Goal: Information Seeking & Learning: Learn about a topic

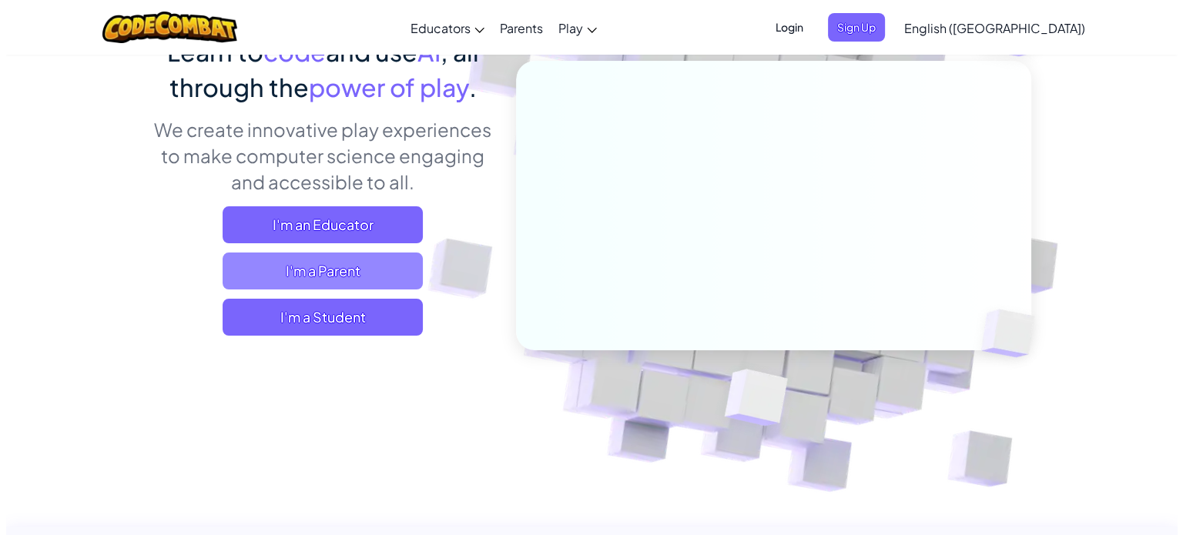
scroll to position [154, 0]
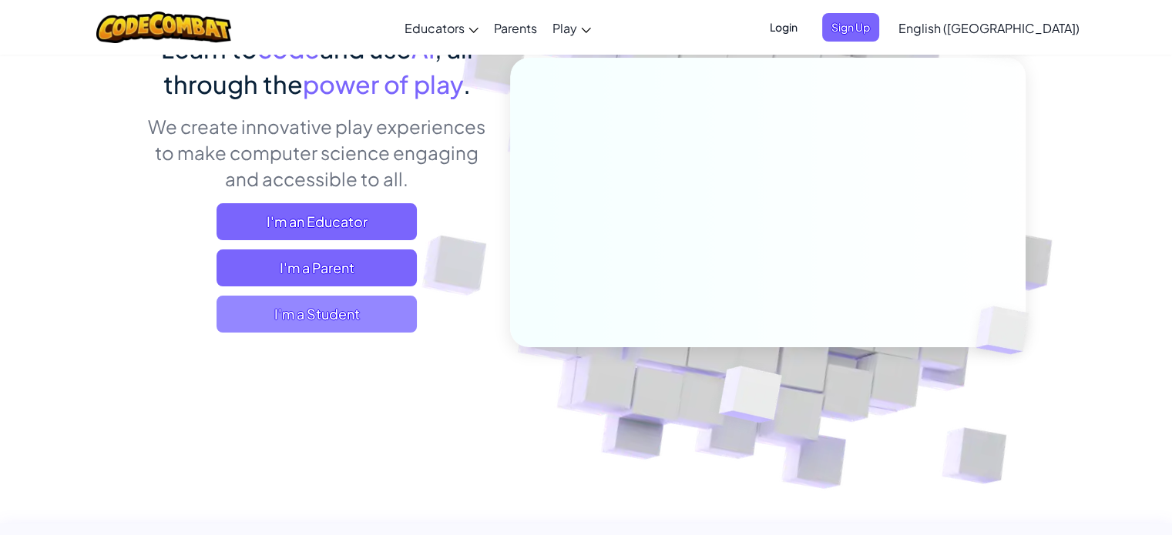
click at [339, 321] on span "I'm a Student" at bounding box center [316, 314] width 200 height 37
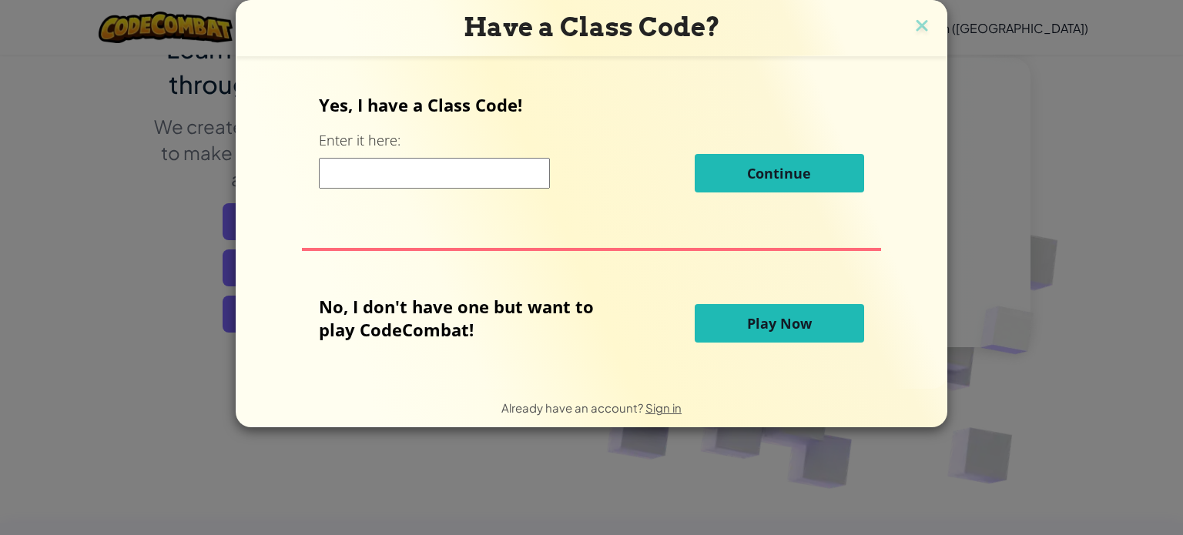
click at [758, 326] on span "Play Now" at bounding box center [779, 323] width 65 height 18
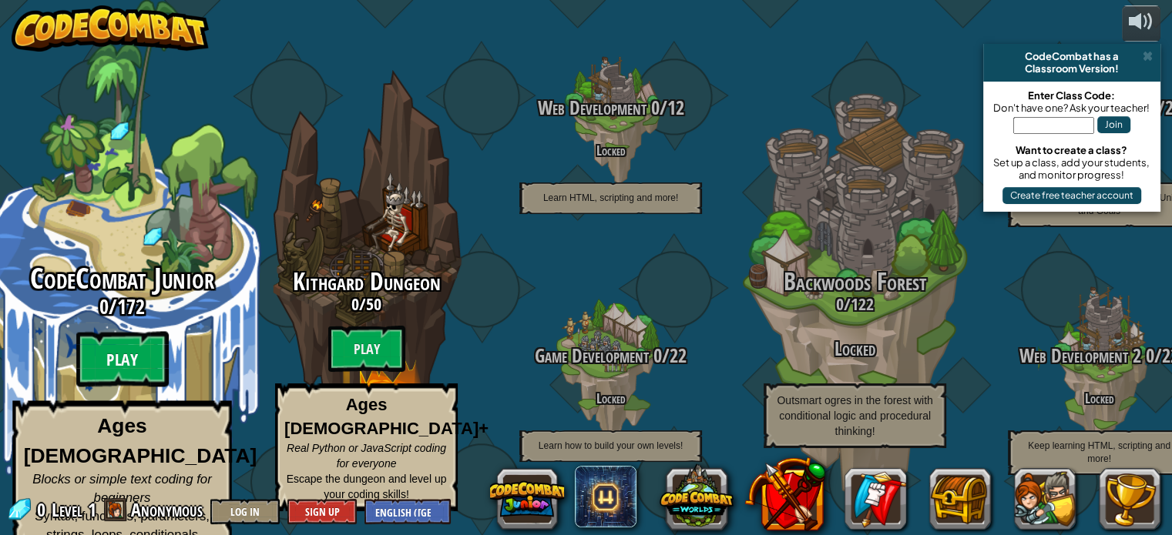
click at [106, 352] on btn "Play" at bounding box center [122, 359] width 92 height 55
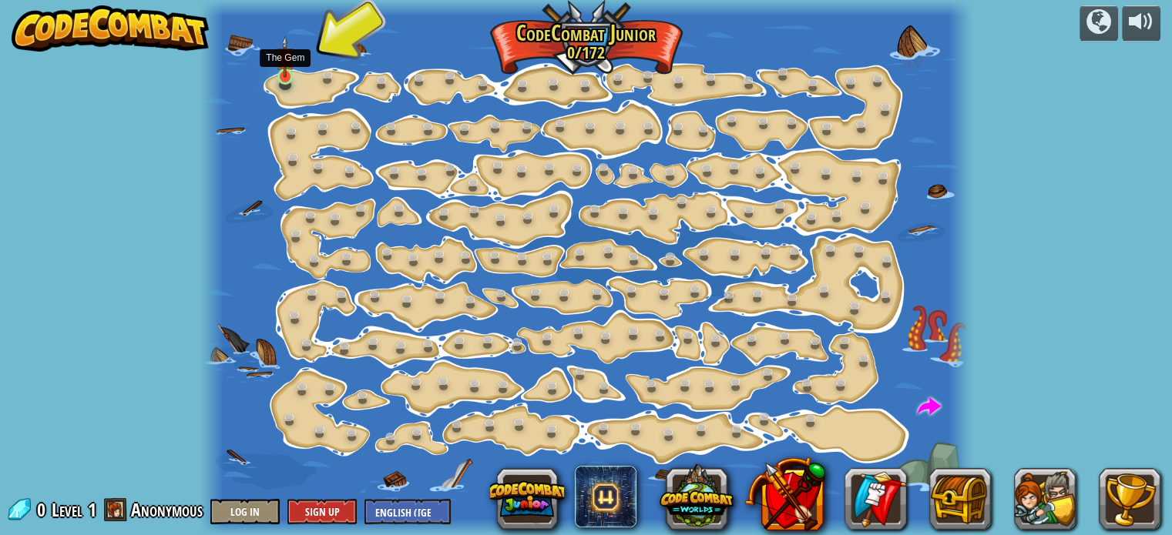
click at [283, 73] on img at bounding box center [285, 56] width 18 height 42
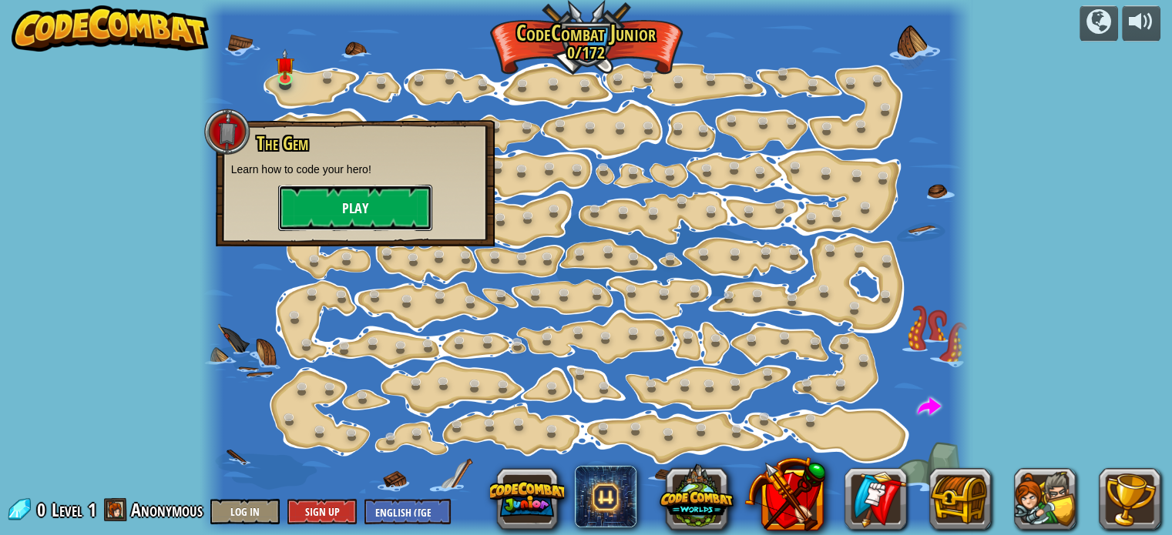
click at [351, 200] on button "Play" at bounding box center [355, 208] width 154 height 46
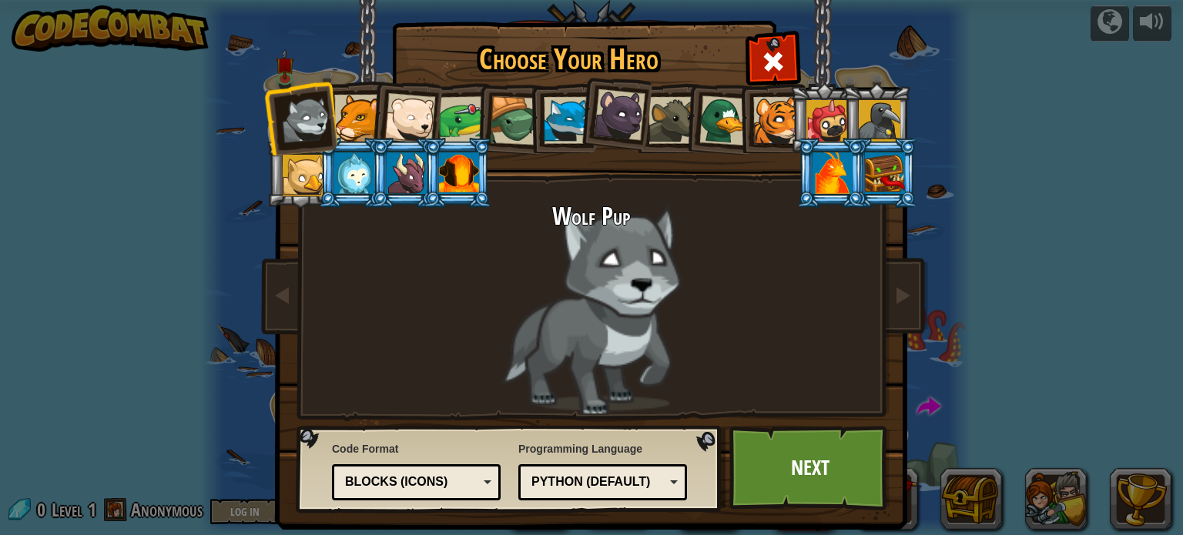
click at [355, 119] on div at bounding box center [357, 118] width 47 height 47
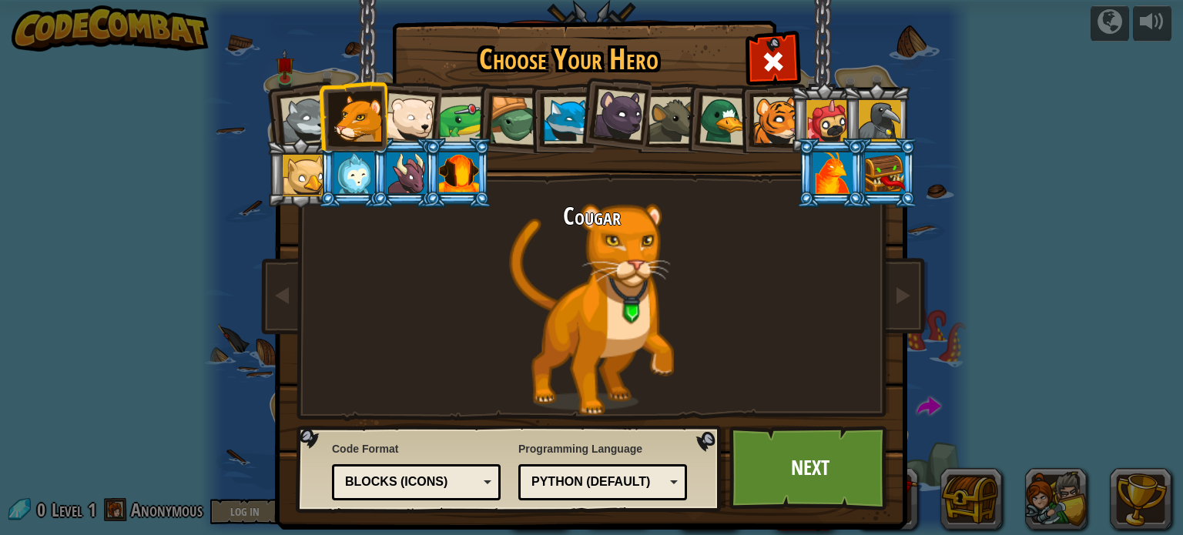
click at [767, 111] on div at bounding box center [776, 120] width 47 height 47
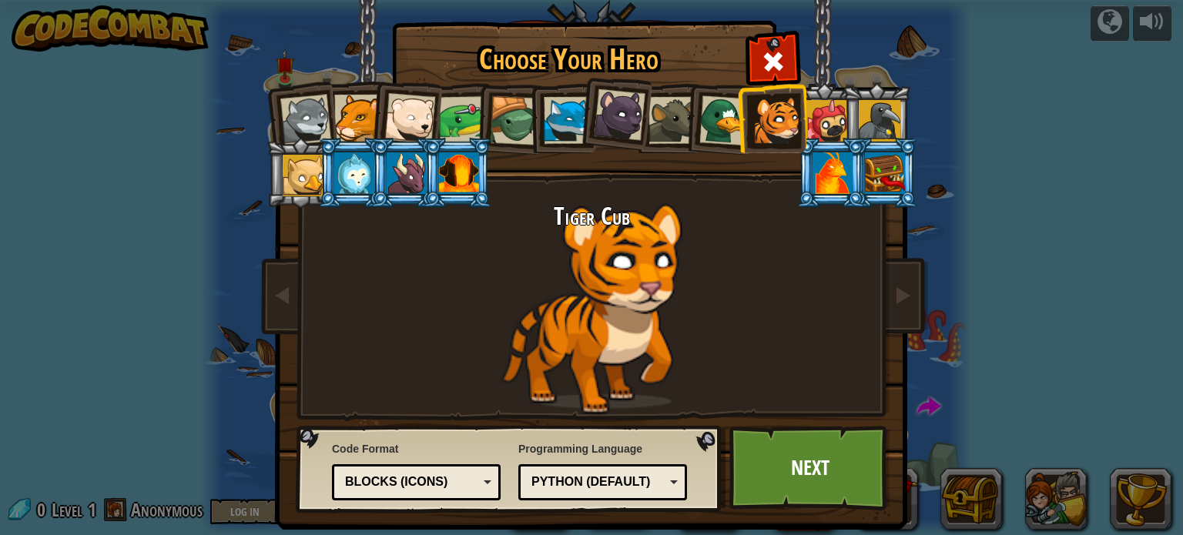
click at [826, 107] on div at bounding box center [828, 121] width 42 height 42
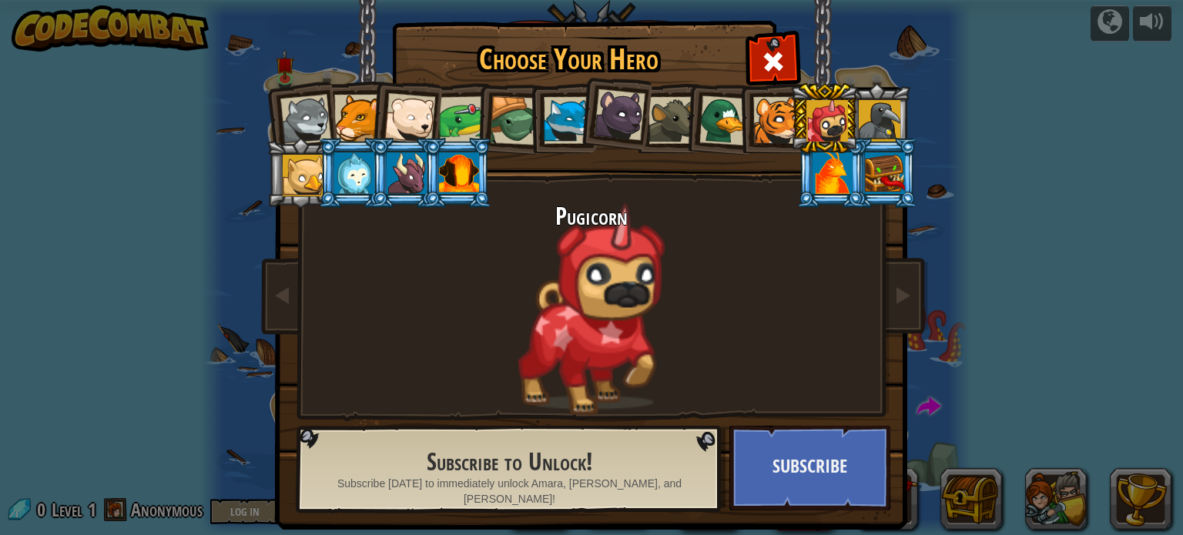
click at [766, 125] on div at bounding box center [776, 120] width 47 height 47
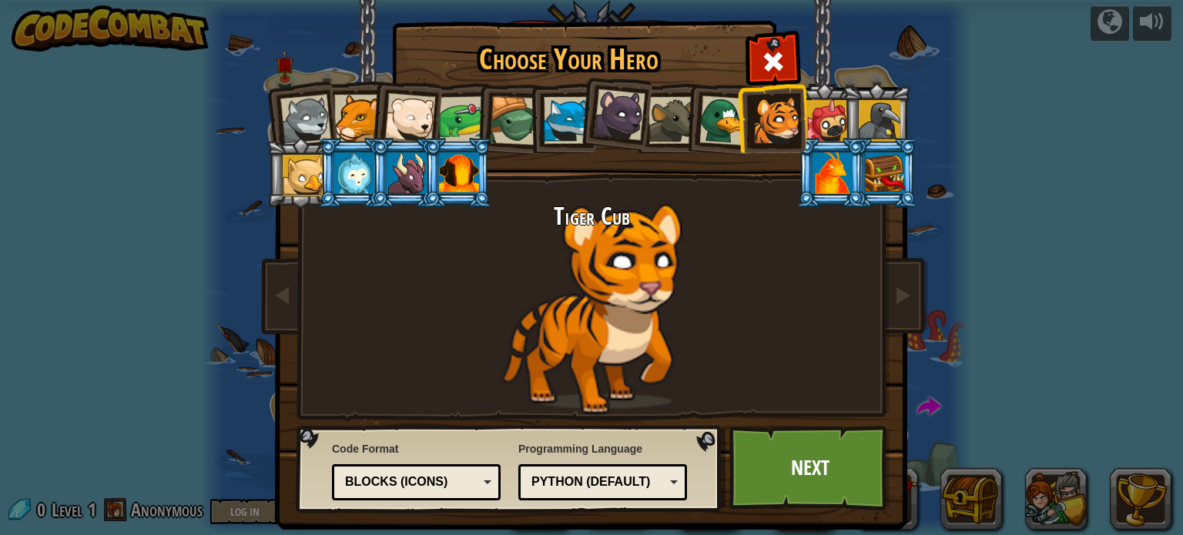
drag, startPoint x: 740, startPoint y: 122, endPoint x: 731, endPoint y: 126, distance: 10.0
click at [737, 123] on li at bounding box center [771, 118] width 69 height 70
click at [613, 126] on div at bounding box center [620, 115] width 52 height 52
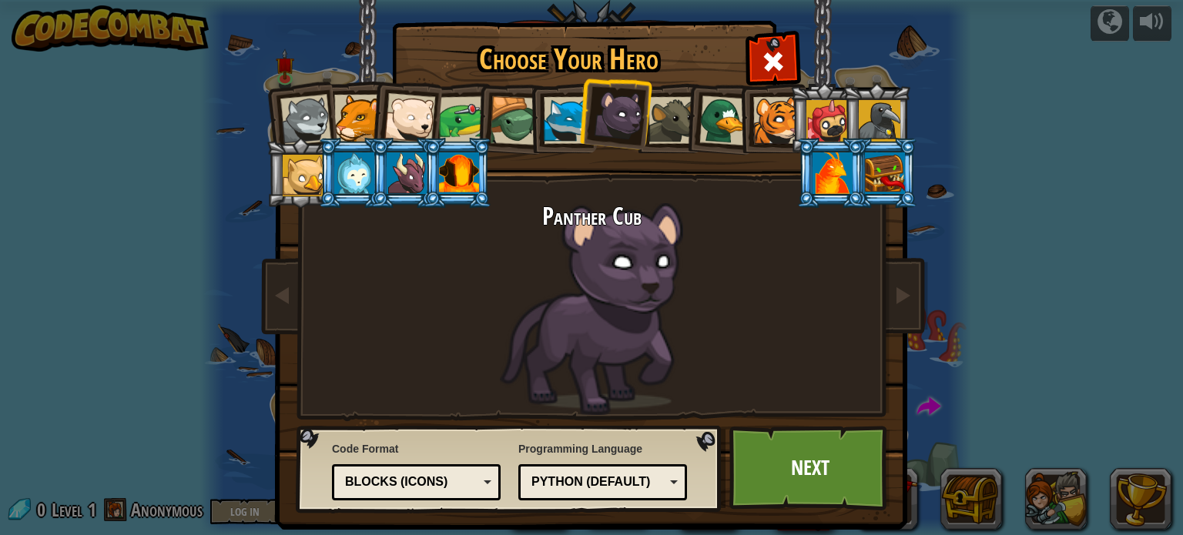
click at [544, 122] on div at bounding box center [567, 120] width 47 height 47
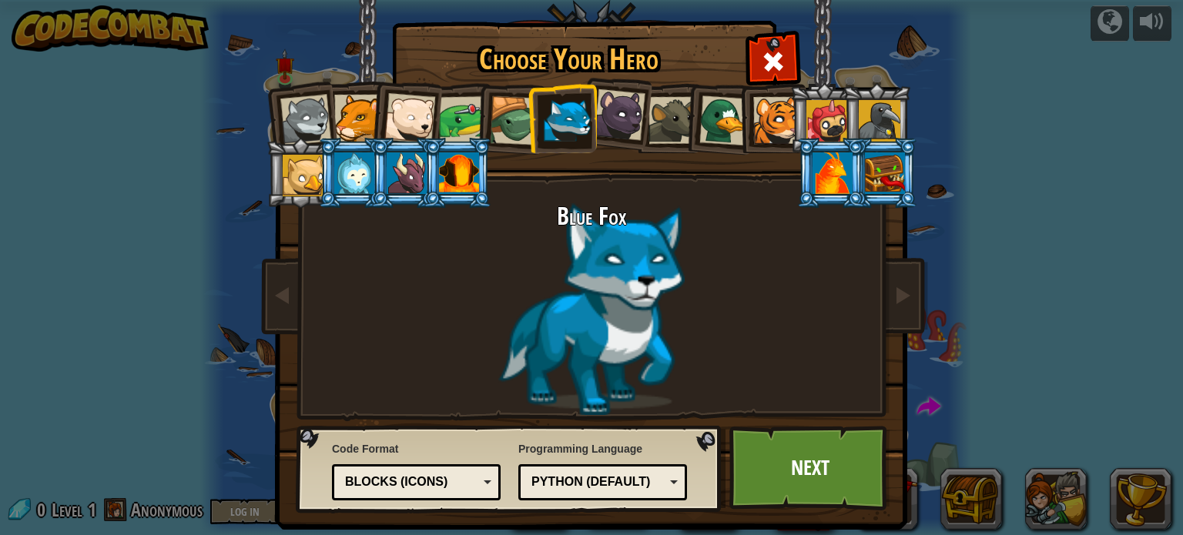
click at [497, 129] on div at bounding box center [514, 120] width 49 height 49
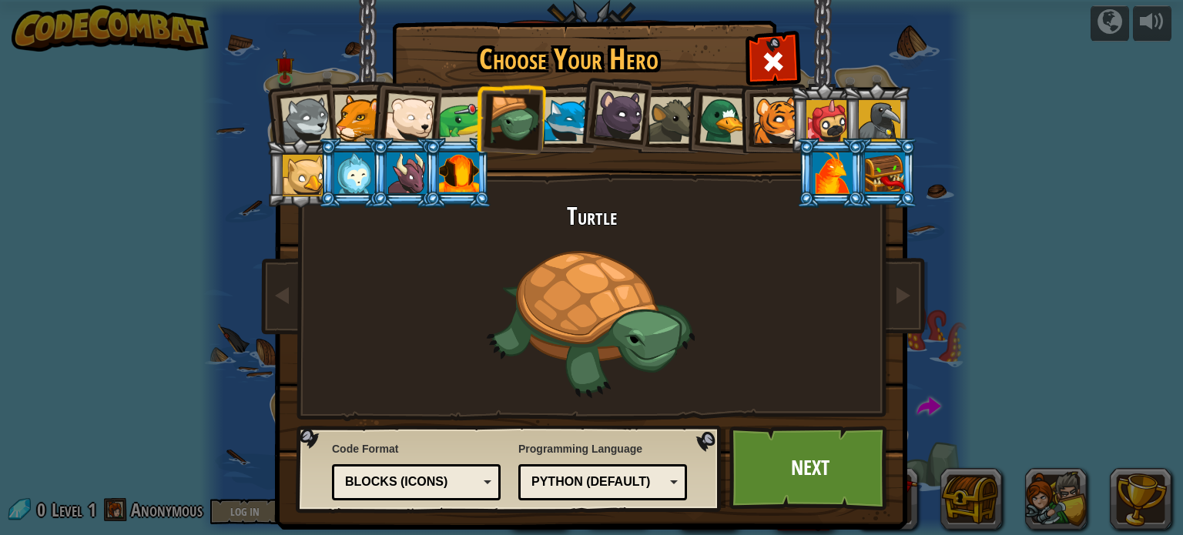
click at [416, 127] on div at bounding box center [409, 118] width 51 height 51
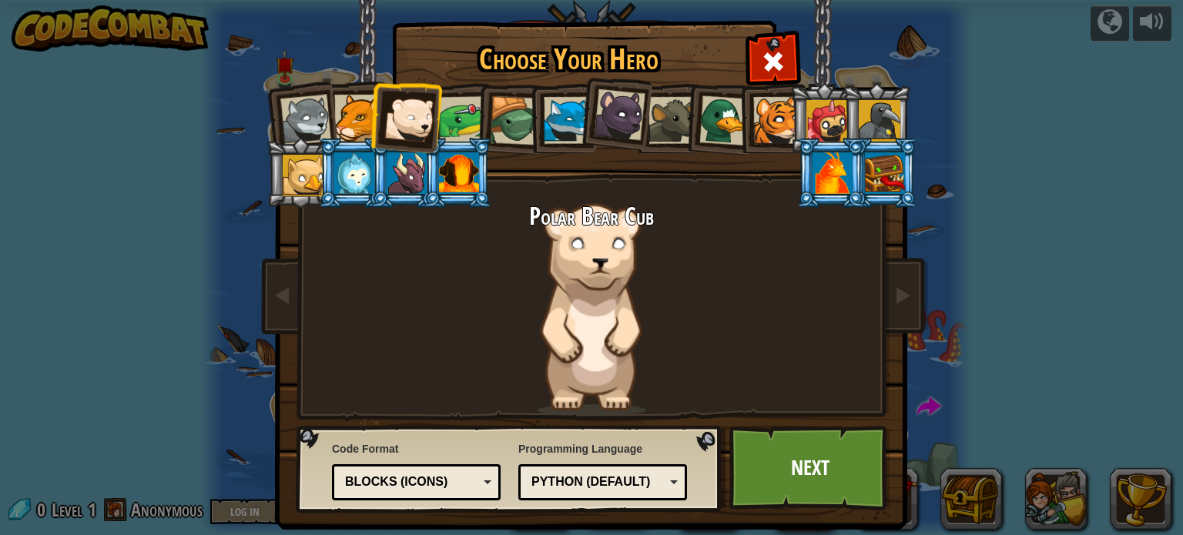
click at [306, 119] on div at bounding box center [305, 120] width 51 height 51
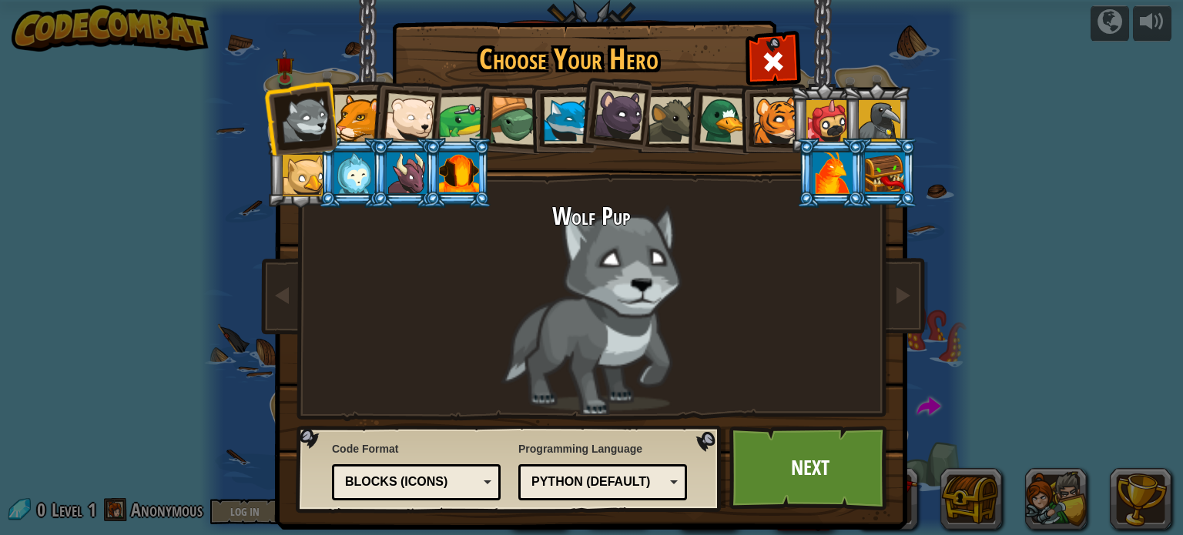
click at [301, 119] on div at bounding box center [305, 120] width 51 height 51
click at [604, 480] on div "Python (Default)" at bounding box center [598, 483] width 133 height 18
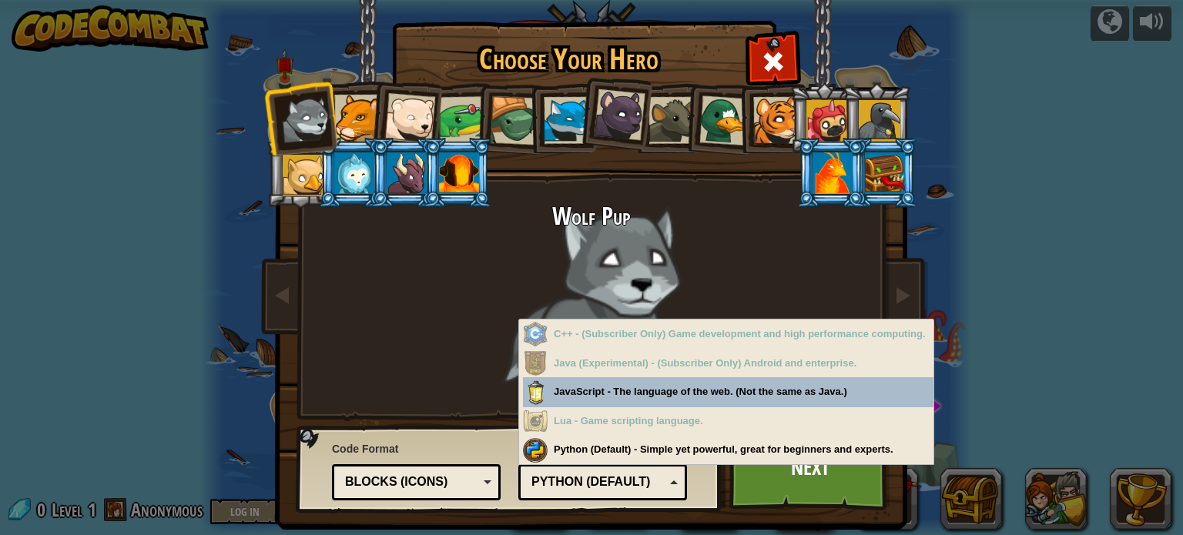
click at [604, 478] on div "Python (Default)" at bounding box center [598, 483] width 133 height 18
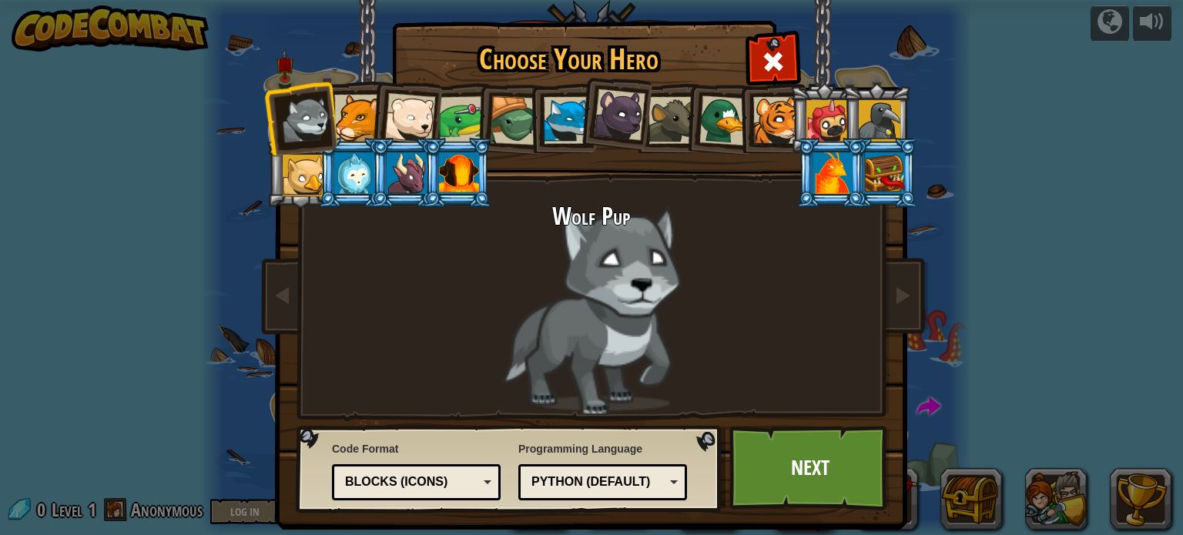
click at [604, 474] on div "Python (Default)" at bounding box center [598, 483] width 133 height 18
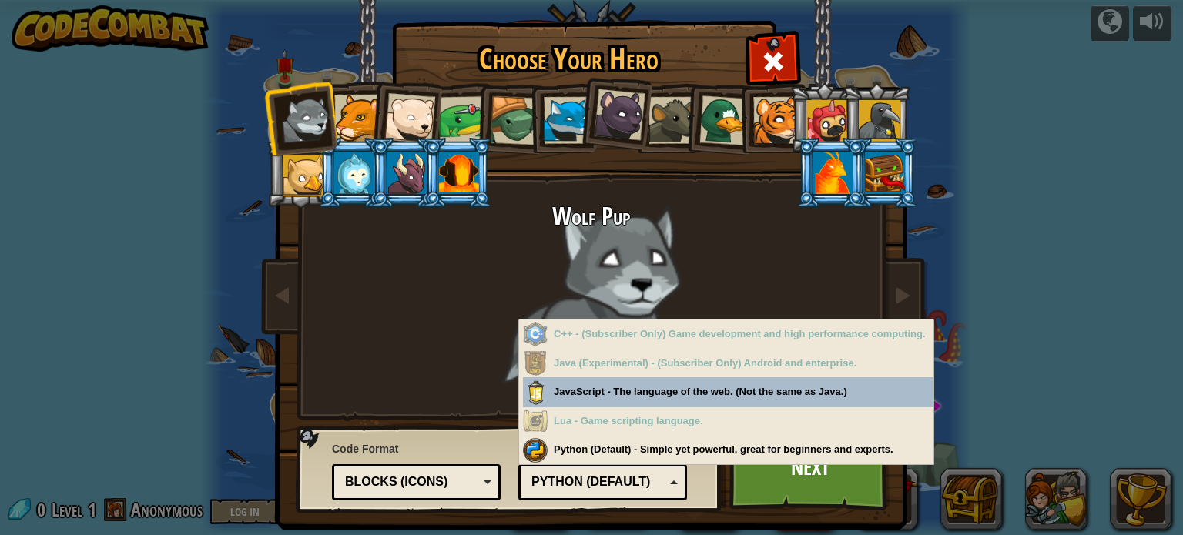
click at [604, 474] on div "Python (Default)" at bounding box center [598, 483] width 133 height 18
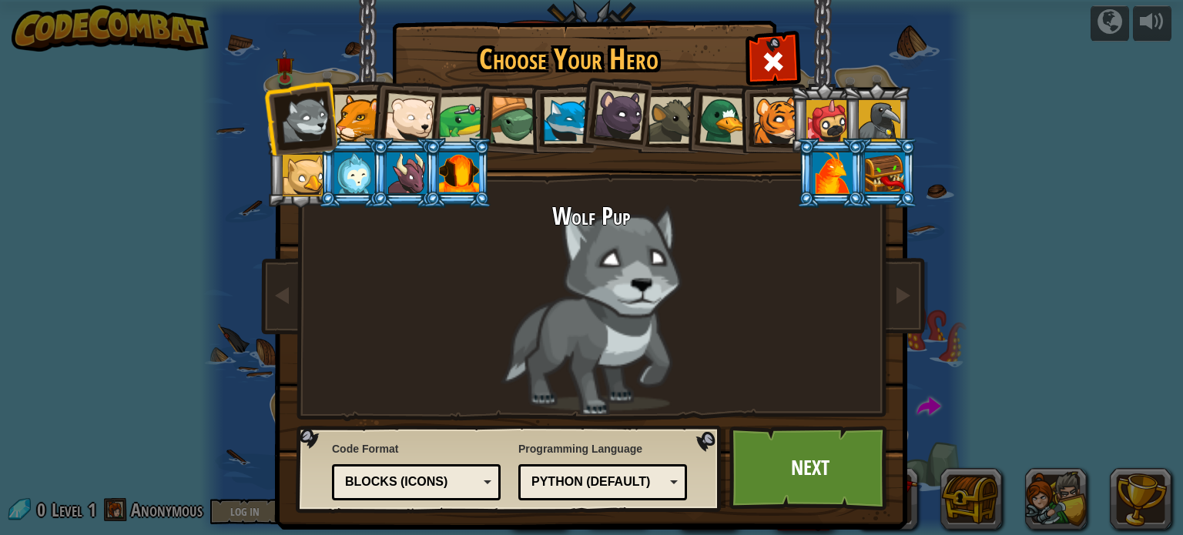
click at [475, 474] on div "Blocks (Icons)" at bounding box center [416, 483] width 149 height 24
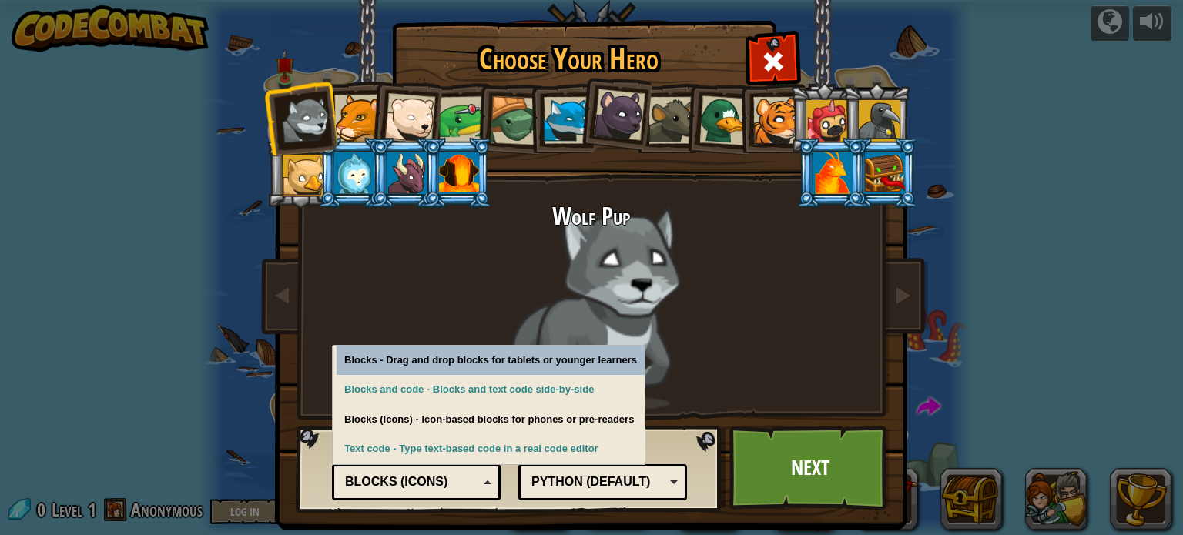
click at [475, 474] on div "Blocks (Icons)" at bounding box center [416, 483] width 149 height 24
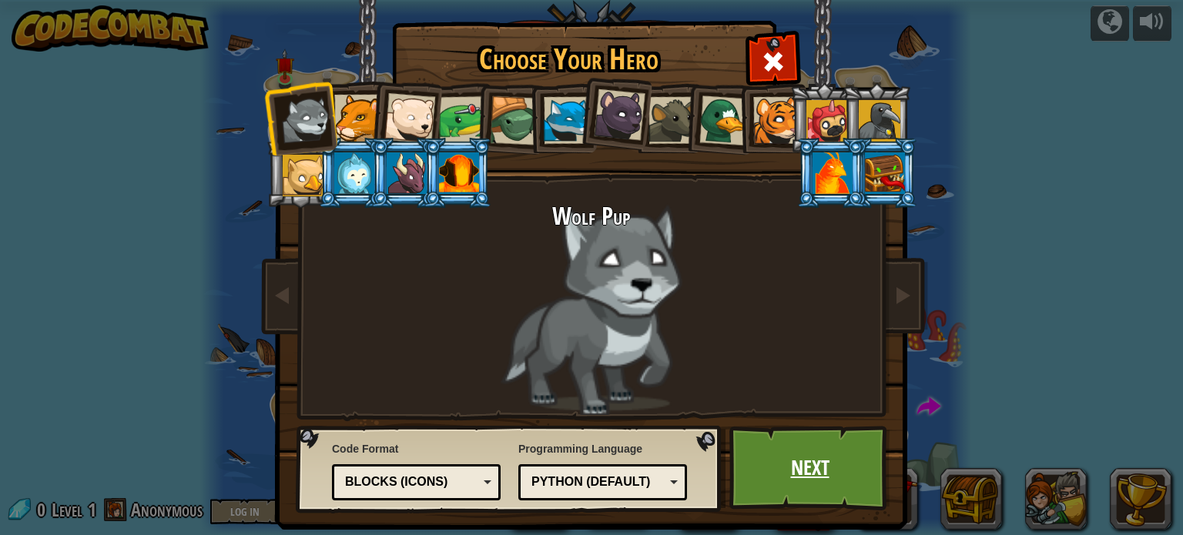
click at [809, 488] on link "Next" at bounding box center [810, 468] width 161 height 85
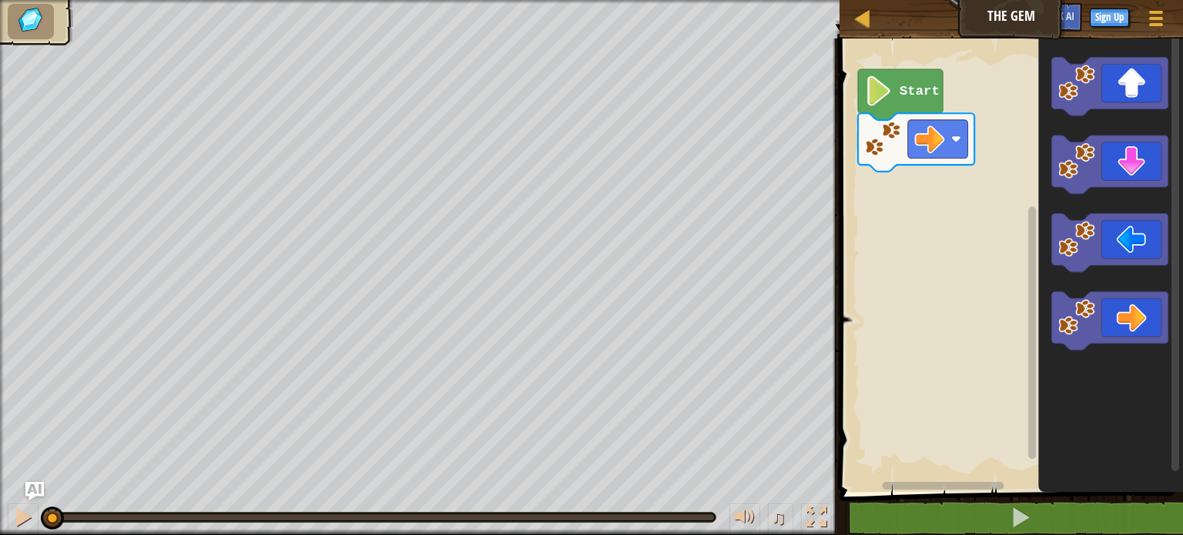
click at [887, 89] on image "Blockly Workspace" at bounding box center [879, 91] width 29 height 30
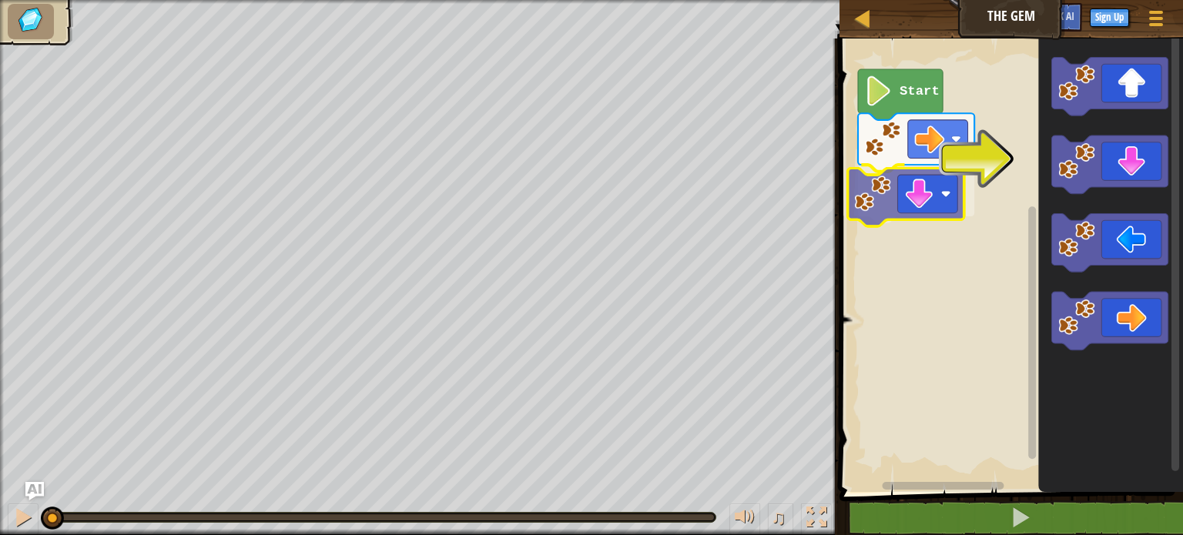
click at [892, 197] on div "Start" at bounding box center [1009, 261] width 348 height 461
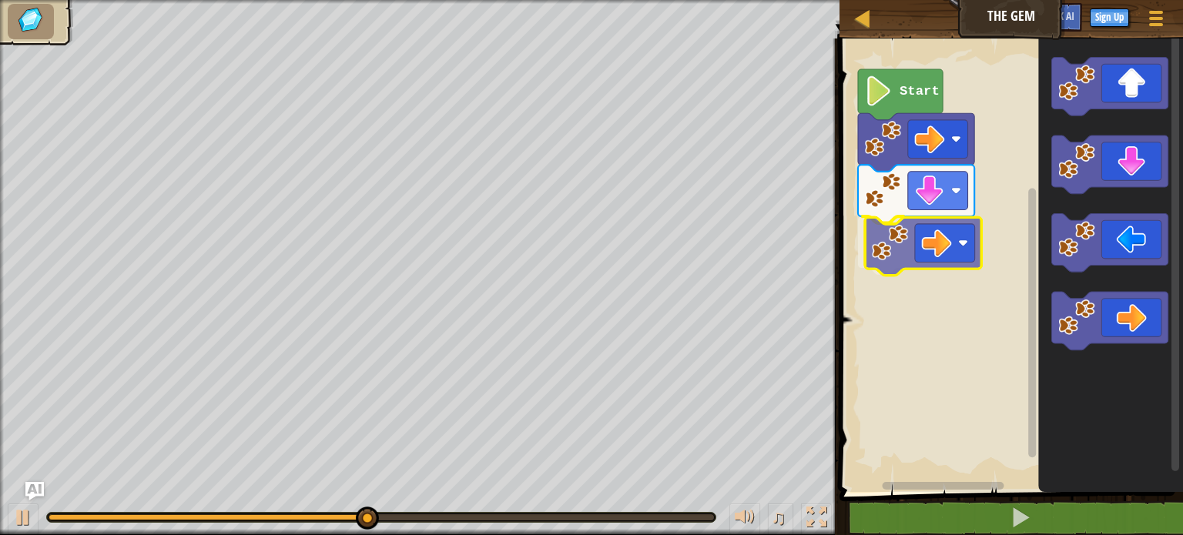
click at [927, 236] on div "Start" at bounding box center [1009, 261] width 348 height 461
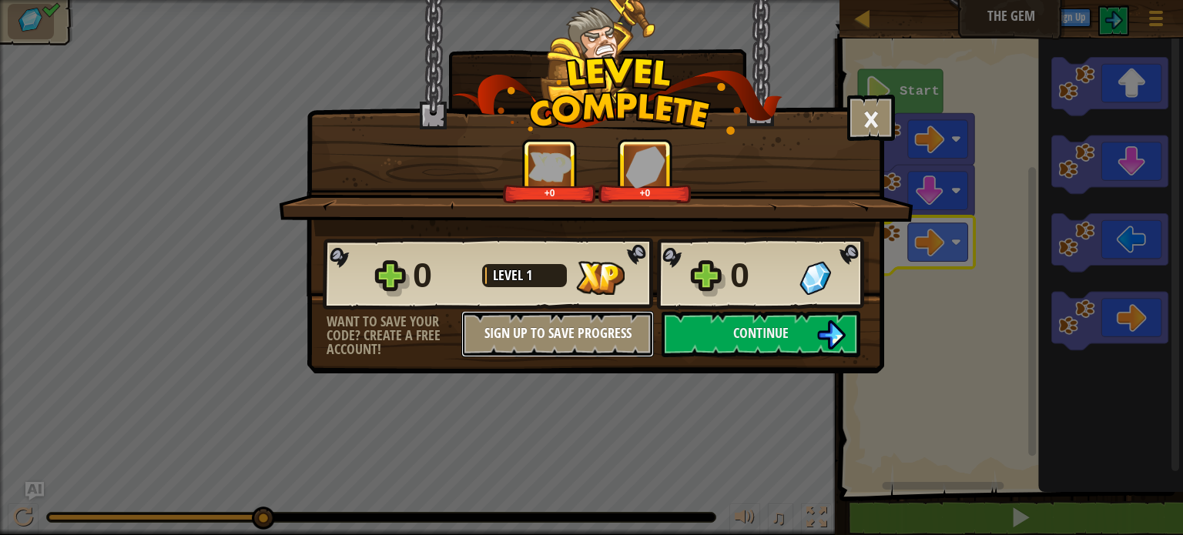
click at [595, 333] on button "Sign Up to Save Progress" at bounding box center [557, 334] width 193 height 46
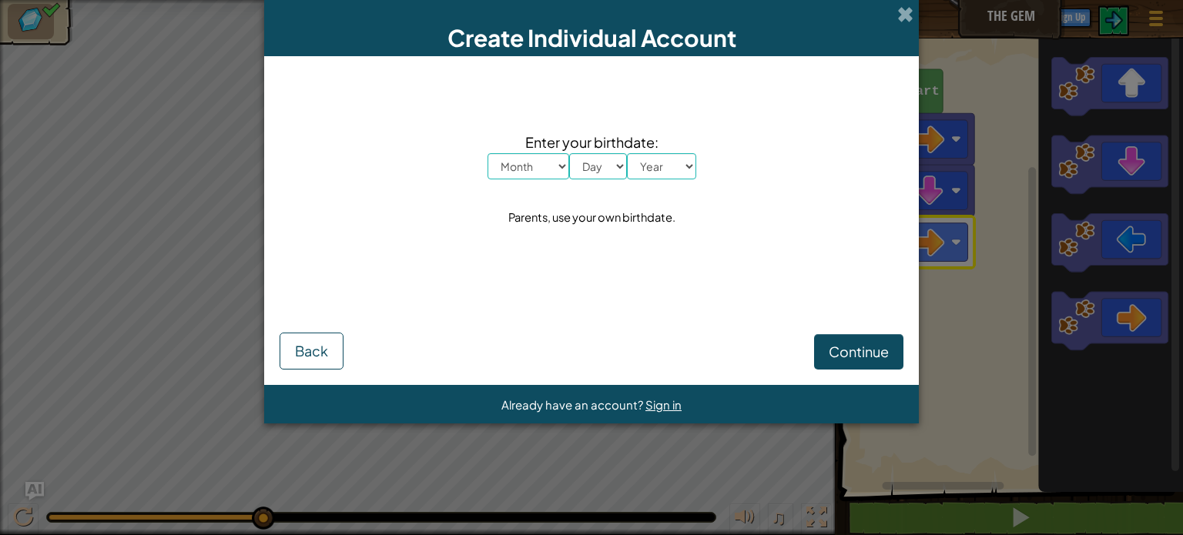
click at [891, 15] on div "Create Individual Account" at bounding box center [591, 28] width 655 height 56
click at [904, 13] on span at bounding box center [905, 14] width 16 height 16
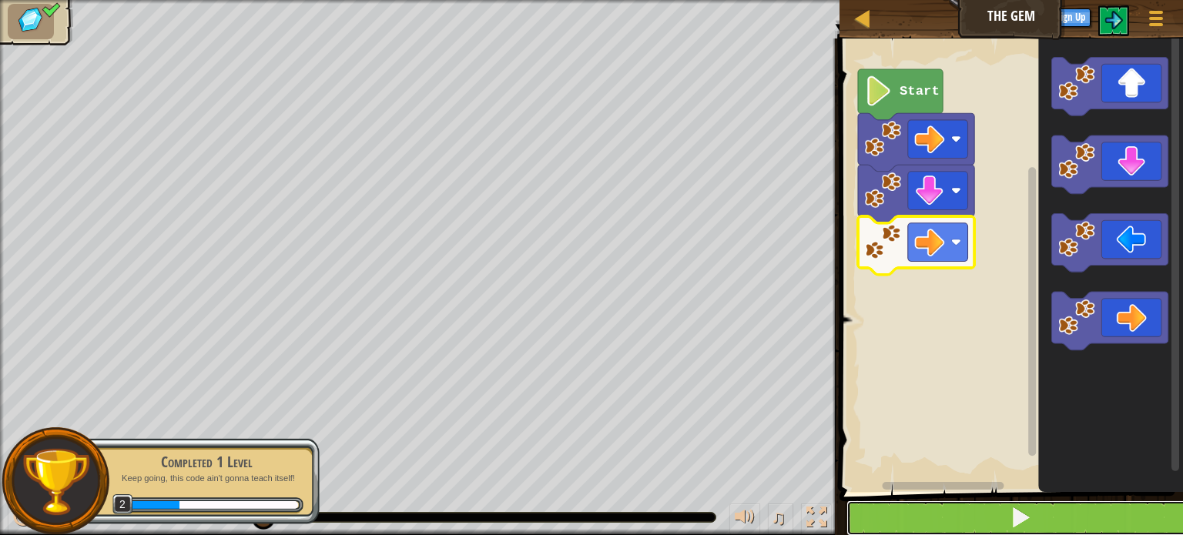
click at [923, 519] on button at bounding box center [1021, 518] width 348 height 35
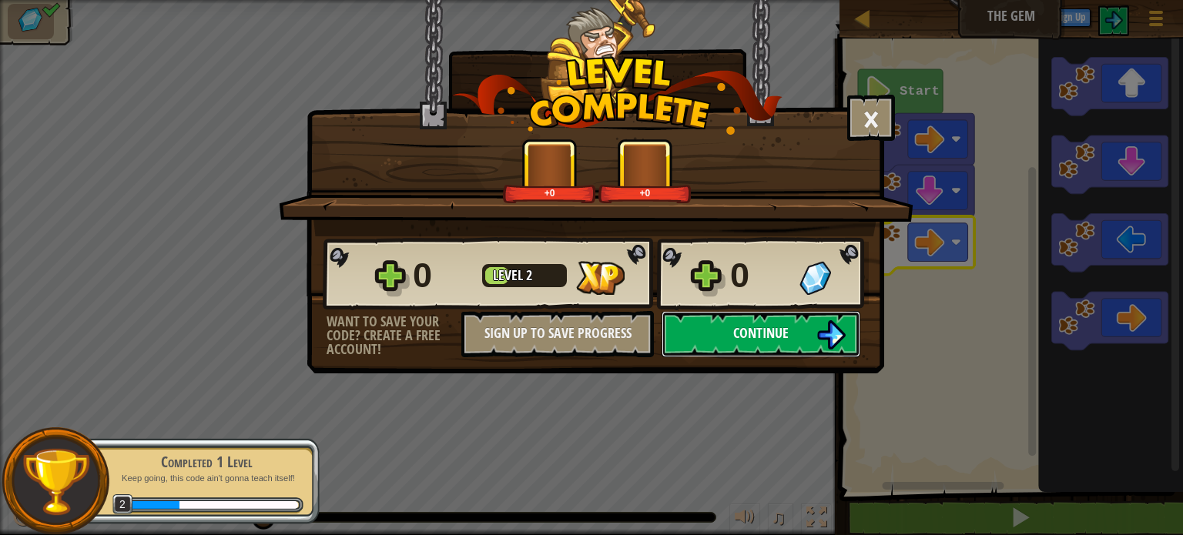
click at [757, 325] on span "Continue" at bounding box center [760, 333] width 55 height 19
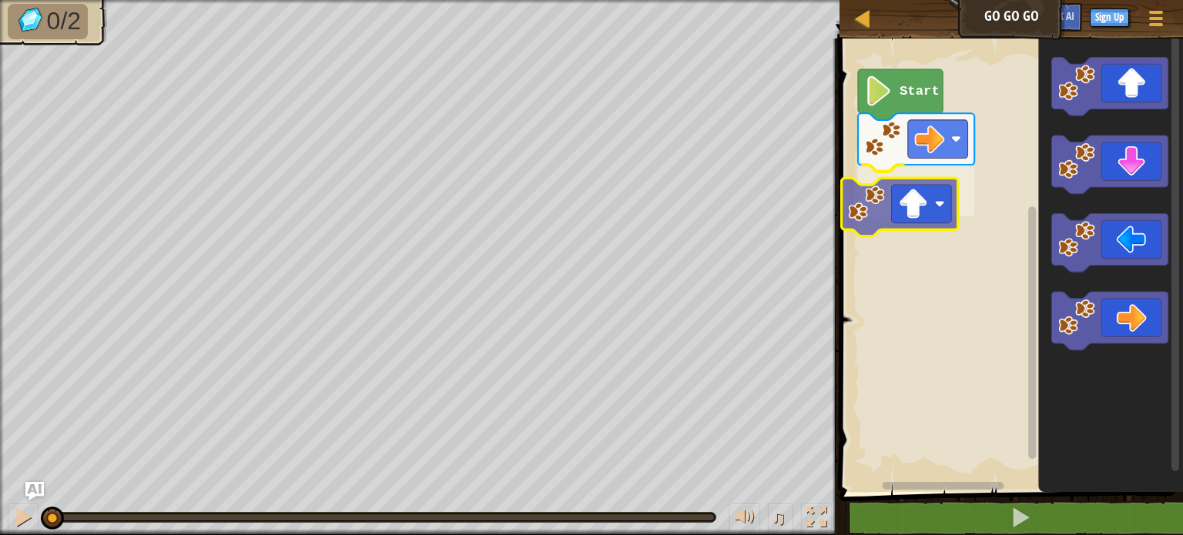
click at [902, 196] on div "Start" at bounding box center [1009, 261] width 348 height 461
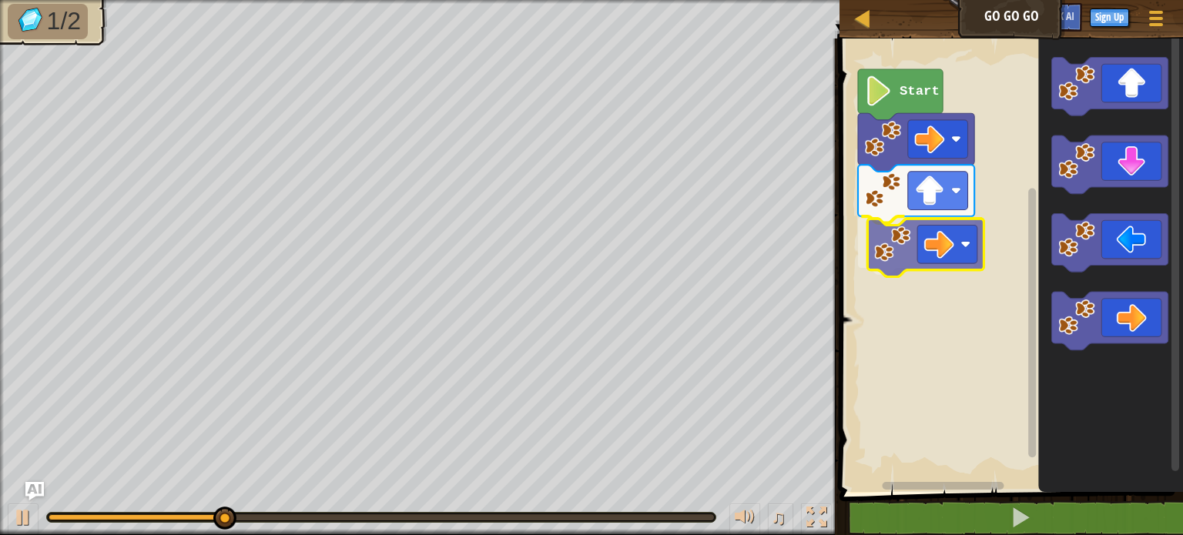
click at [917, 227] on div "Start" at bounding box center [1009, 261] width 348 height 461
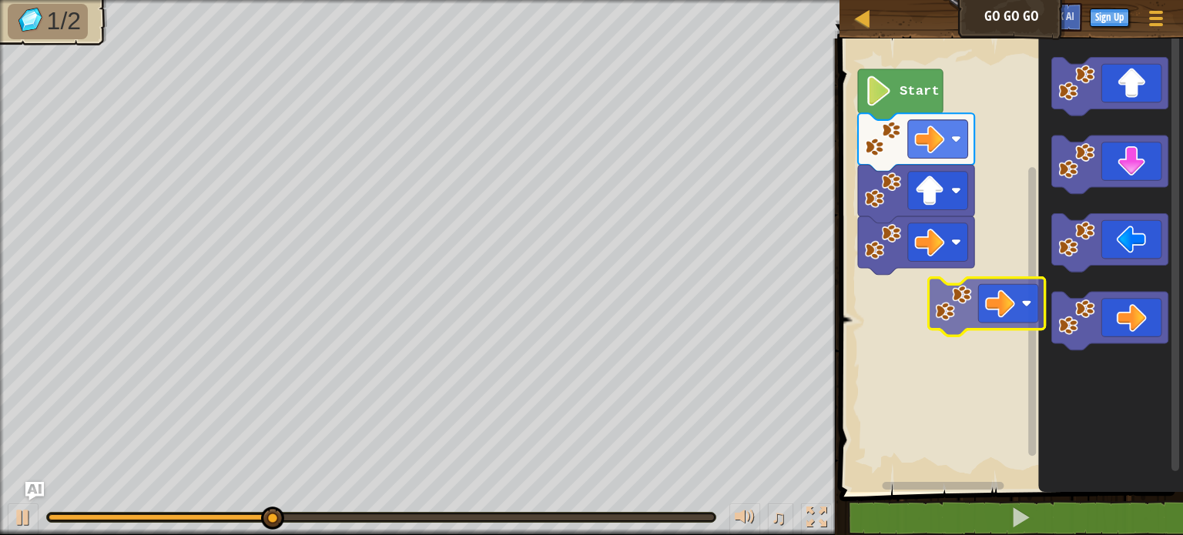
click at [949, 280] on div "Start" at bounding box center [1009, 261] width 348 height 461
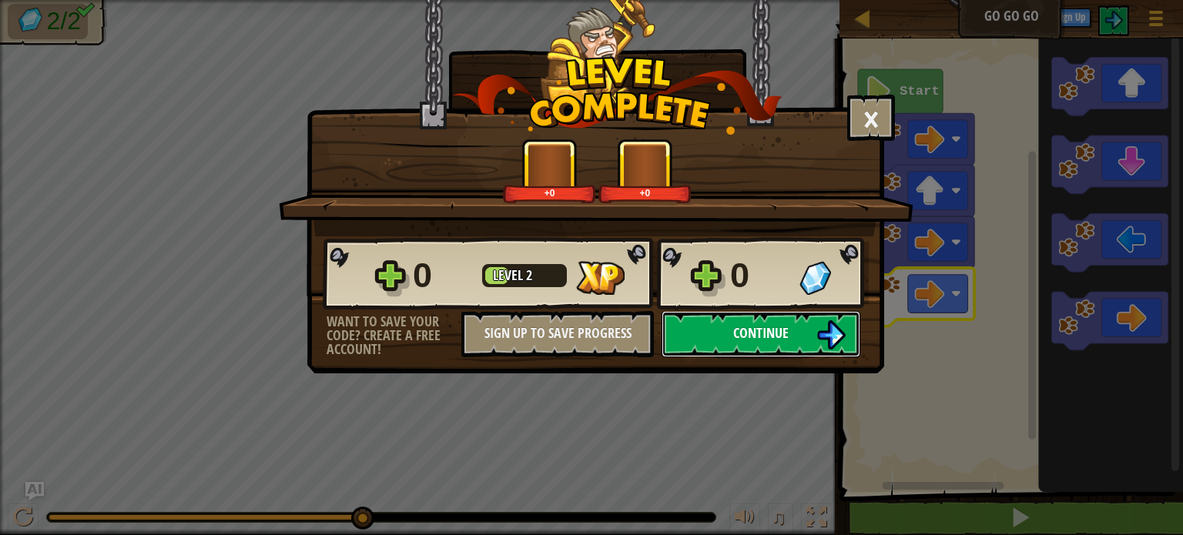
click at [766, 330] on span "Continue" at bounding box center [760, 333] width 55 height 19
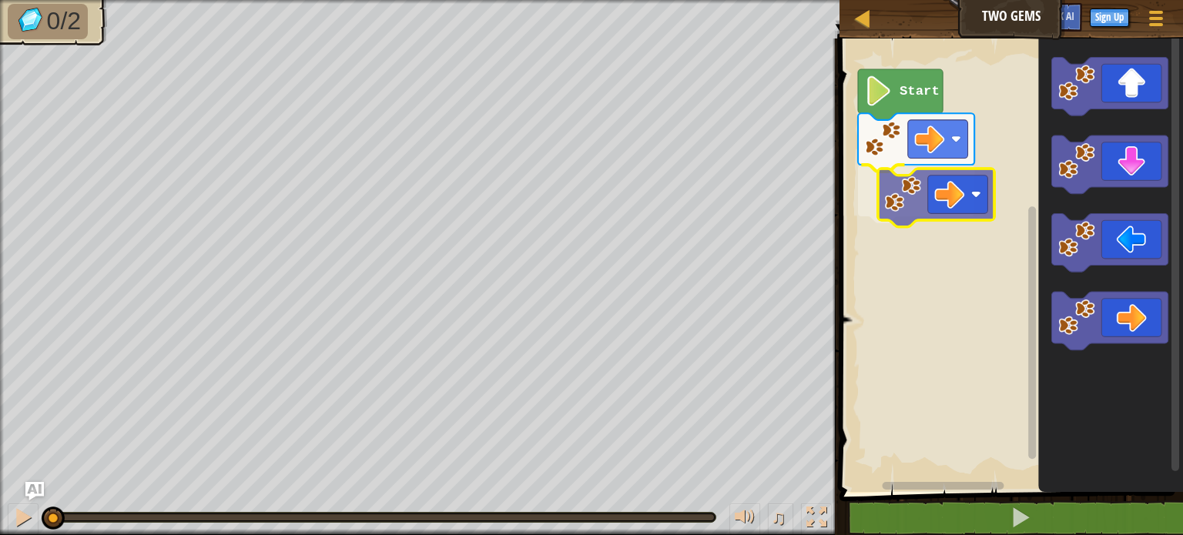
click at [905, 184] on div "Start" at bounding box center [1009, 261] width 348 height 461
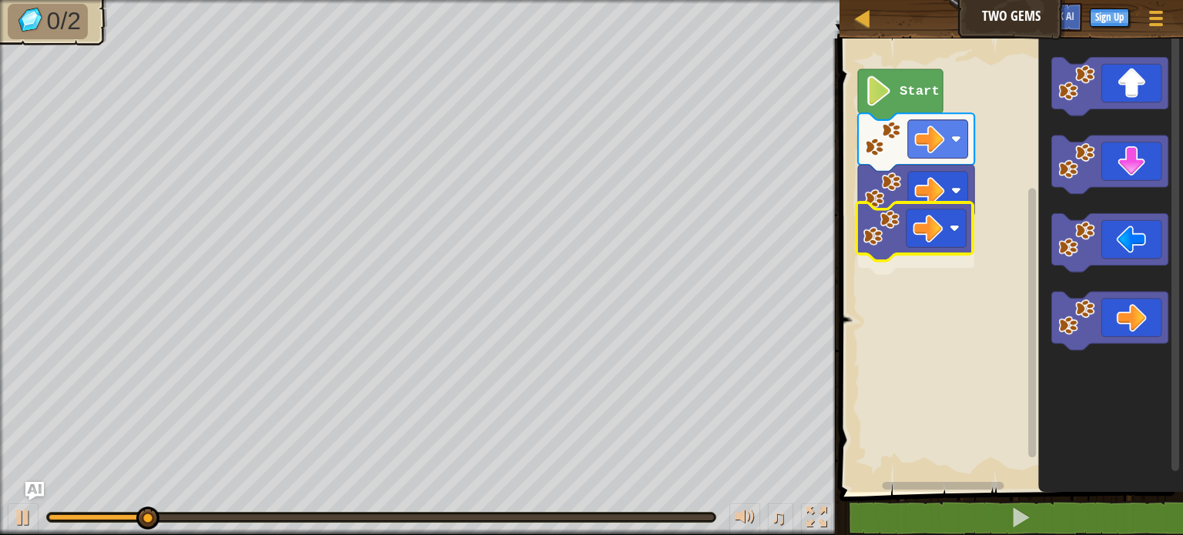
click at [913, 216] on div "Start" at bounding box center [1009, 261] width 348 height 461
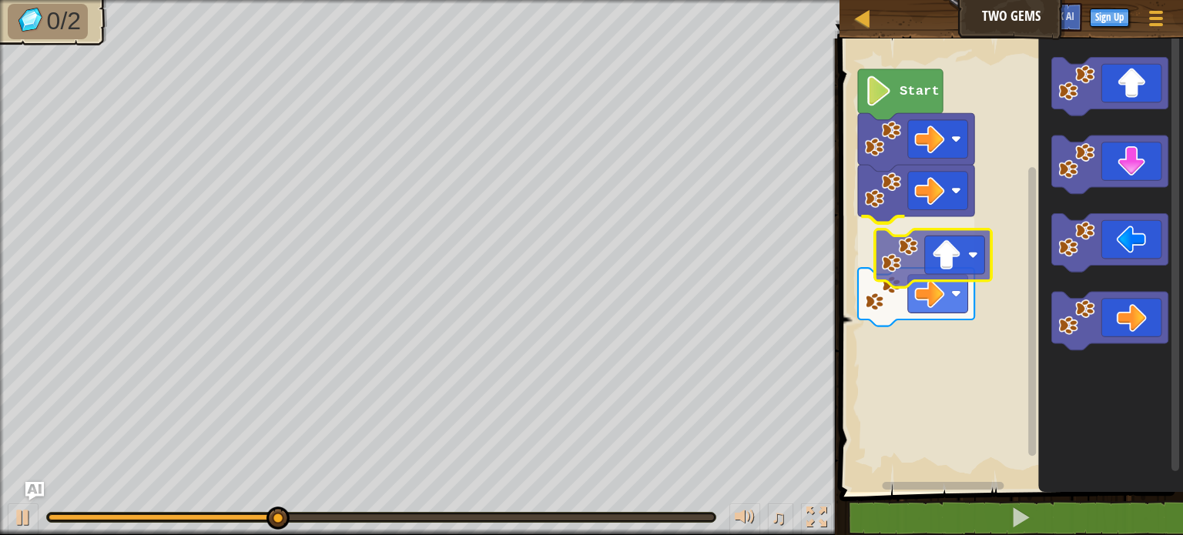
click at [923, 294] on div "Start" at bounding box center [1009, 261] width 348 height 461
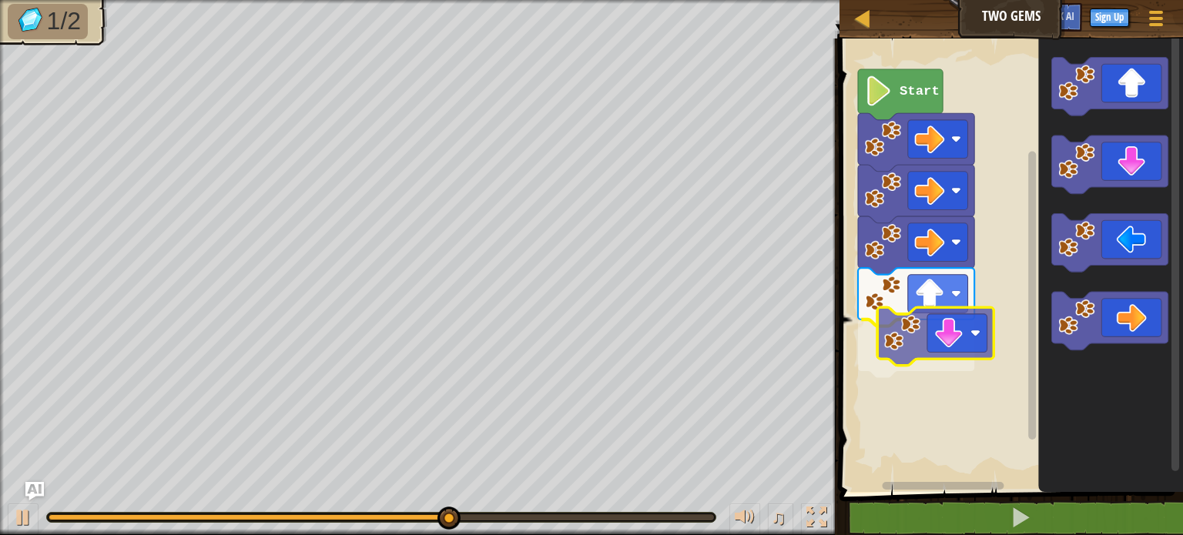
click at [921, 343] on div "Start" at bounding box center [1009, 261] width 348 height 461
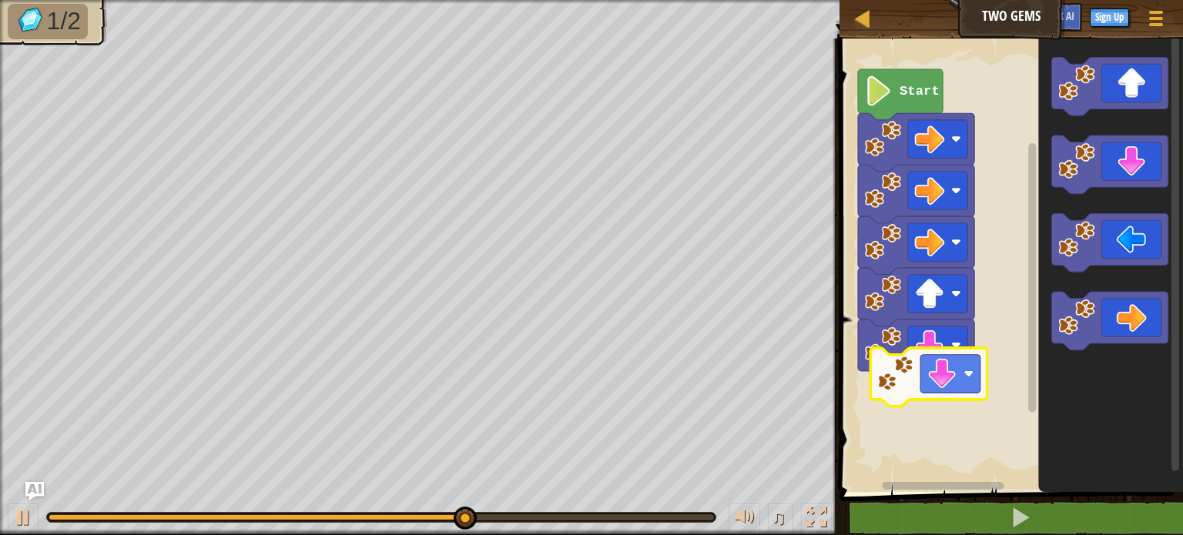
click at [937, 377] on div "Start" at bounding box center [1009, 261] width 348 height 461
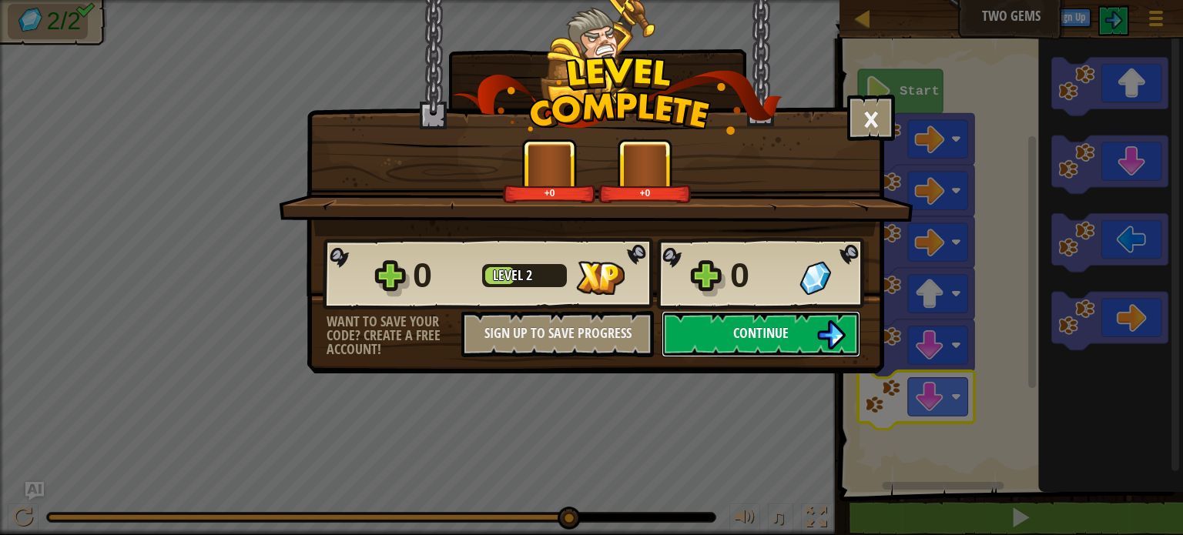
click at [730, 339] on button "Continue" at bounding box center [761, 334] width 199 height 46
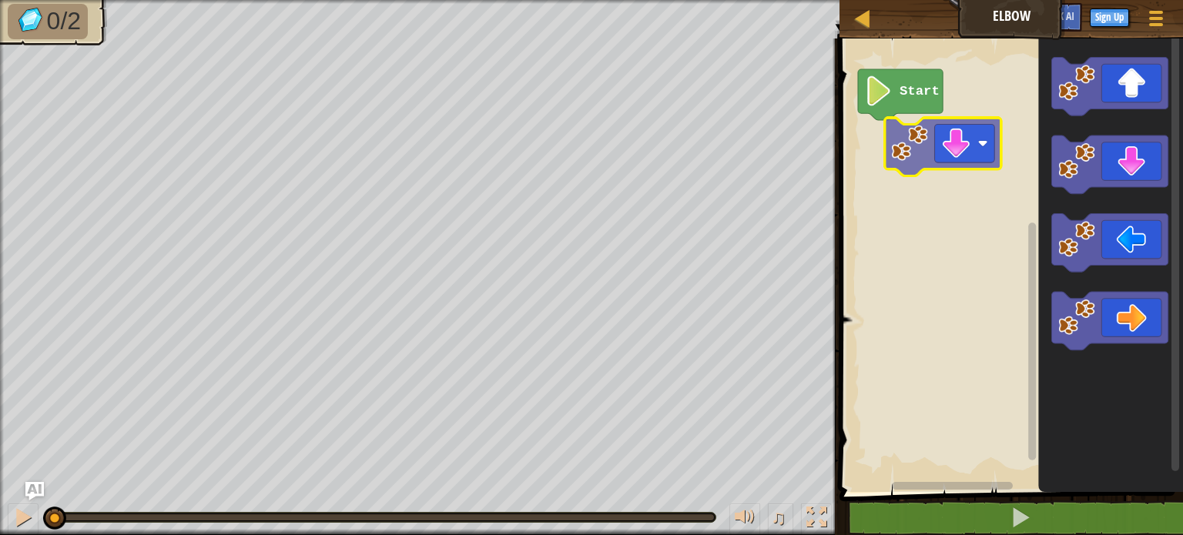
click at [901, 134] on div "Start" at bounding box center [1009, 261] width 348 height 461
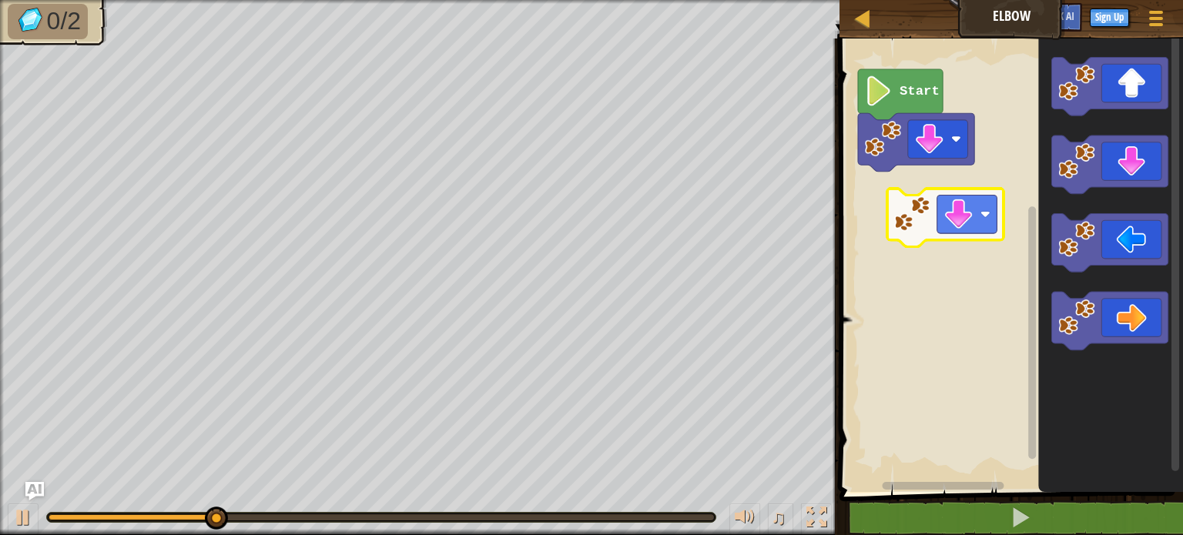
click at [944, 184] on div "Start" at bounding box center [1009, 261] width 348 height 461
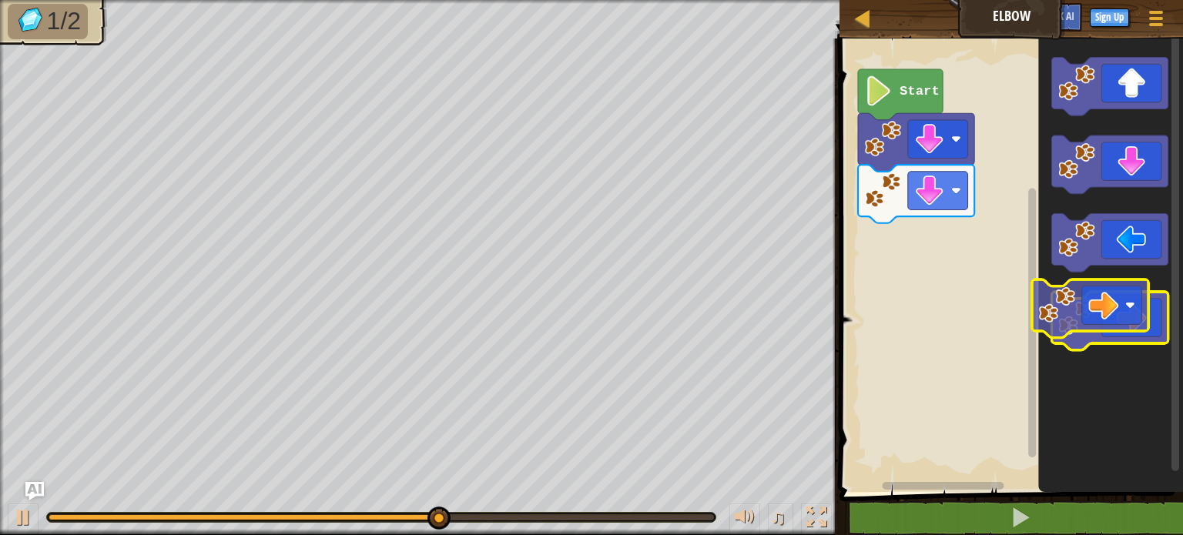
click at [1118, 359] on icon "Blockly Workspace" at bounding box center [1111, 261] width 145 height 461
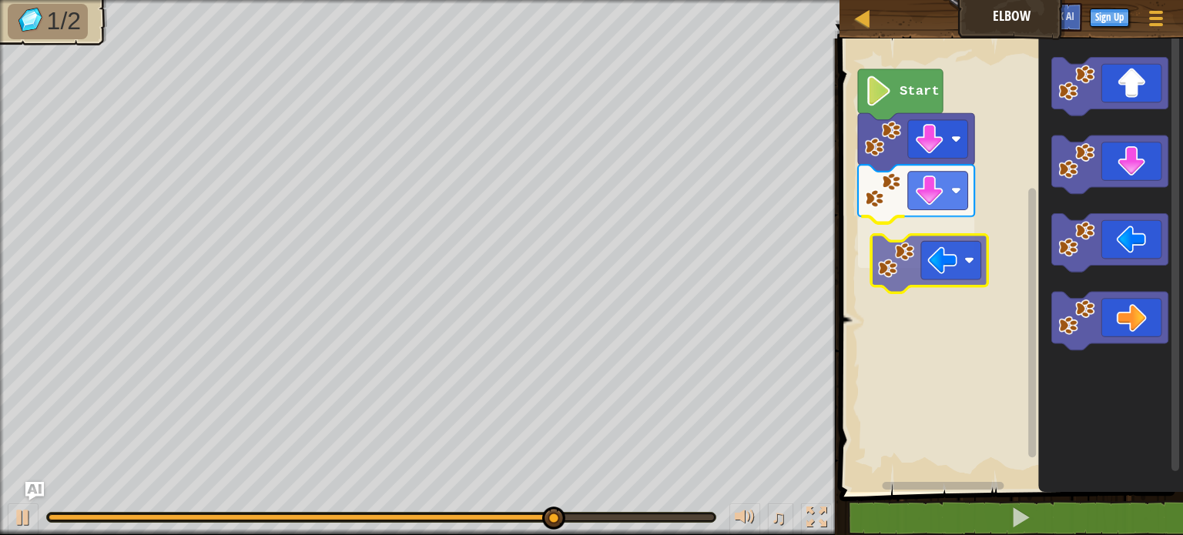
click at [924, 232] on div "Start" at bounding box center [1009, 261] width 348 height 461
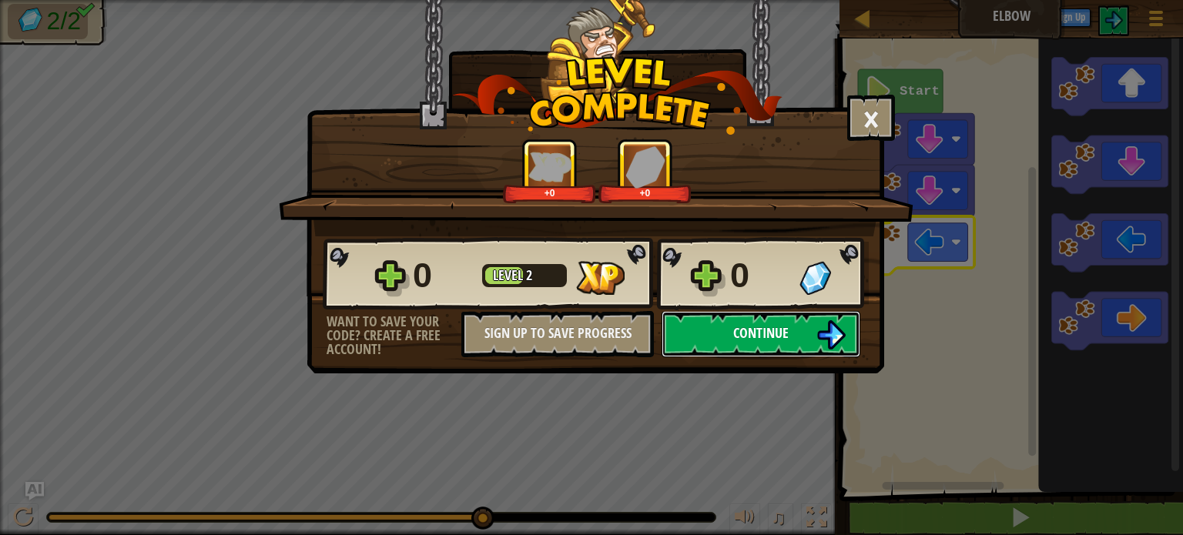
click at [770, 334] on span "Continue" at bounding box center [760, 333] width 55 height 19
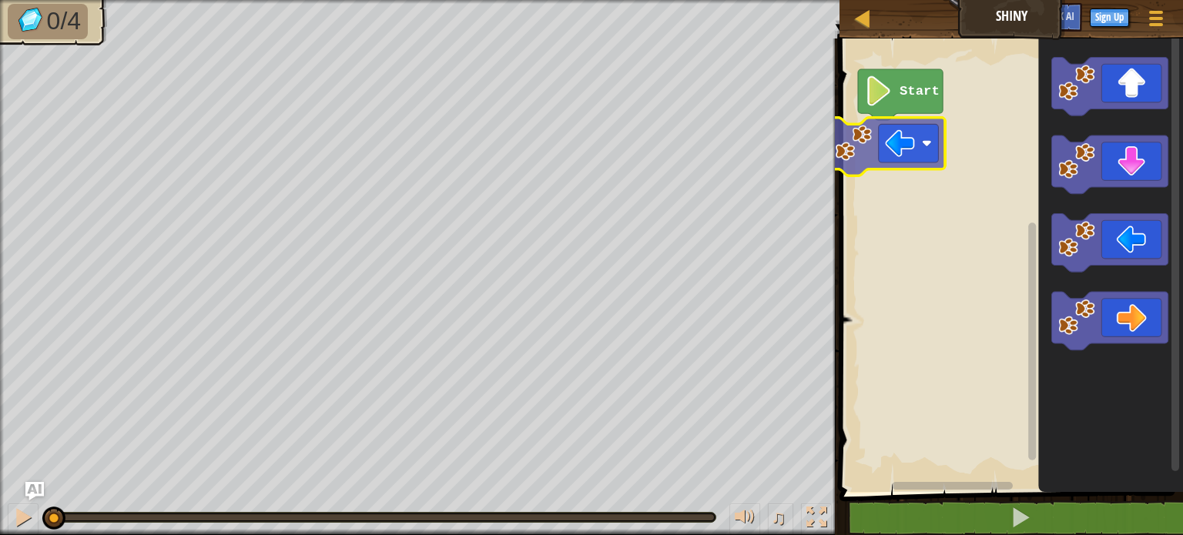
click at [896, 144] on div "Start" at bounding box center [1009, 261] width 348 height 461
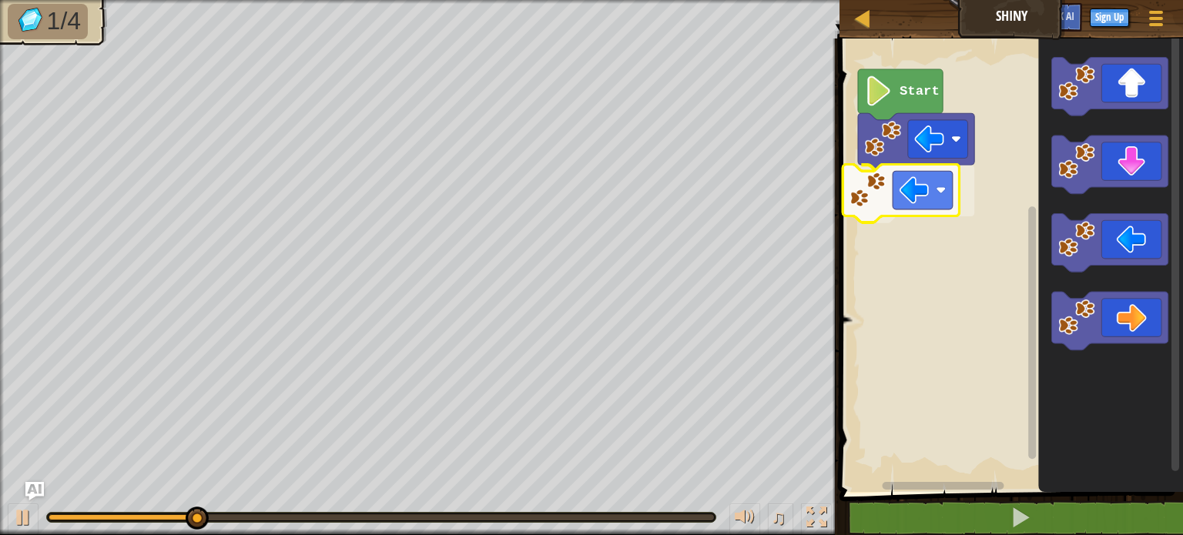
click at [881, 189] on div "Start" at bounding box center [1009, 261] width 348 height 461
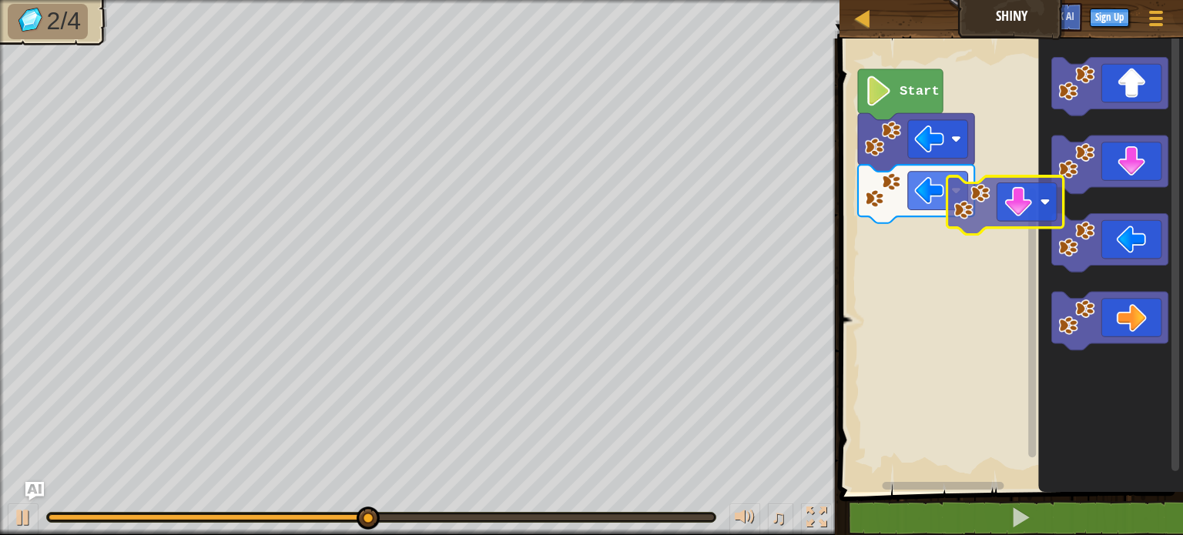
click at [918, 228] on div "Start" at bounding box center [1009, 261] width 348 height 461
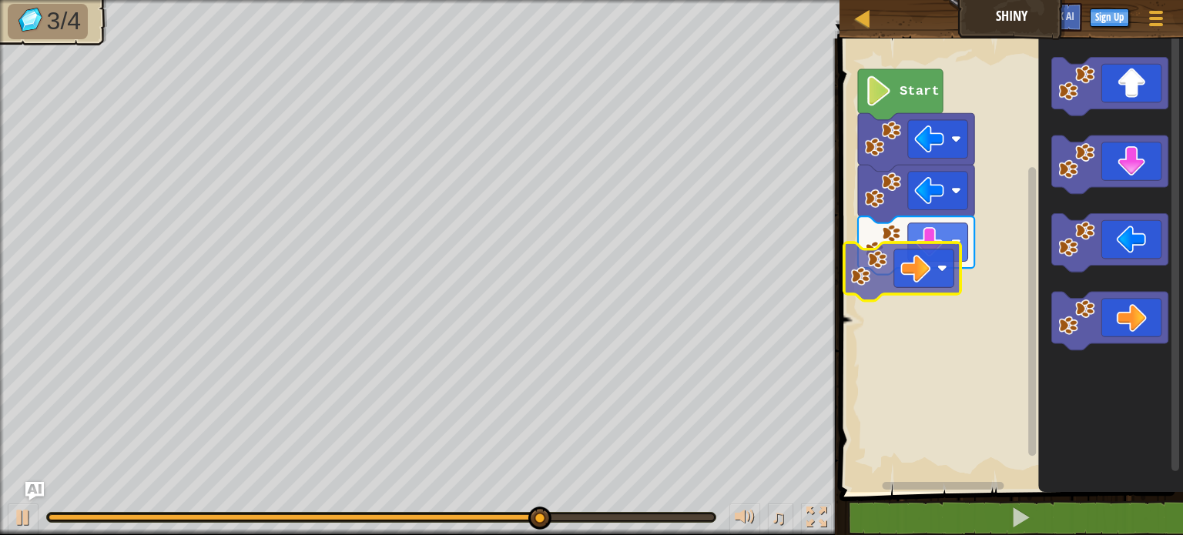
click at [885, 298] on div "Start" at bounding box center [1009, 261] width 348 height 461
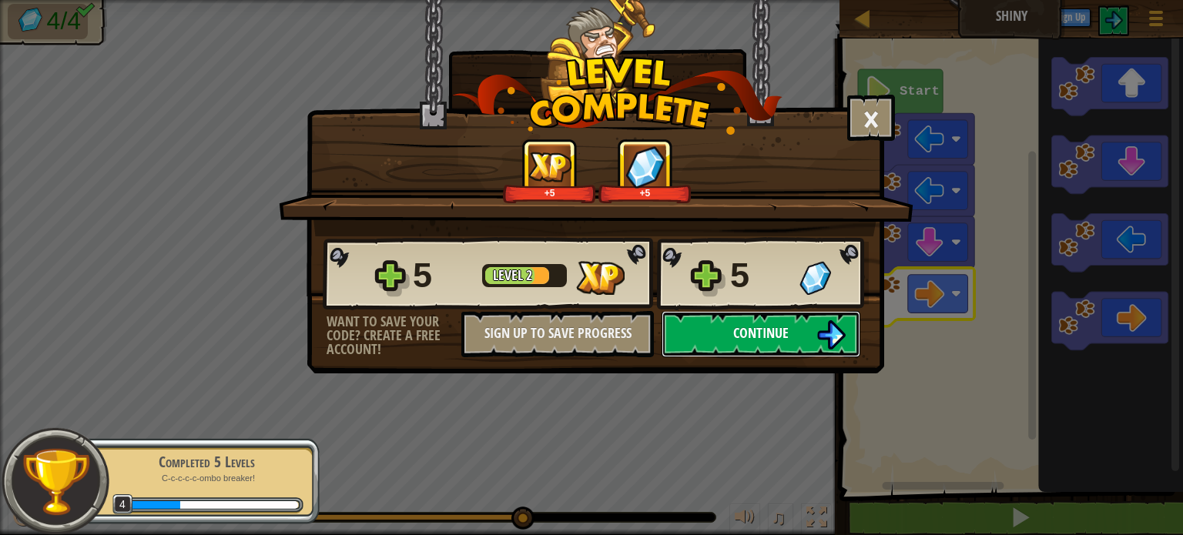
click at [738, 335] on span "Continue" at bounding box center [760, 333] width 55 height 19
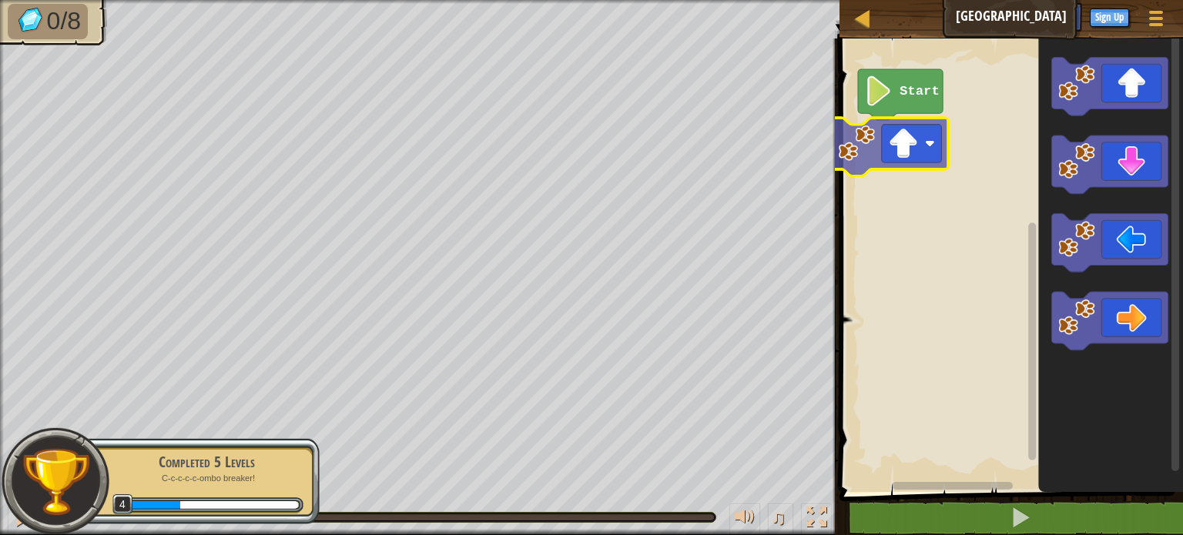
click at [874, 148] on div "Start" at bounding box center [1009, 261] width 348 height 461
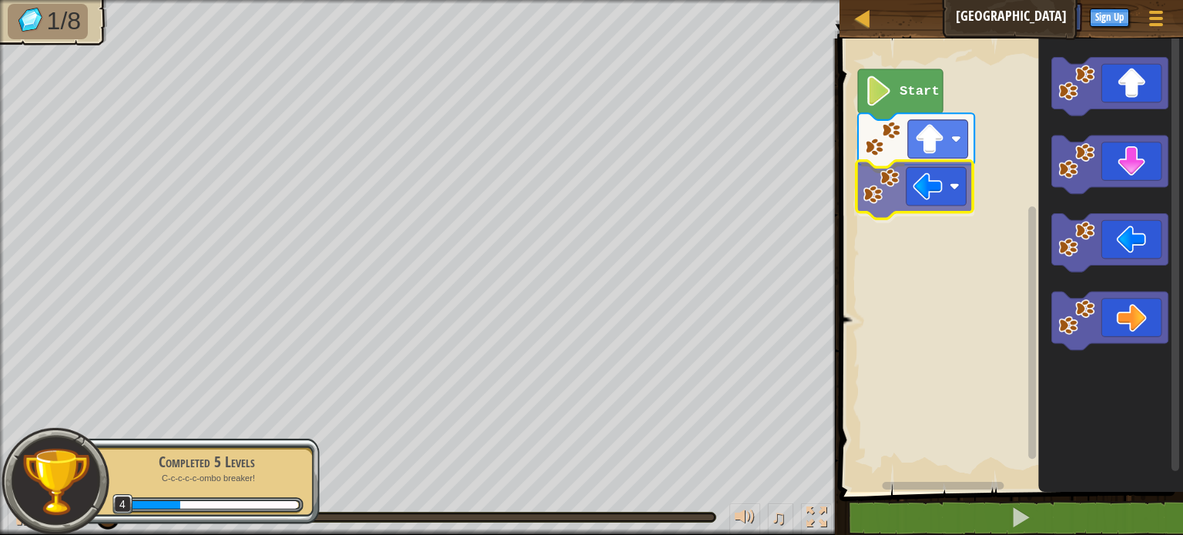
click at [923, 190] on div "Start" at bounding box center [1009, 261] width 348 height 461
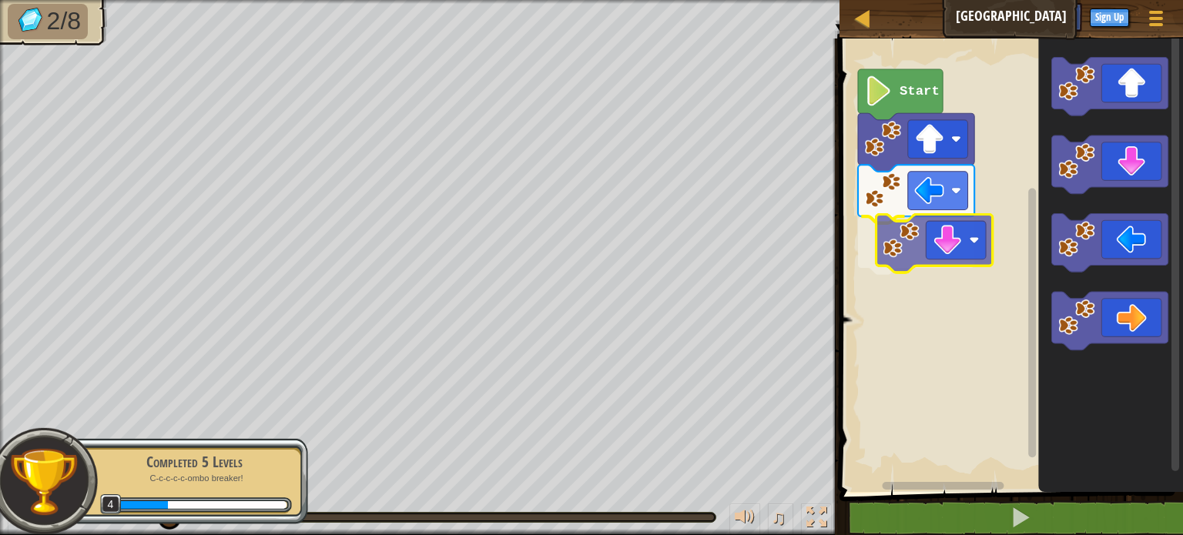
click at [921, 214] on div "Start" at bounding box center [1009, 261] width 348 height 461
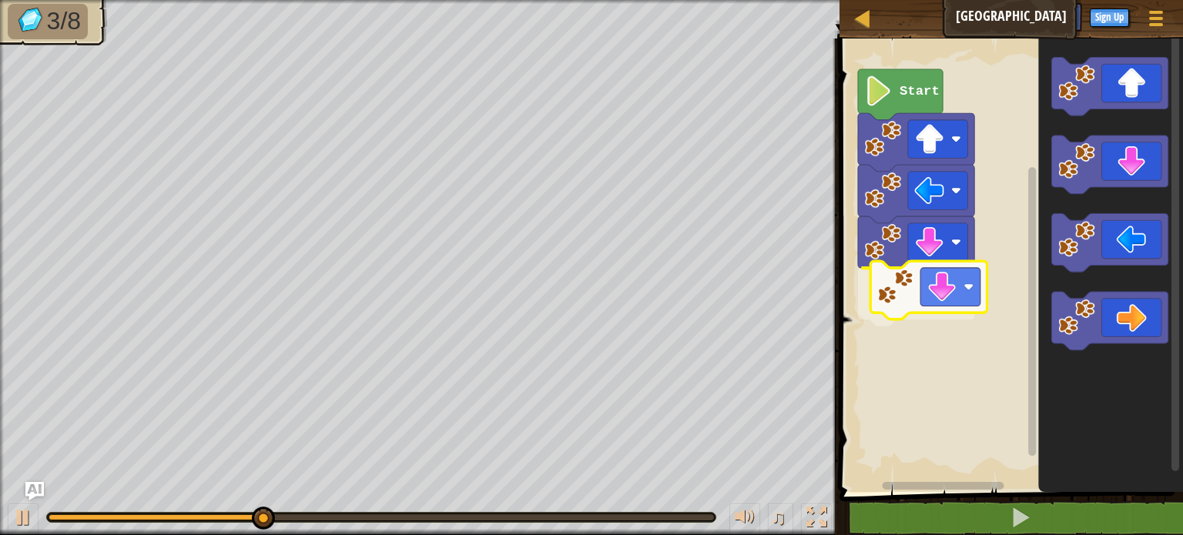
click at [935, 294] on div "Start" at bounding box center [1009, 261] width 348 height 461
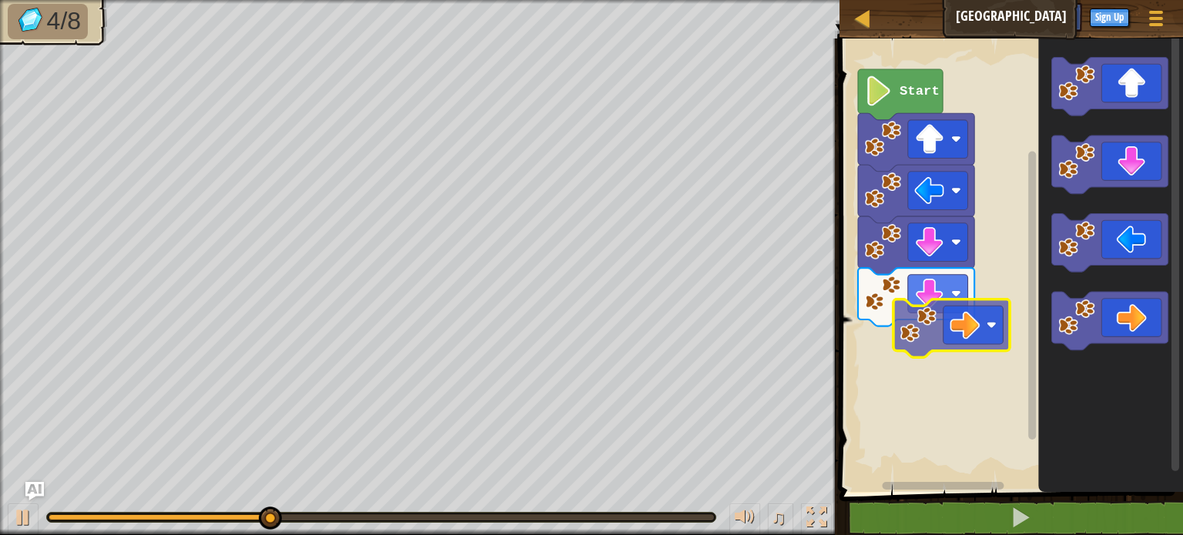
click at [952, 331] on div "Start" at bounding box center [1009, 261] width 348 height 461
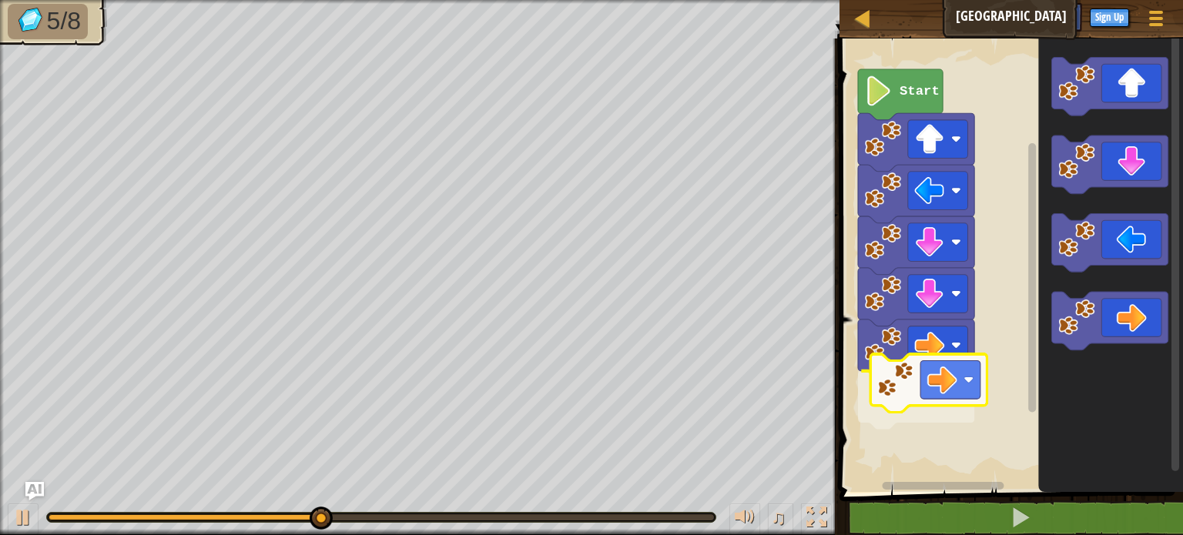
click at [951, 408] on div "Start" at bounding box center [1009, 261] width 348 height 461
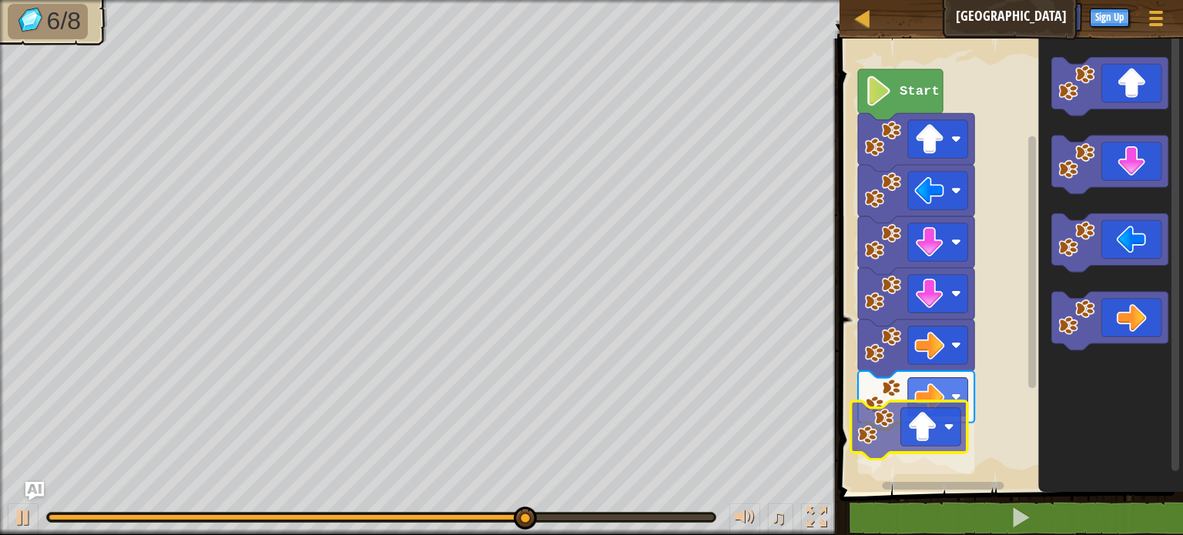
click at [918, 443] on div "Start" at bounding box center [1009, 261] width 348 height 461
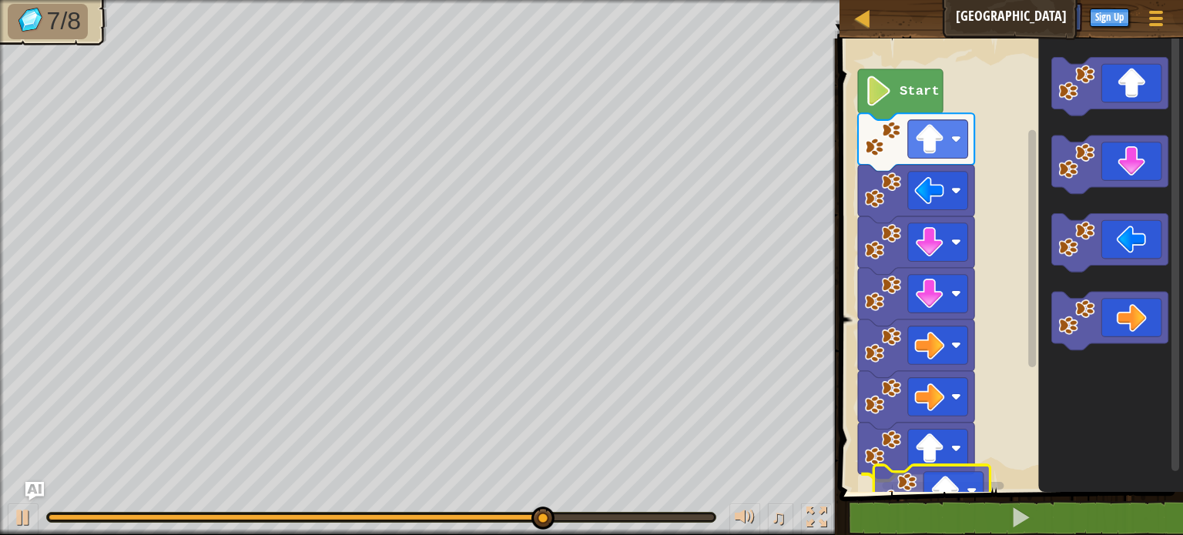
click at [942, 497] on div "1 ההההההההההההההההההההההההההההההההההההההההההההההההההההההההההההההההההההההההההההה…" at bounding box center [1009, 317] width 348 height 543
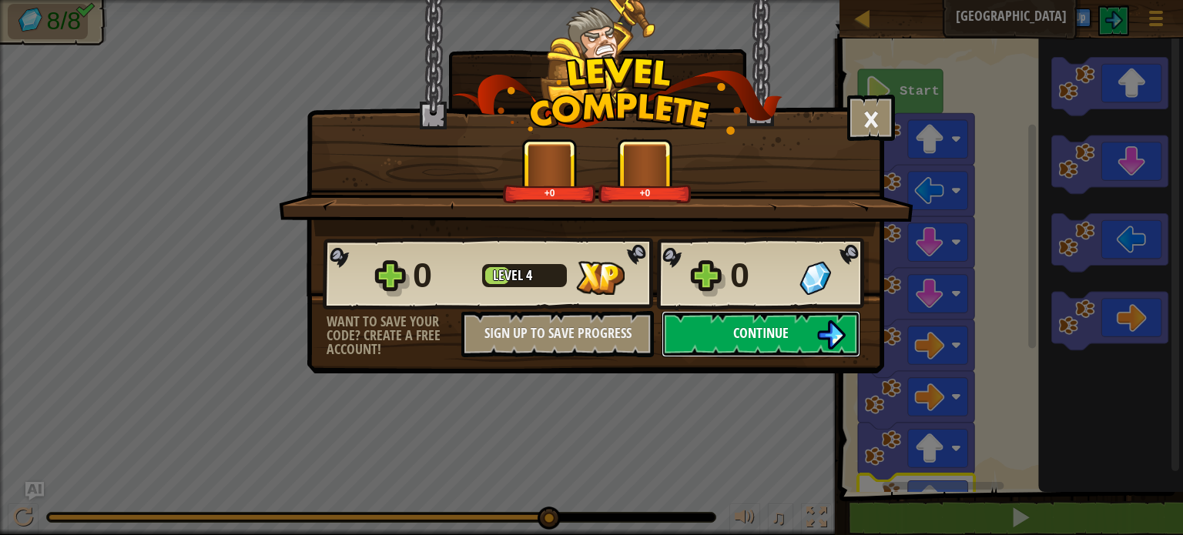
click at [728, 334] on button "Continue" at bounding box center [761, 334] width 199 height 46
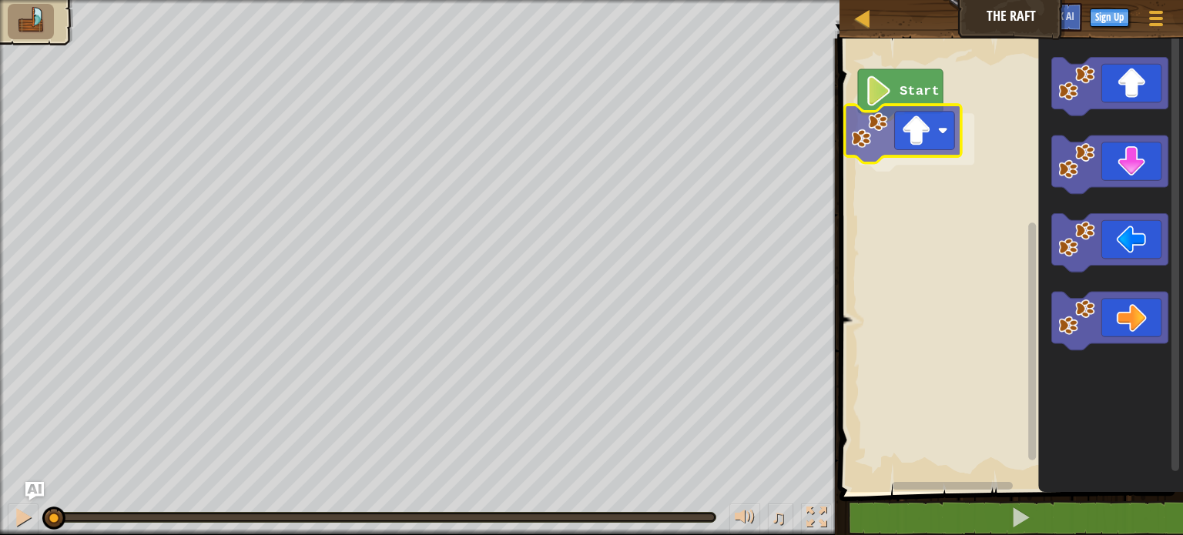
click at [883, 133] on div "Start" at bounding box center [1009, 261] width 348 height 461
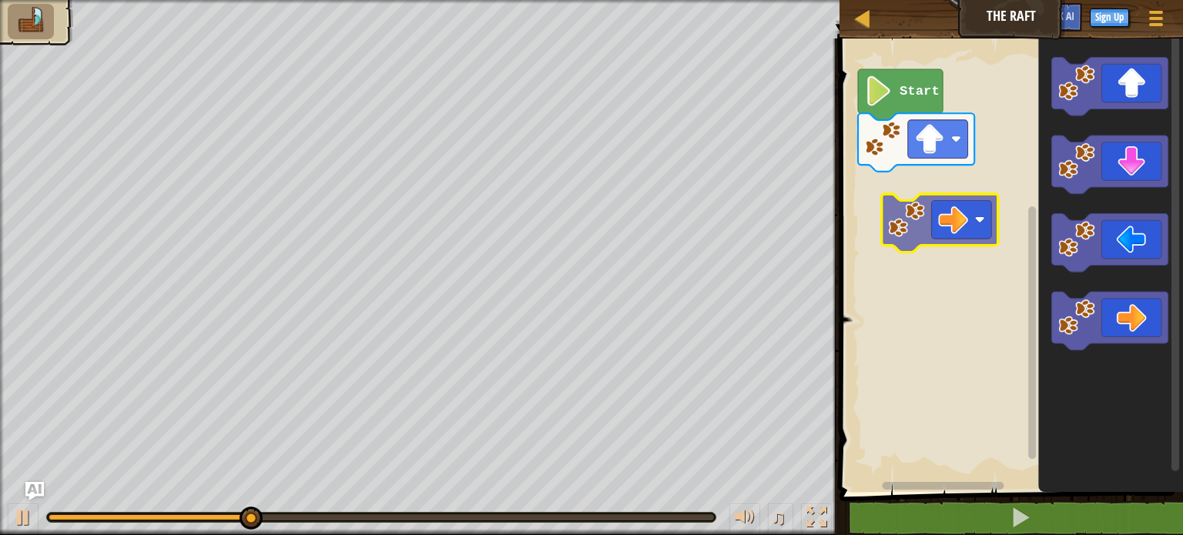
click at [939, 205] on div "Start" at bounding box center [1009, 261] width 348 height 461
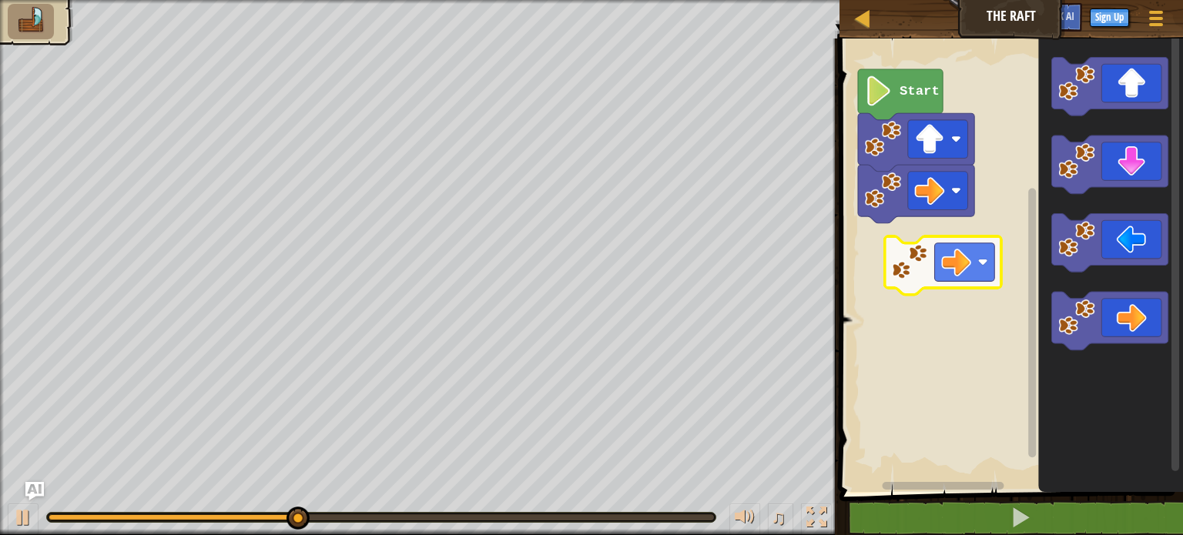
click at [931, 263] on div "Start" at bounding box center [1009, 261] width 348 height 461
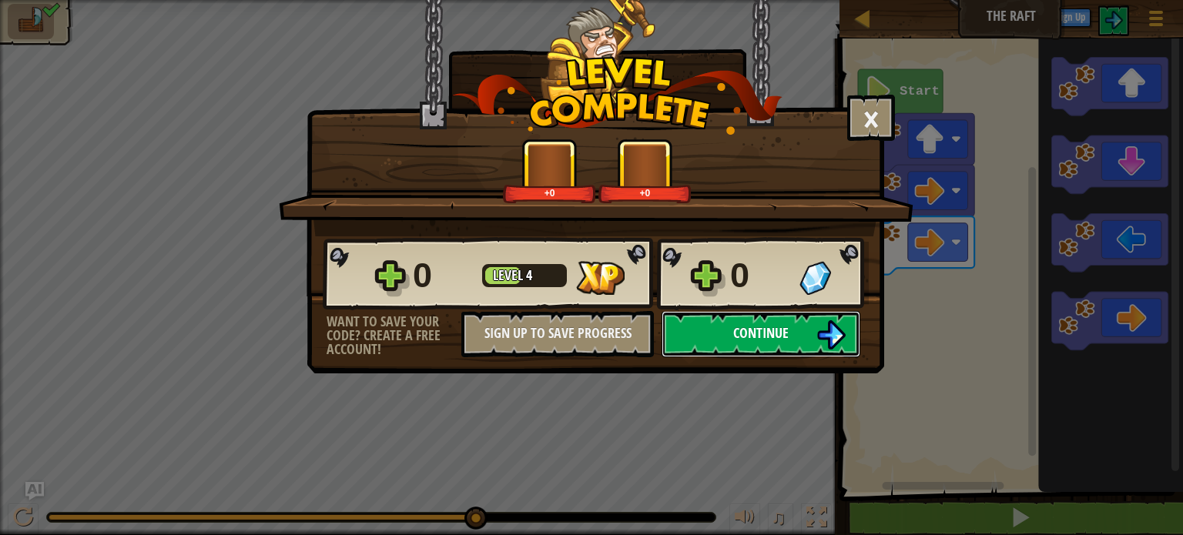
click at [740, 331] on span "Continue" at bounding box center [760, 333] width 55 height 19
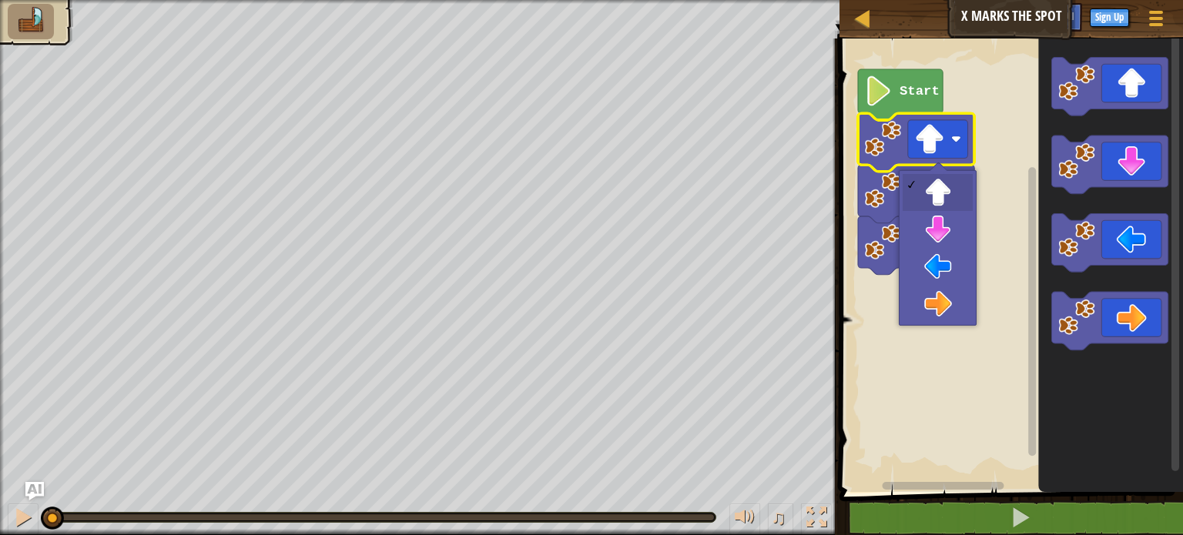
click at [886, 104] on image "Blockly Workspace" at bounding box center [879, 91] width 29 height 30
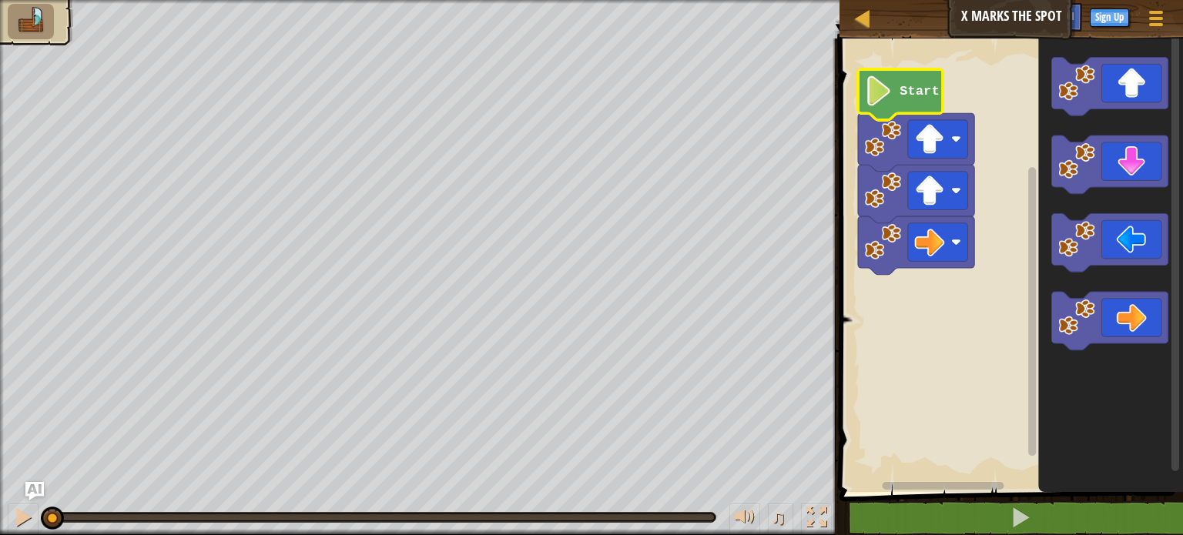
click at [882, 102] on image "Blockly Workspace" at bounding box center [879, 91] width 29 height 30
click at [884, 101] on image "Blockly Workspace" at bounding box center [879, 91] width 29 height 30
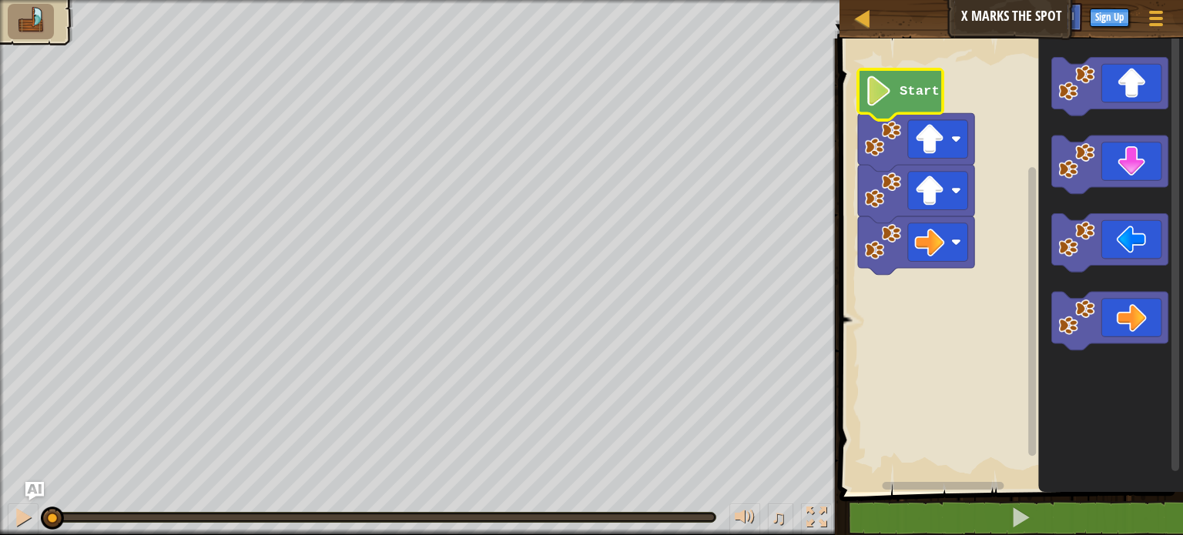
click at [884, 101] on image "Blockly Workspace" at bounding box center [879, 91] width 29 height 30
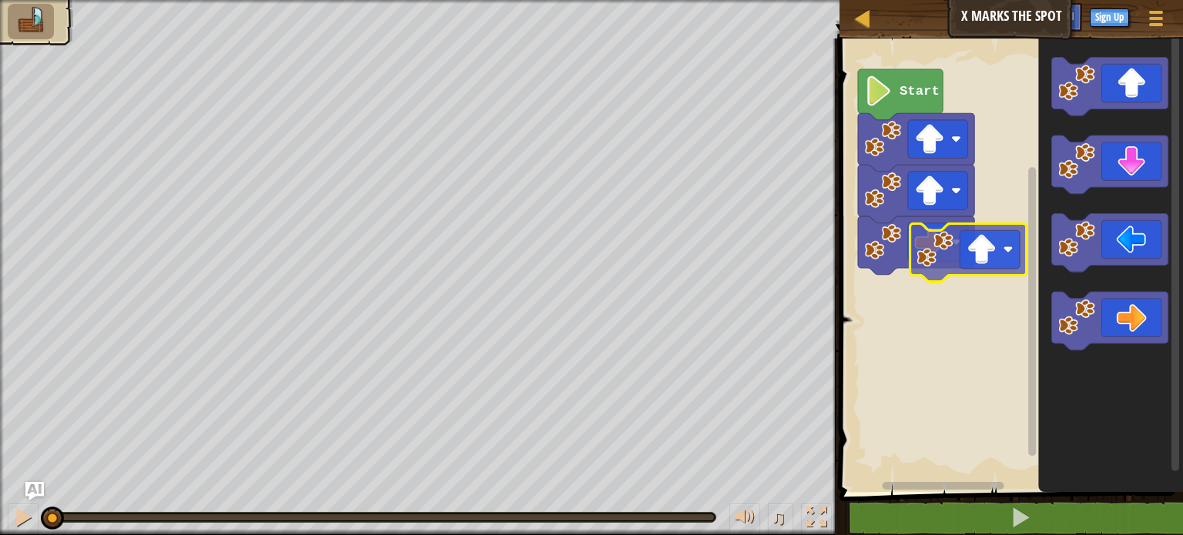
click at [927, 300] on div "Start" at bounding box center [1009, 261] width 348 height 461
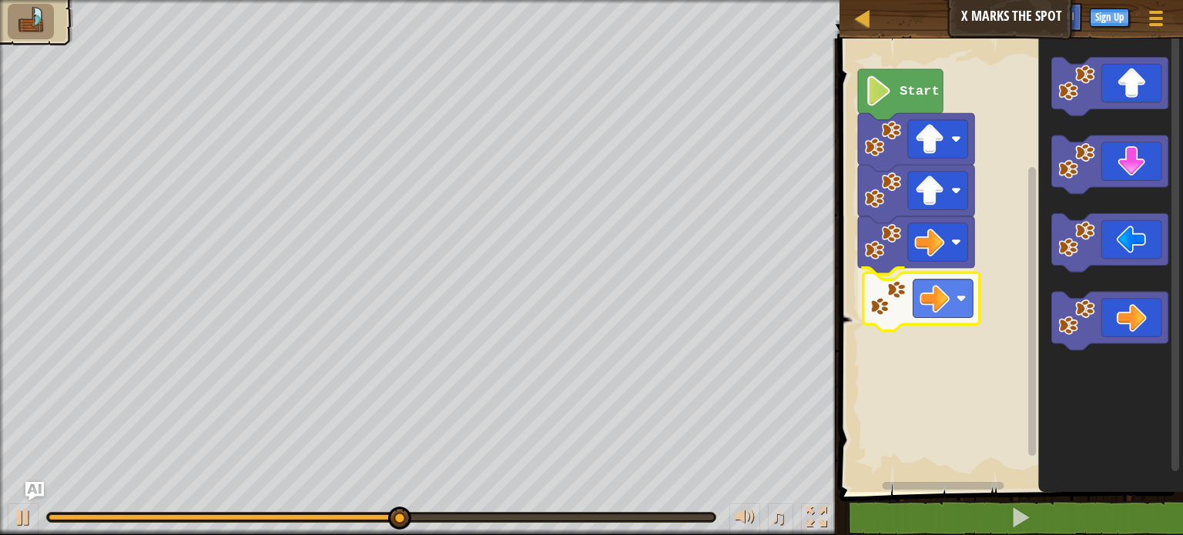
click at [909, 300] on div "Start" at bounding box center [1009, 261] width 348 height 461
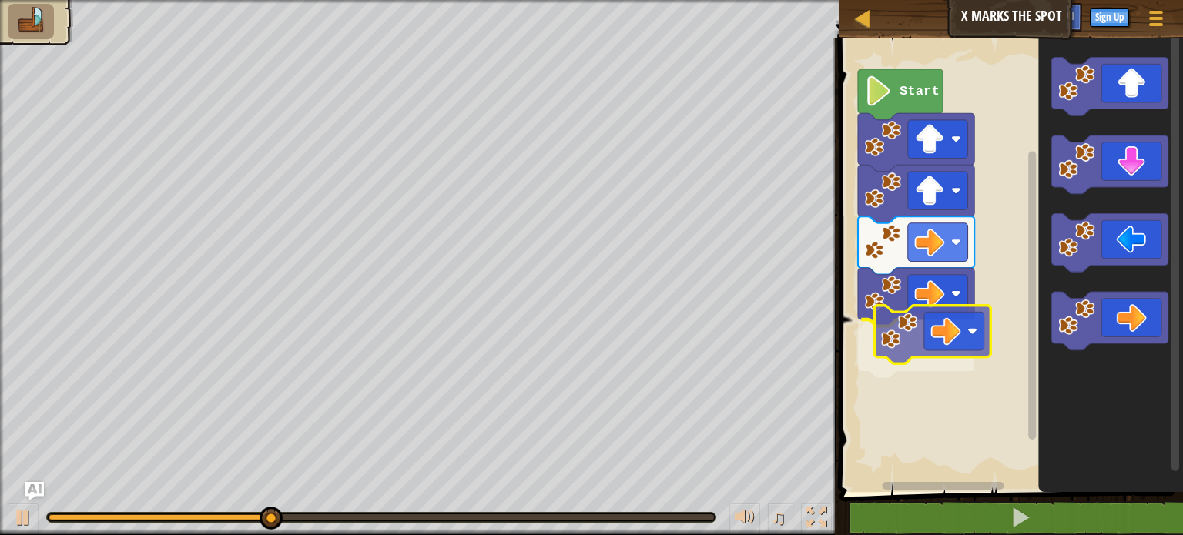
click at [931, 339] on div "Start" at bounding box center [1009, 261] width 348 height 461
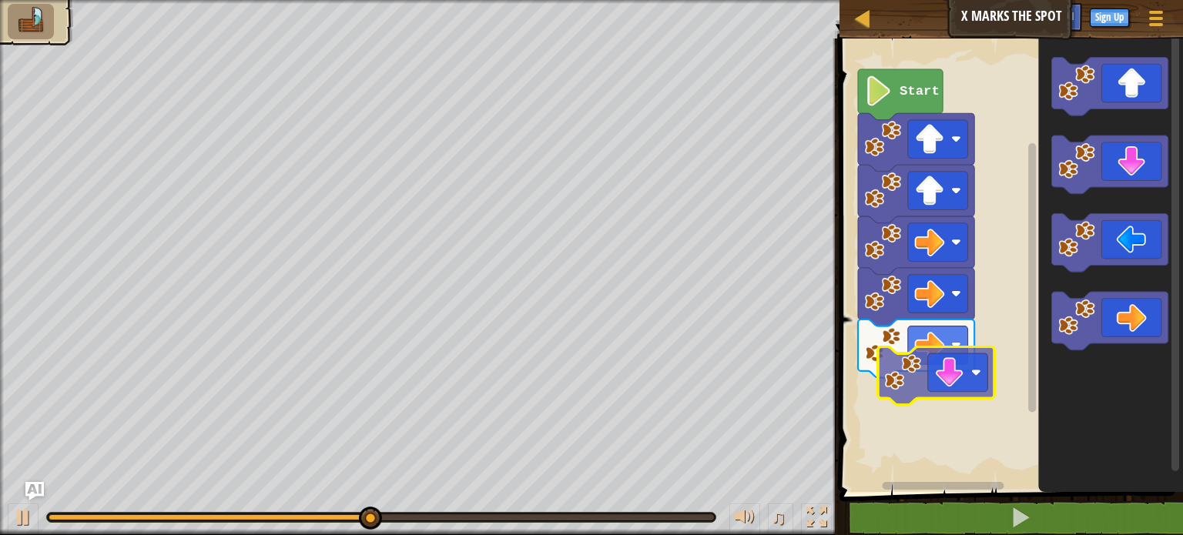
click at [952, 381] on div "Start" at bounding box center [1009, 261] width 348 height 461
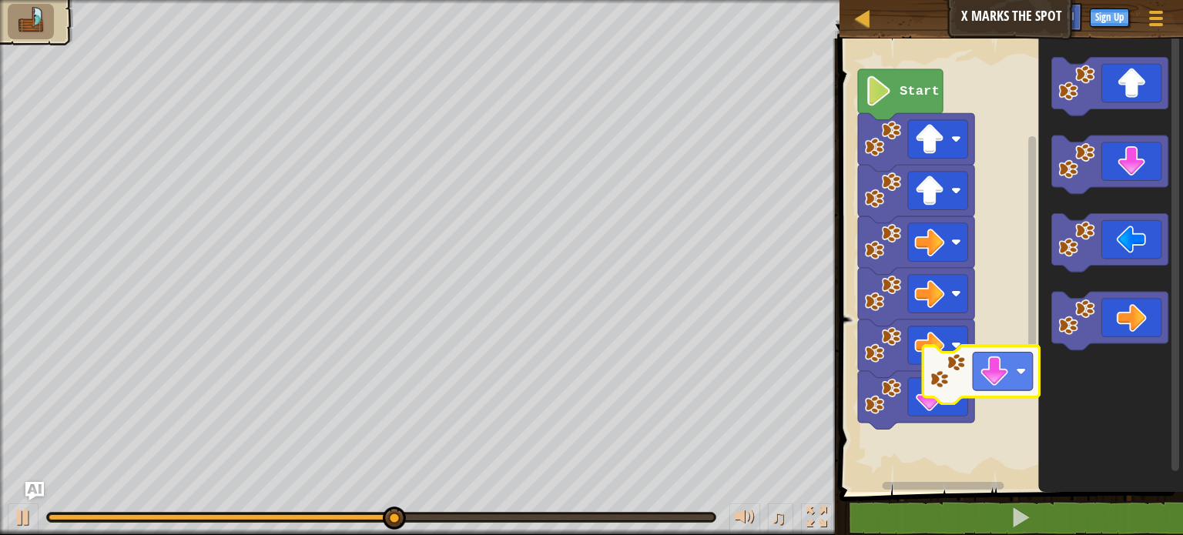
click at [927, 473] on div "Start" at bounding box center [1009, 261] width 348 height 461
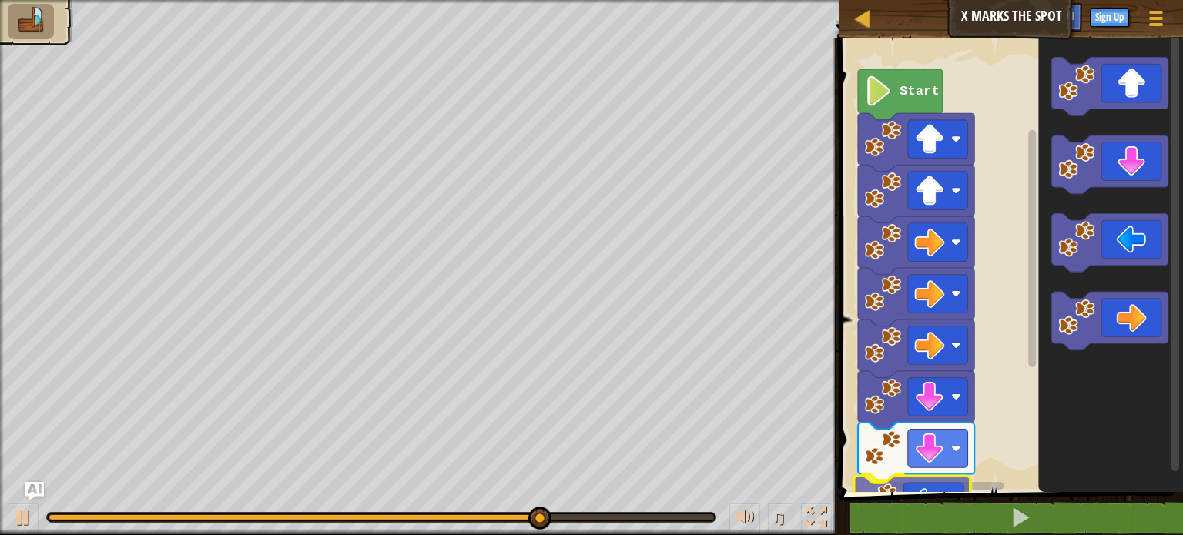
click at [929, 518] on div "1 2 3 4 go ( 'up' , 1 ) go ( 'up' , 1 ) go ( 'right' , 1 ) הההההההההההההההההההה…" at bounding box center [1009, 323] width 348 height 555
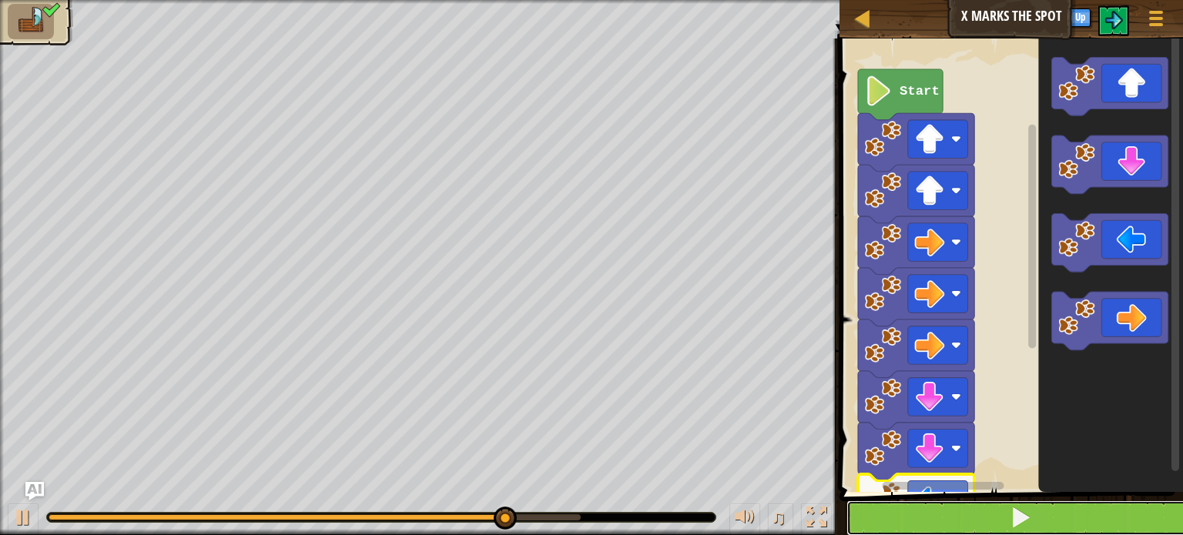
click at [985, 523] on button at bounding box center [1021, 518] width 348 height 35
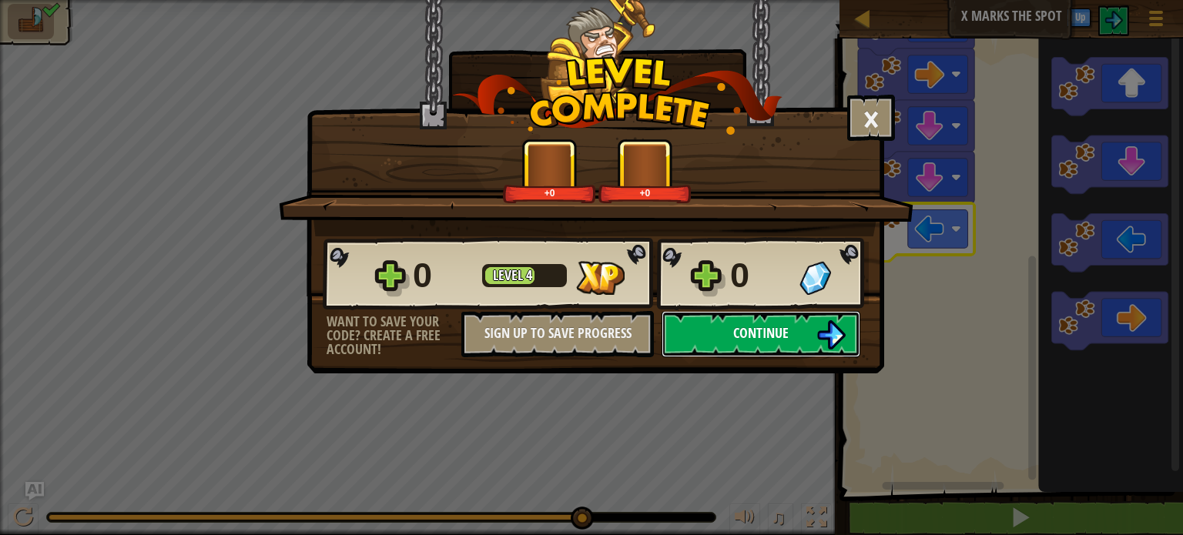
click at [728, 326] on button "Continue" at bounding box center [761, 334] width 199 height 46
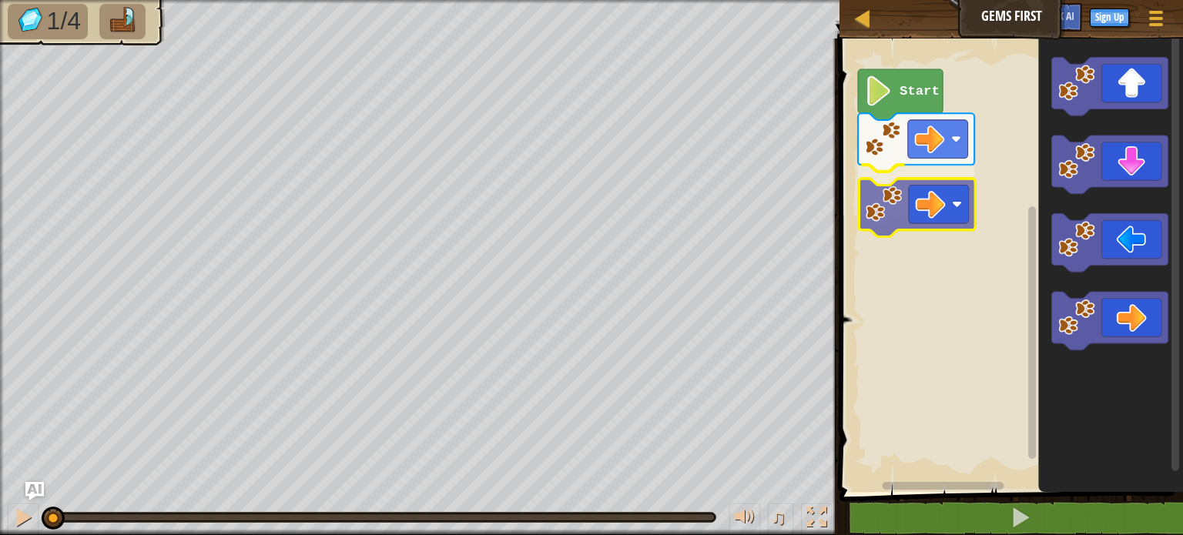
click at [910, 203] on div "Start" at bounding box center [1009, 261] width 348 height 461
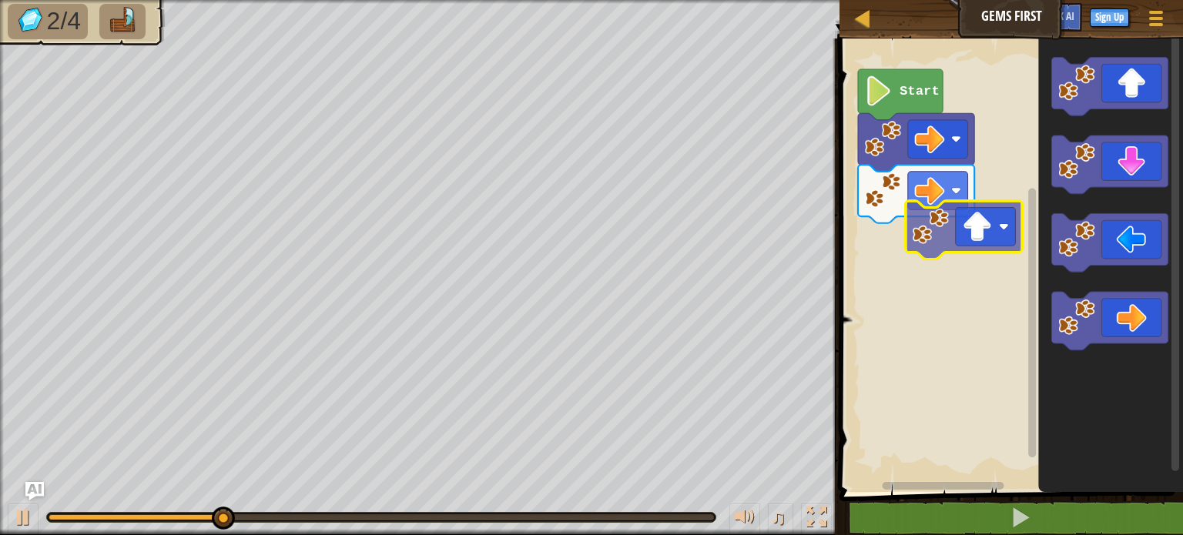
click at [934, 232] on div "Start" at bounding box center [1009, 261] width 348 height 461
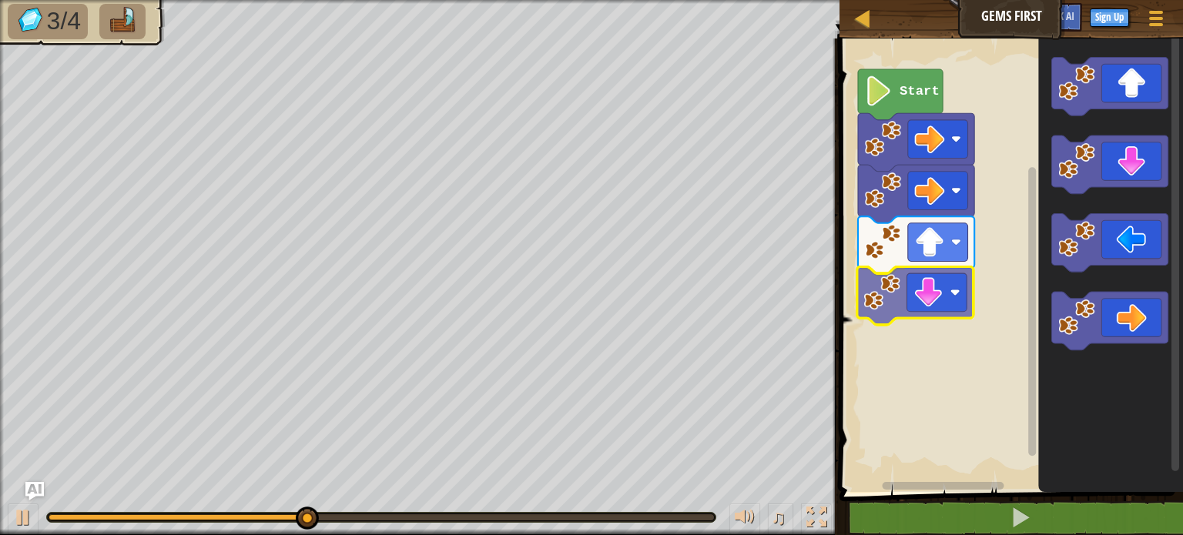
click at [938, 292] on div "Start" at bounding box center [1009, 261] width 348 height 461
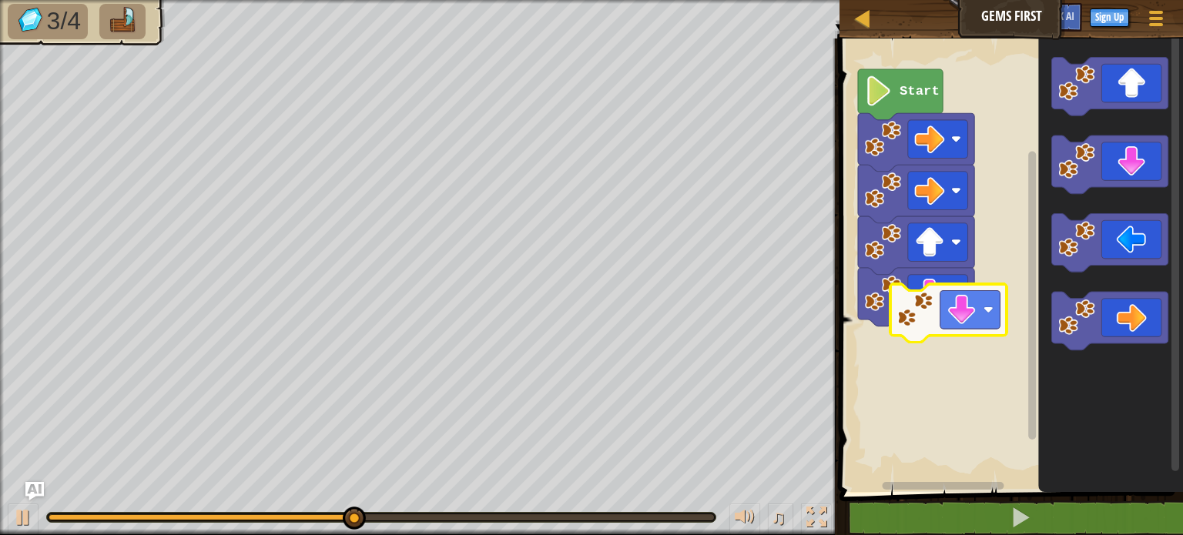
click at [956, 329] on div "Start" at bounding box center [1009, 261] width 348 height 461
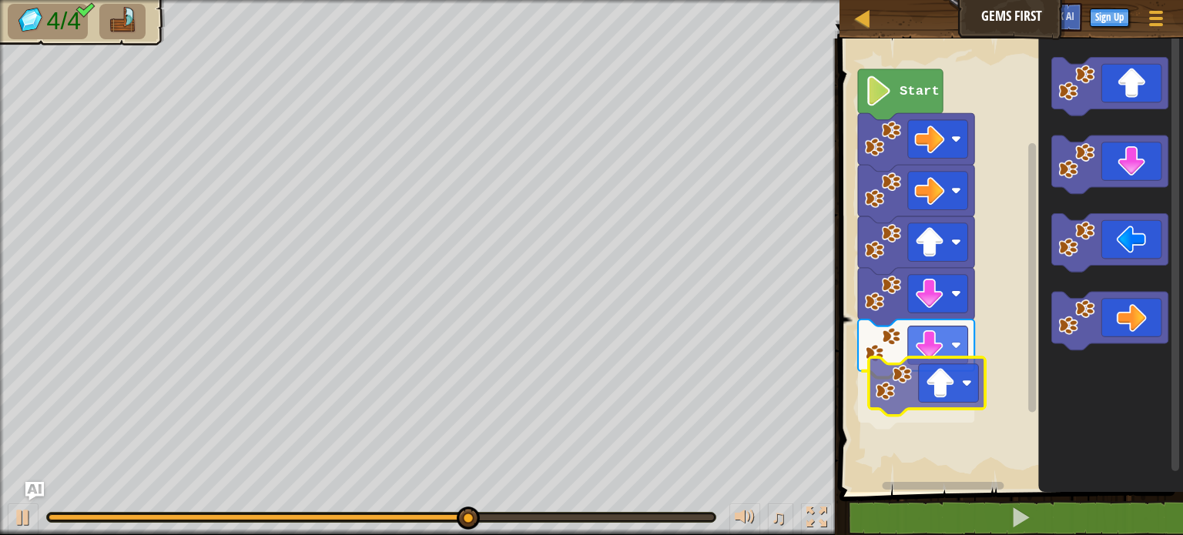
click at [969, 389] on div "Start" at bounding box center [1009, 261] width 348 height 461
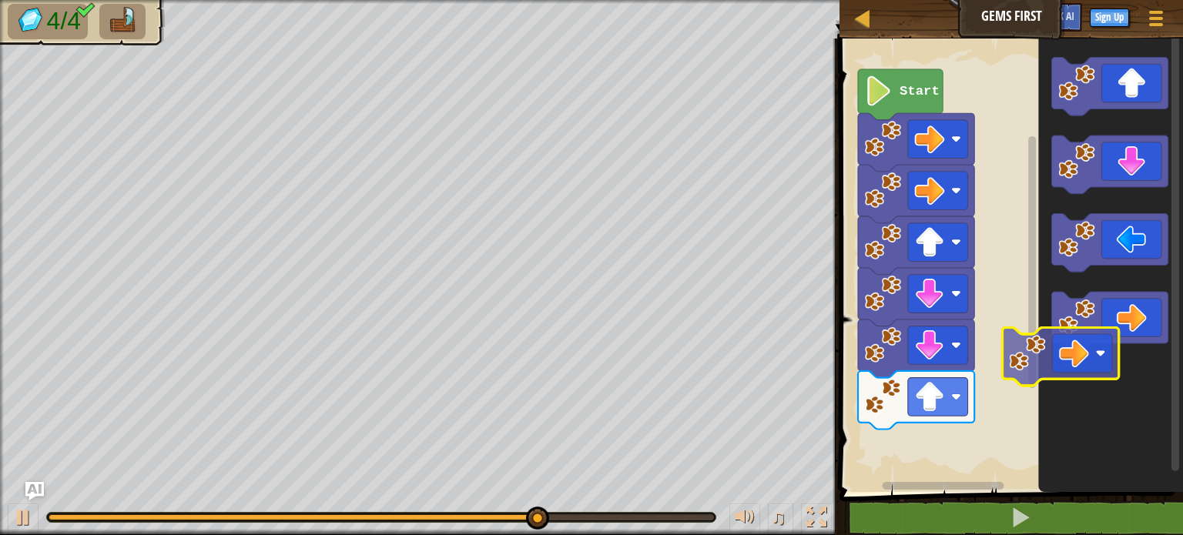
click at [916, 437] on div "Start" at bounding box center [1009, 261] width 348 height 461
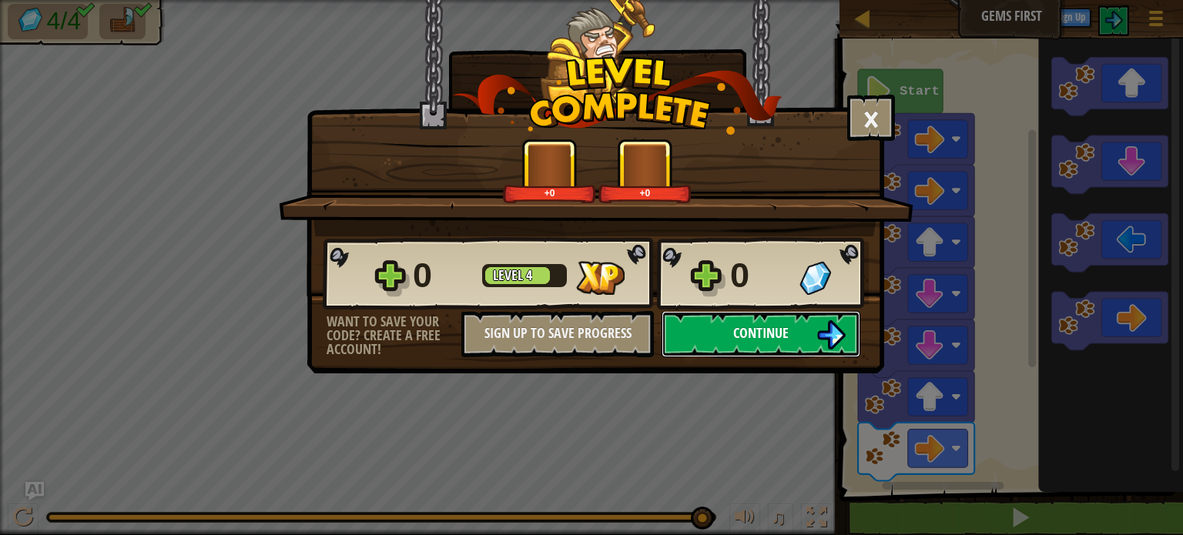
click at [739, 329] on span "Continue" at bounding box center [760, 333] width 55 height 19
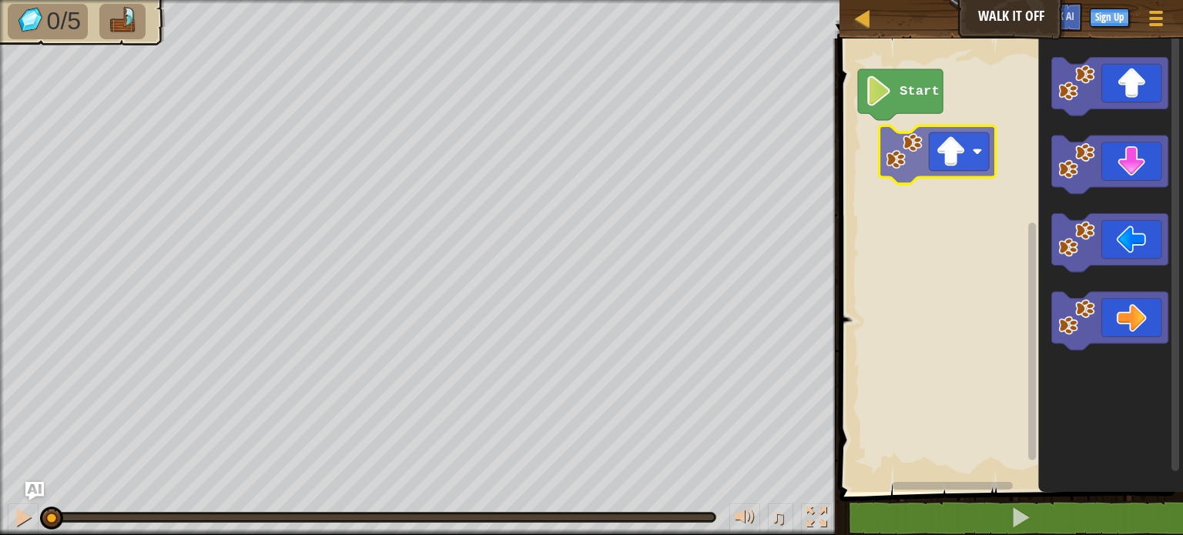
click at [927, 169] on div "Start" at bounding box center [1009, 261] width 348 height 461
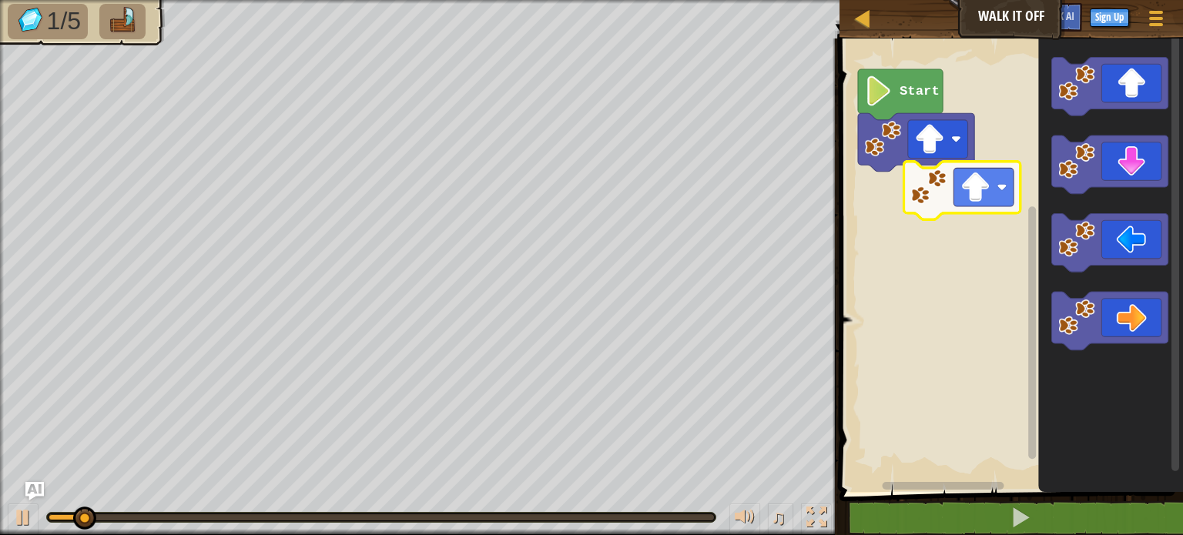
click at [888, 200] on div "Start" at bounding box center [1009, 261] width 348 height 461
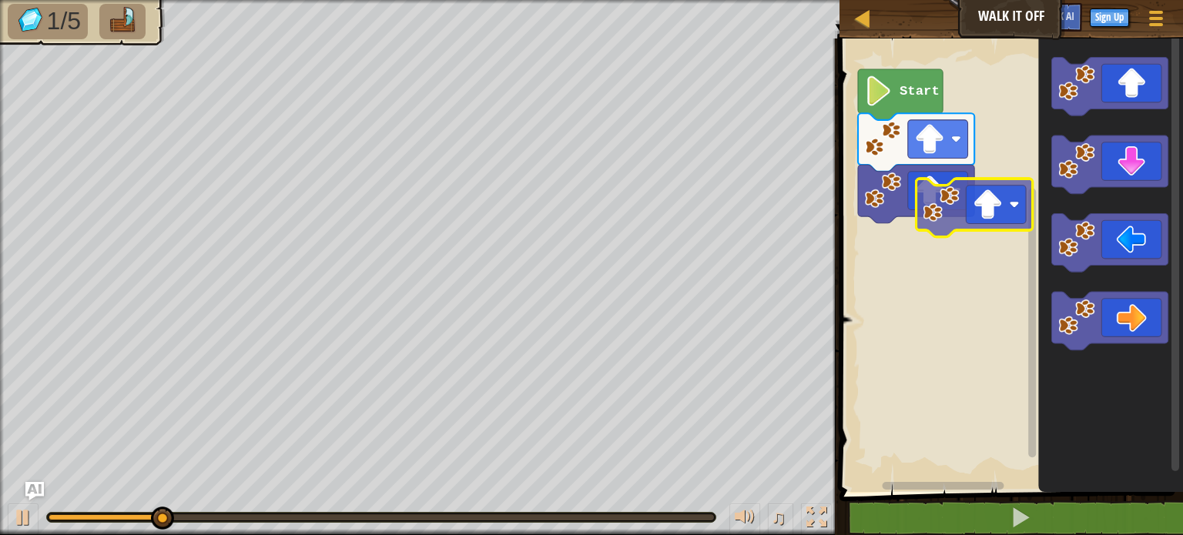
click at [899, 205] on div "Start" at bounding box center [1009, 261] width 348 height 461
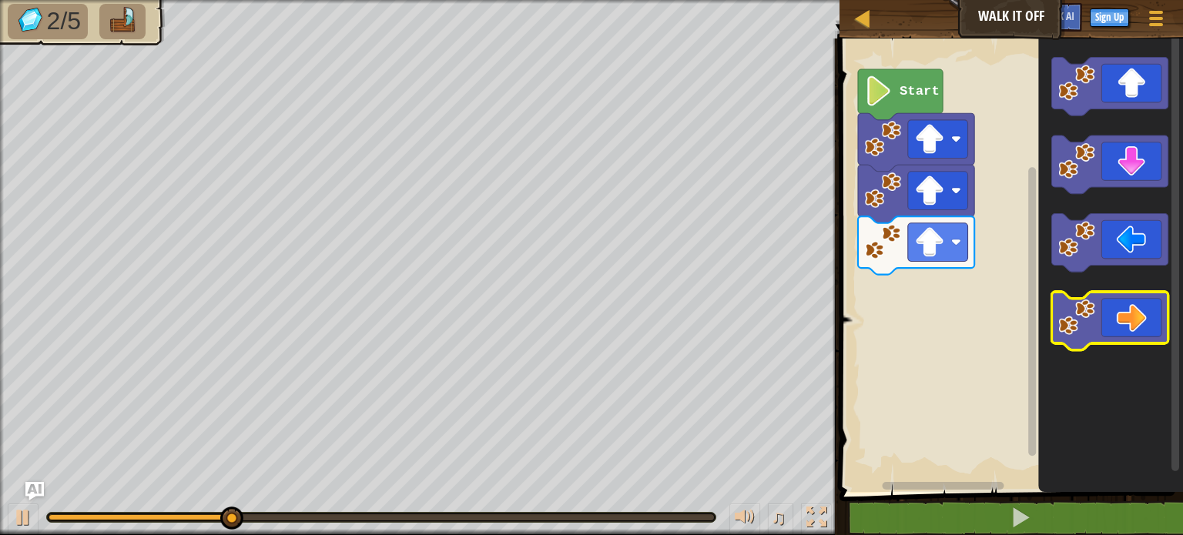
click at [945, 301] on div "Start" at bounding box center [1009, 261] width 348 height 461
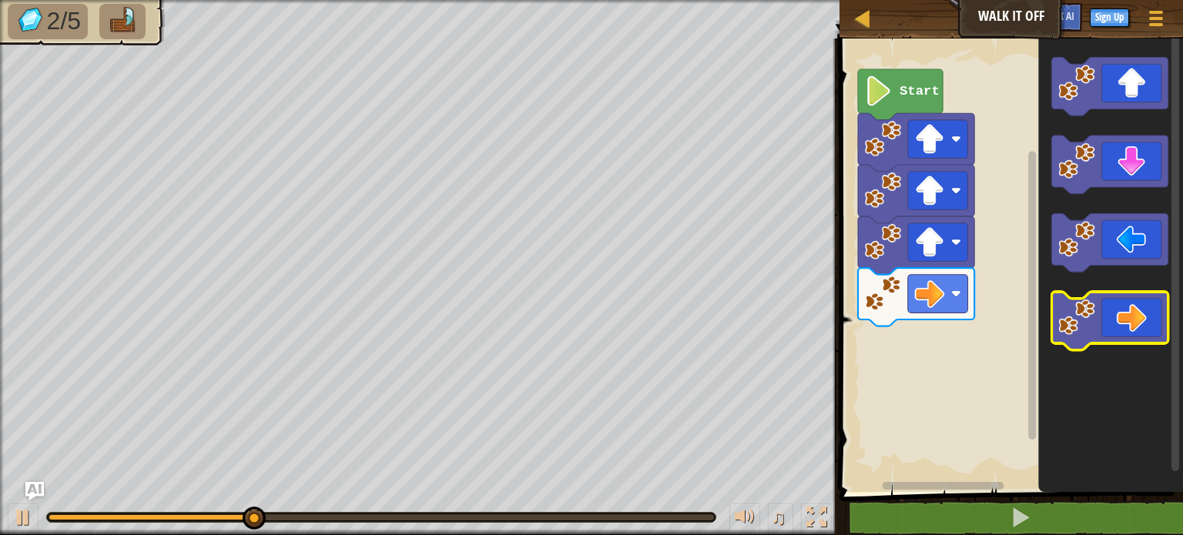
click at [955, 335] on div "Start" at bounding box center [1009, 261] width 348 height 461
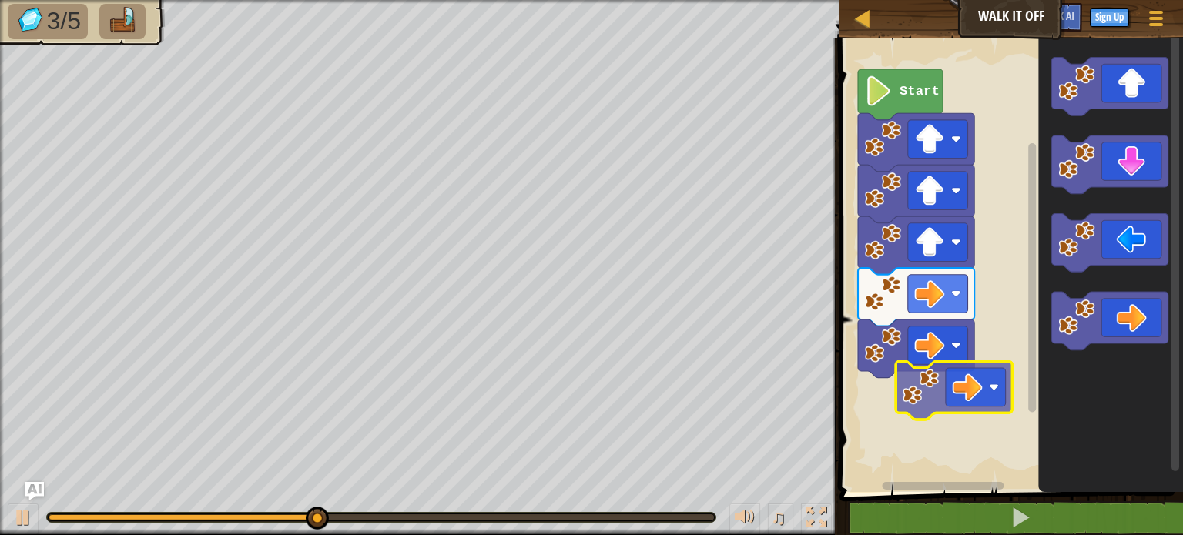
click at [941, 394] on div "Start" at bounding box center [1009, 261] width 348 height 461
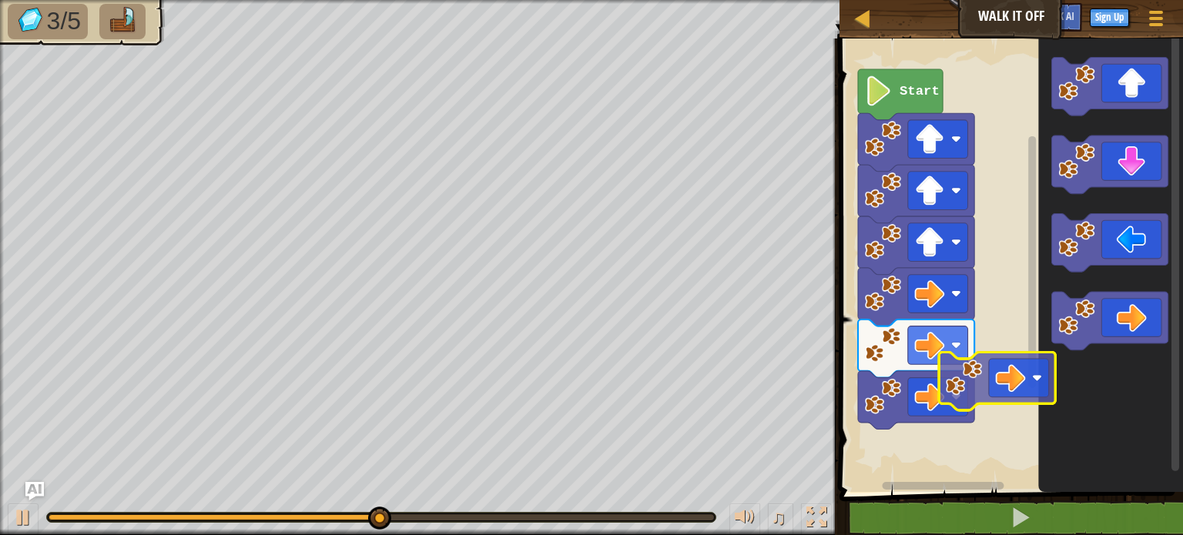
click at [963, 397] on div "Start" at bounding box center [1009, 261] width 348 height 461
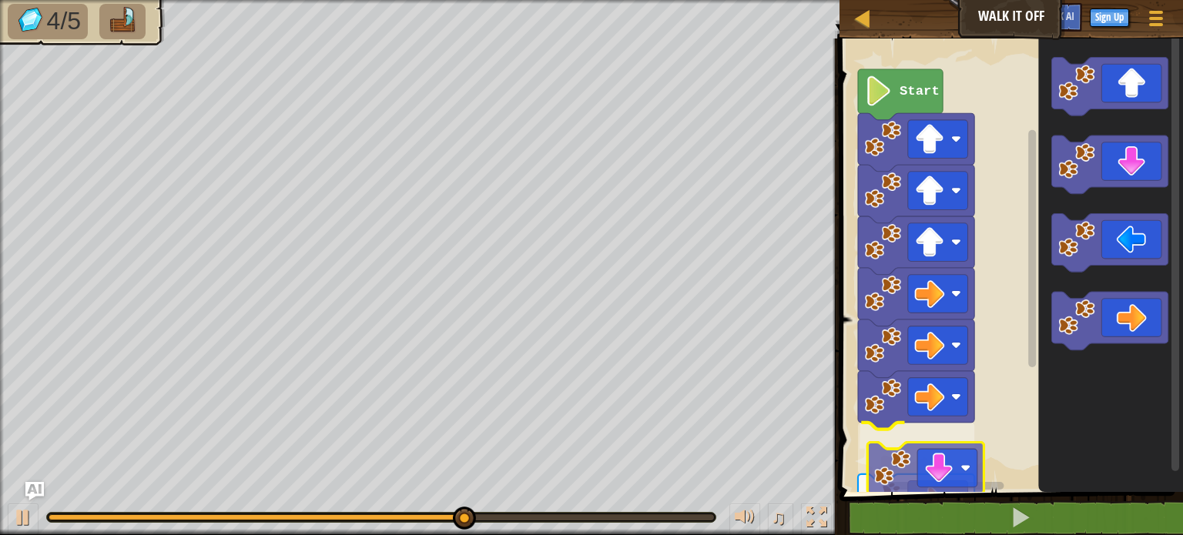
click at [947, 473] on div "Start" at bounding box center [1009, 261] width 348 height 461
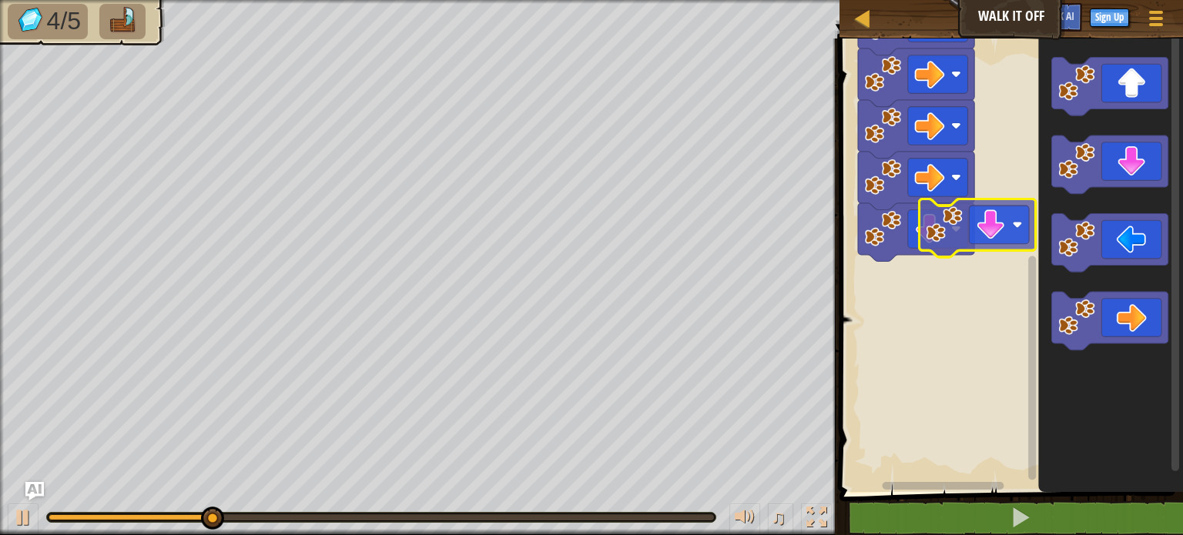
click at [900, 253] on div "Start" at bounding box center [1009, 261] width 348 height 461
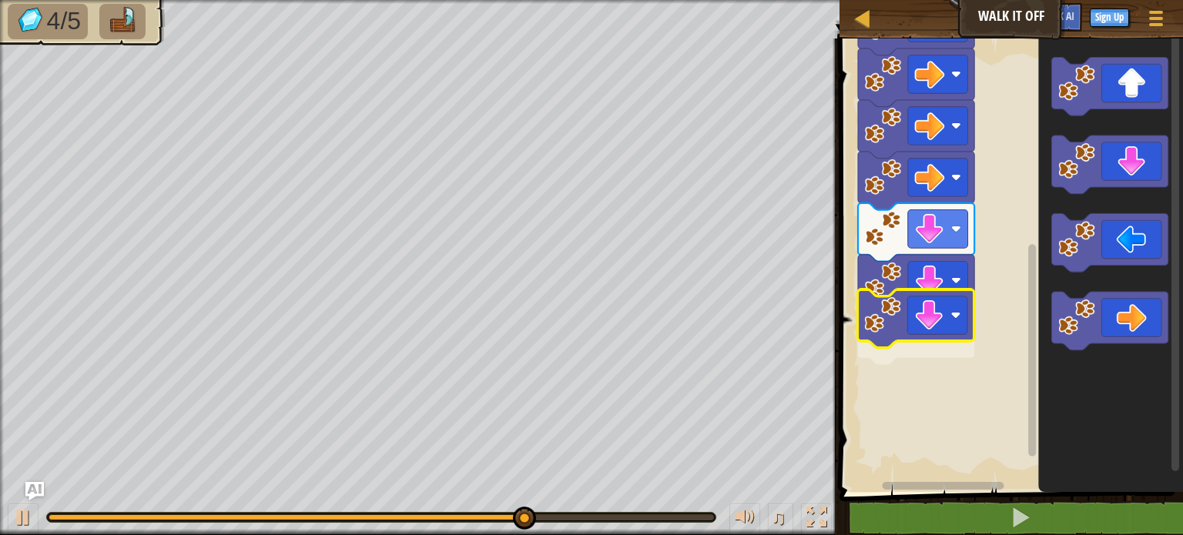
click at [875, 317] on div "Start" at bounding box center [1009, 261] width 348 height 461
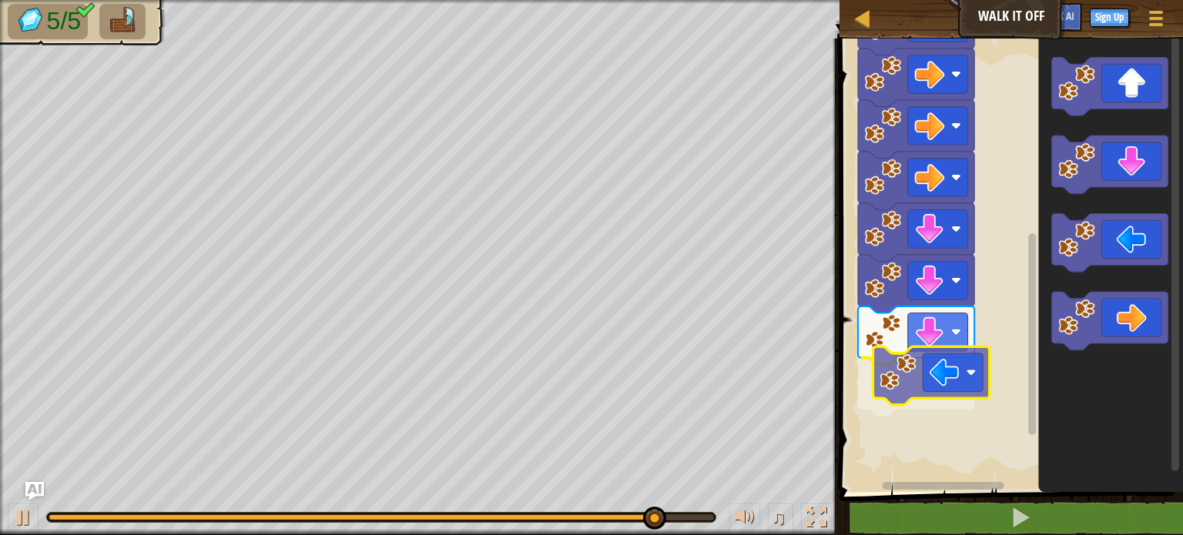
click at [927, 409] on div "Start" at bounding box center [1009, 261] width 348 height 461
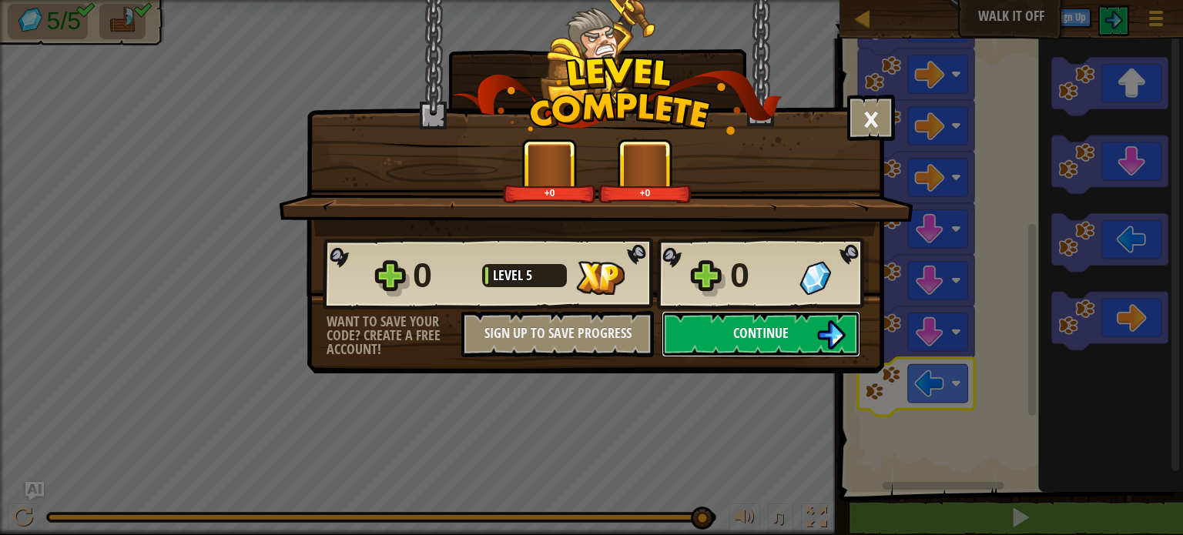
click at [749, 324] on span "Continue" at bounding box center [760, 333] width 55 height 19
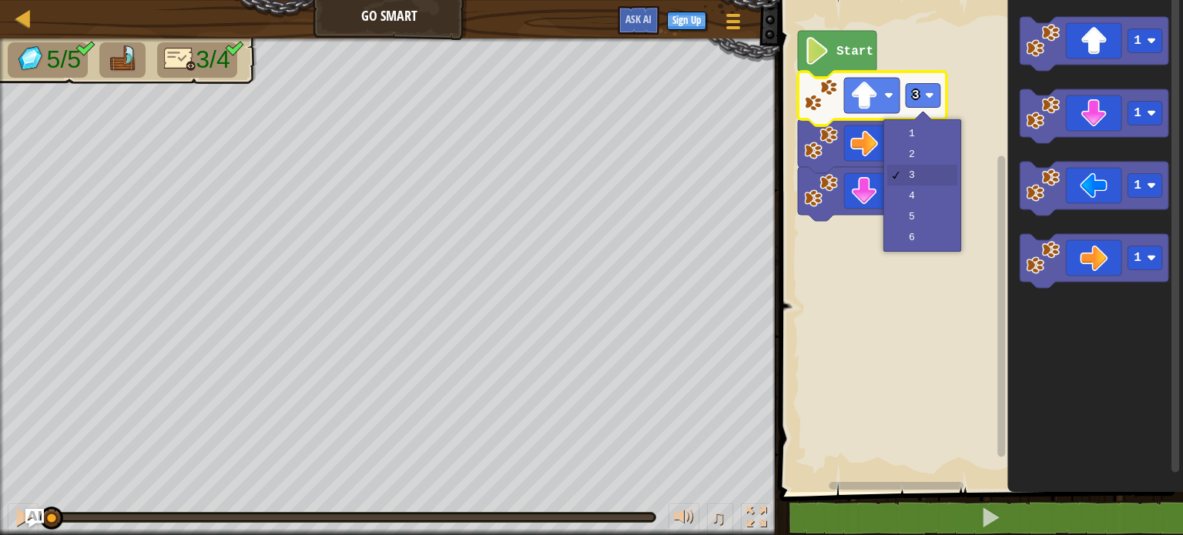
click at [936, 95] on rect "Blockly Workspace" at bounding box center [923, 96] width 35 height 24
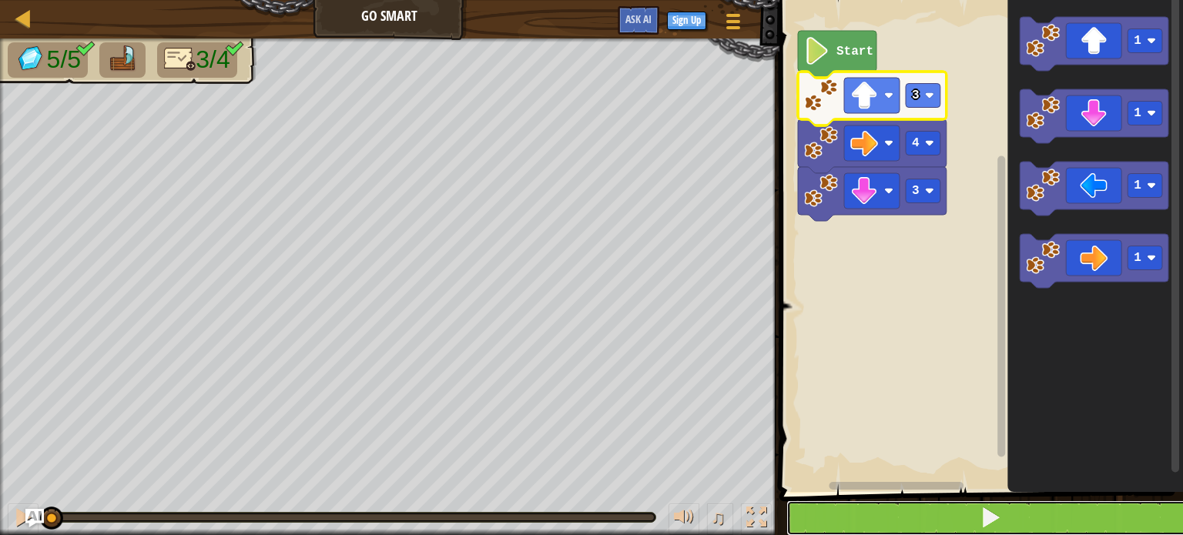
click at [887, 531] on button at bounding box center [991, 518] width 408 height 35
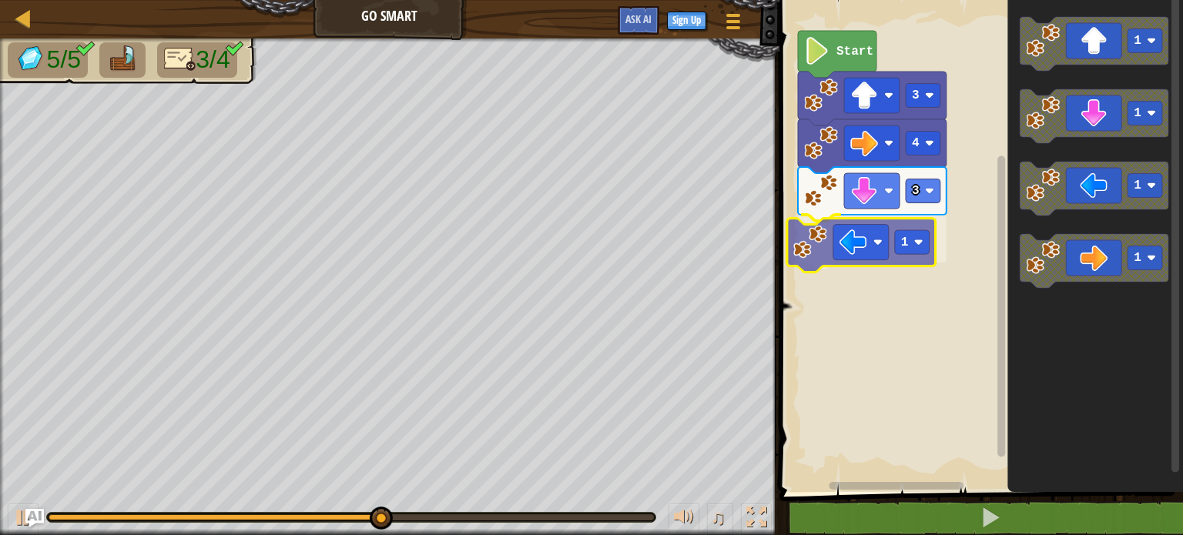
click at [830, 256] on div "Start 3 1 4 3 1 1 1 1 1" at bounding box center [979, 242] width 408 height 500
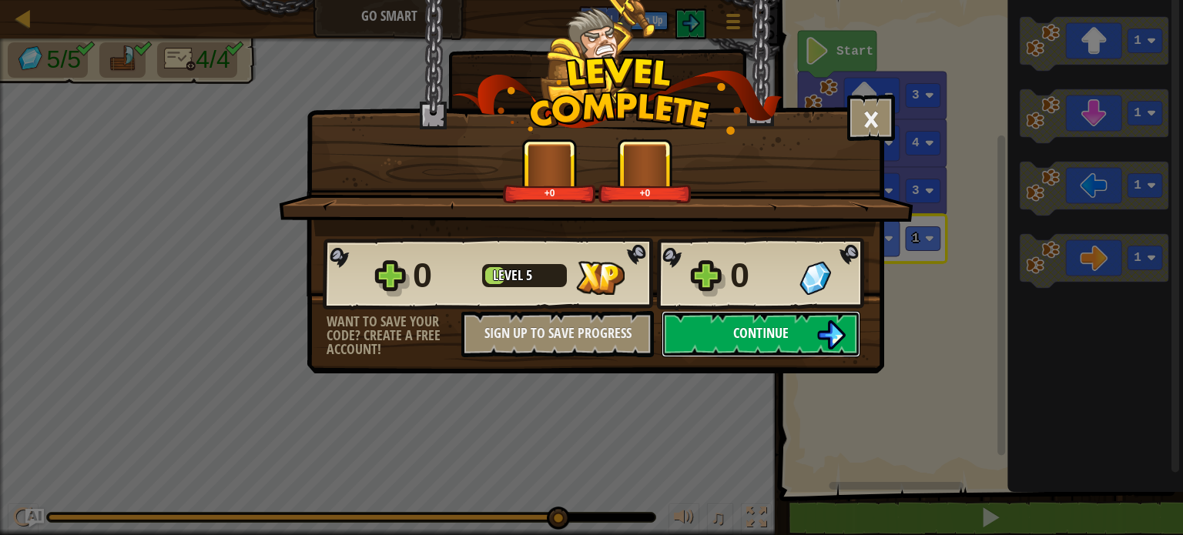
click at [733, 340] on button "Continue" at bounding box center [761, 334] width 199 height 46
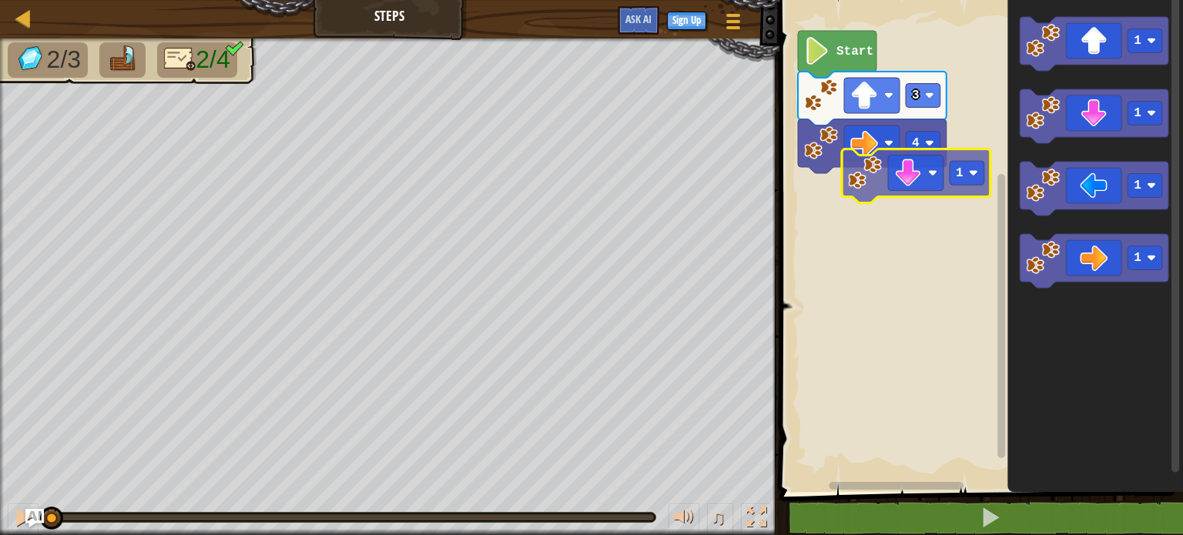
click at [887, 159] on div "4 3 Start 1 1 1 1 1" at bounding box center [979, 242] width 408 height 500
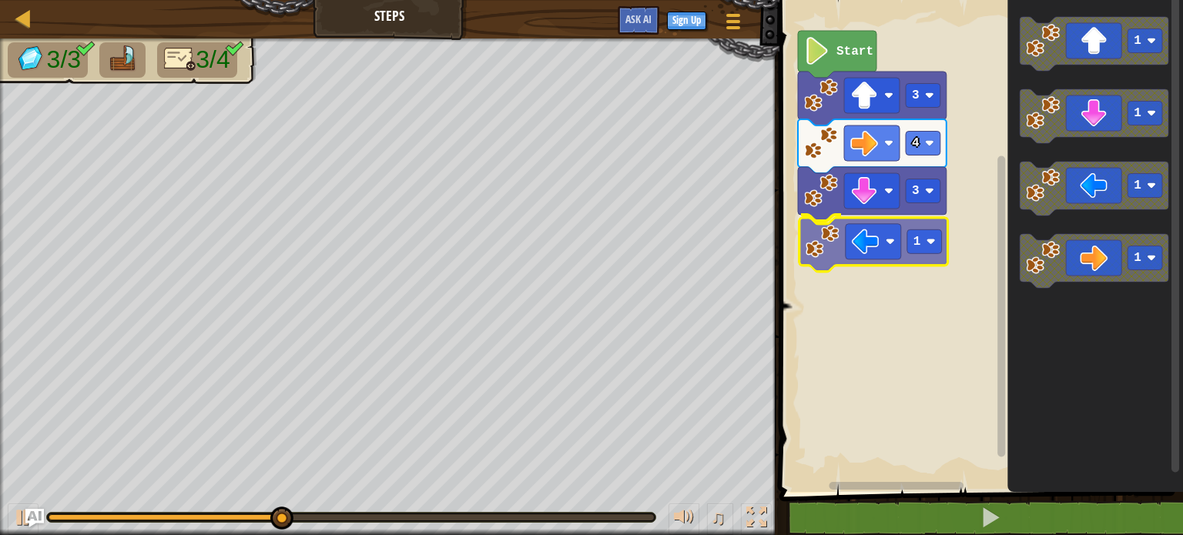
click at [869, 247] on div "Start 3 4 3 1 1 1 1 1 1" at bounding box center [979, 242] width 408 height 500
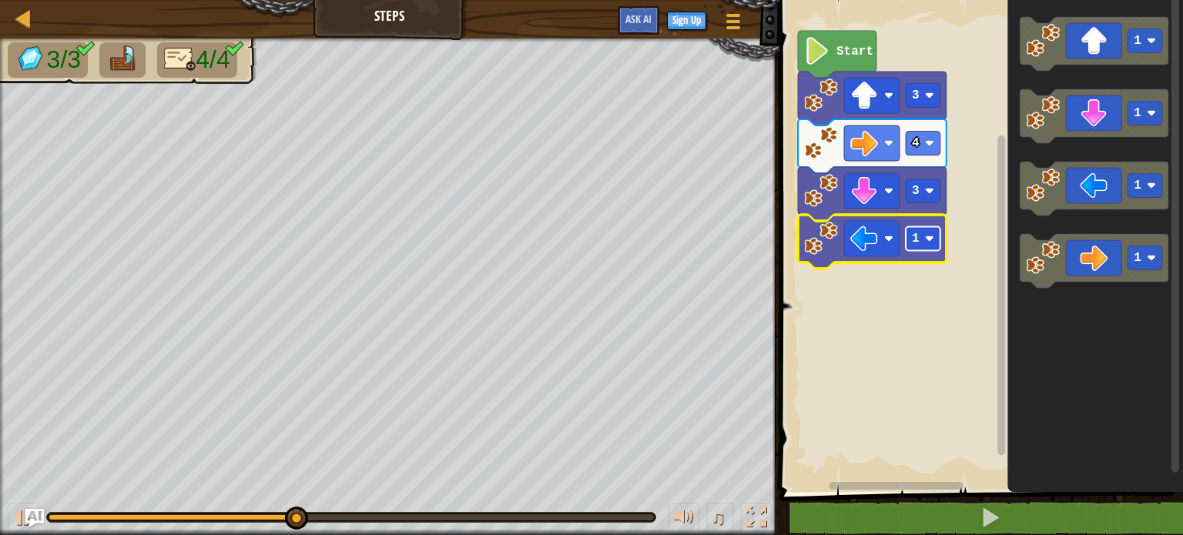
click at [940, 242] on rect "Blockly Workspace" at bounding box center [923, 239] width 35 height 24
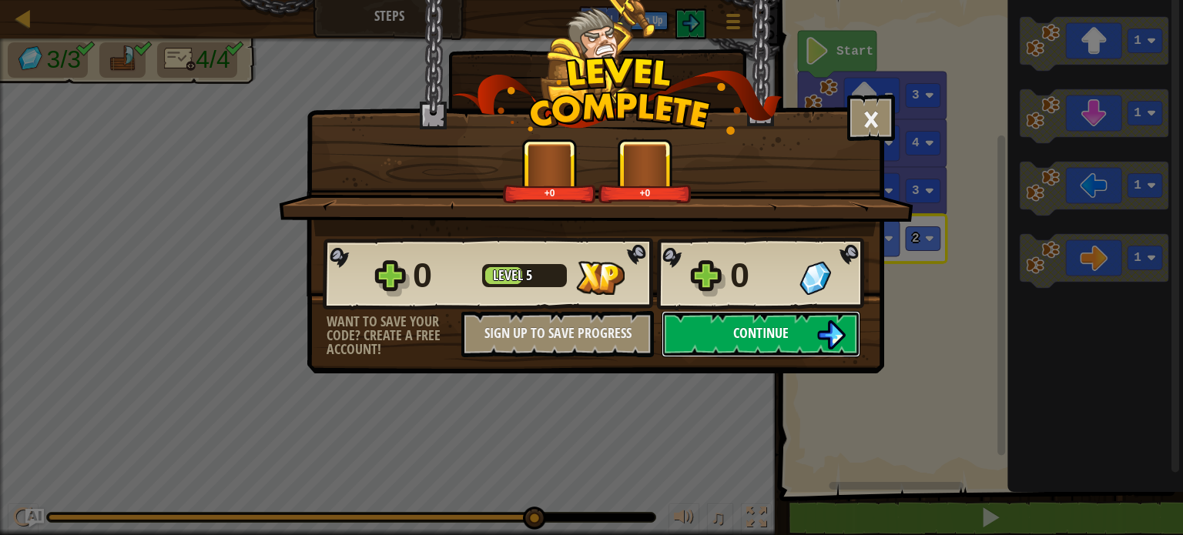
click at [732, 332] on button "Continue" at bounding box center [761, 334] width 199 height 46
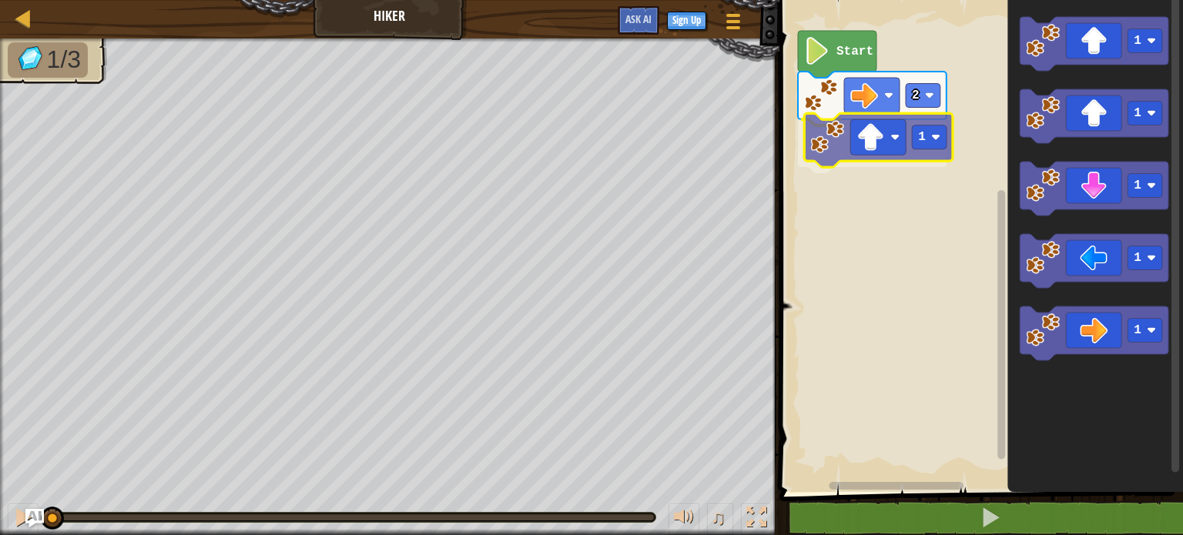
click at [809, 143] on div "2 1 Start 1 1 1 1 1 1" at bounding box center [979, 242] width 408 height 500
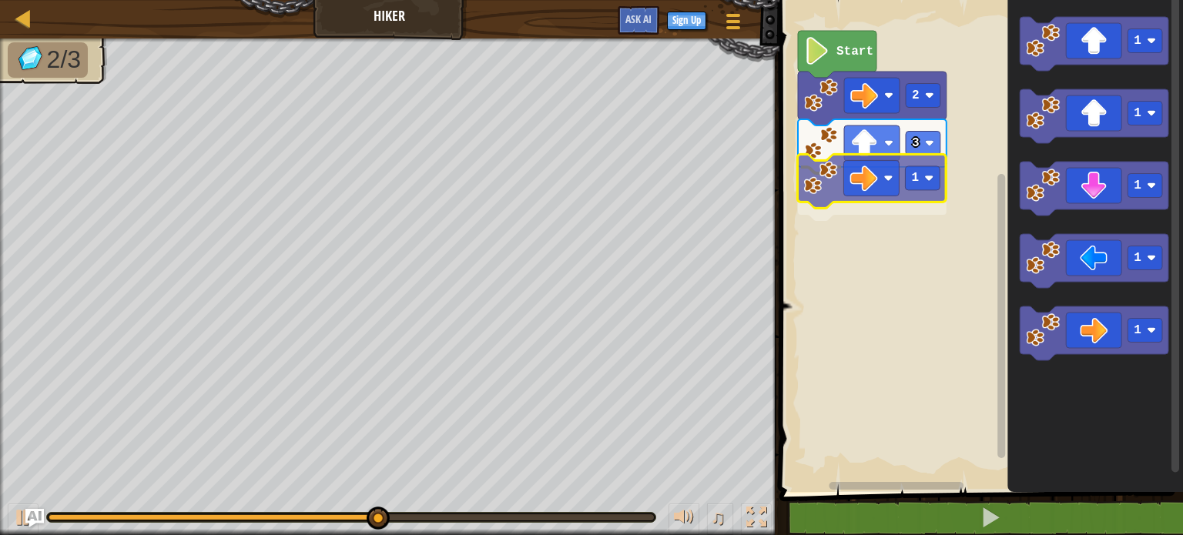
click at [866, 184] on div "Start 2 3 1 1 1 1 1 1 1" at bounding box center [979, 242] width 408 height 500
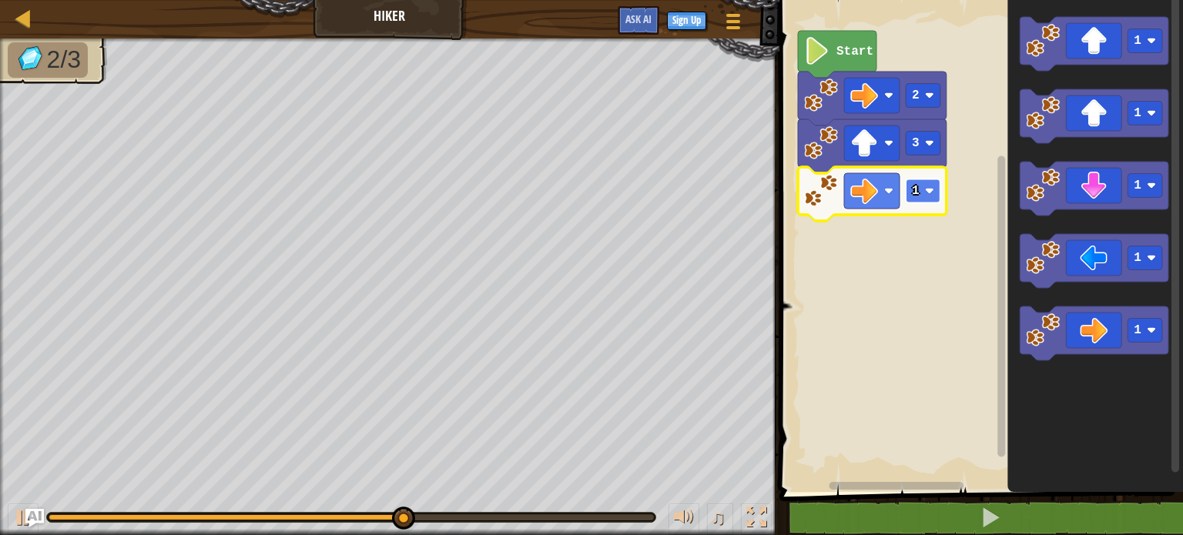
click at [922, 200] on rect "Blockly Workspace" at bounding box center [923, 191] width 35 height 24
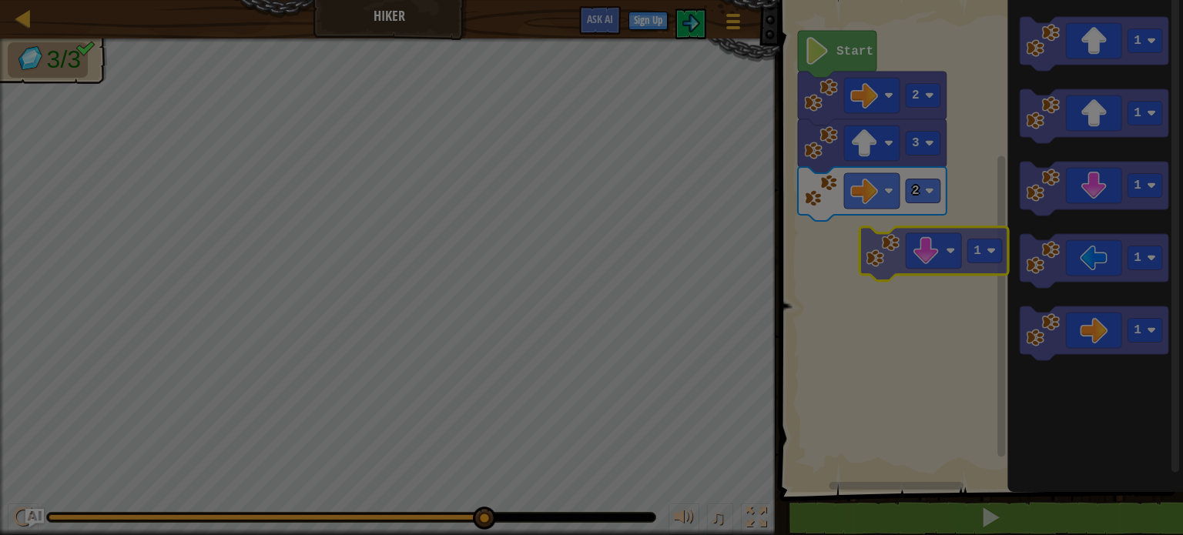
click at [852, 2] on body "Map Hiker Game Menu Sign Up Ask AI 1 הההההההההההההההההההההההההההההההההההההההההה…" at bounding box center [591, 1] width 1183 height 2
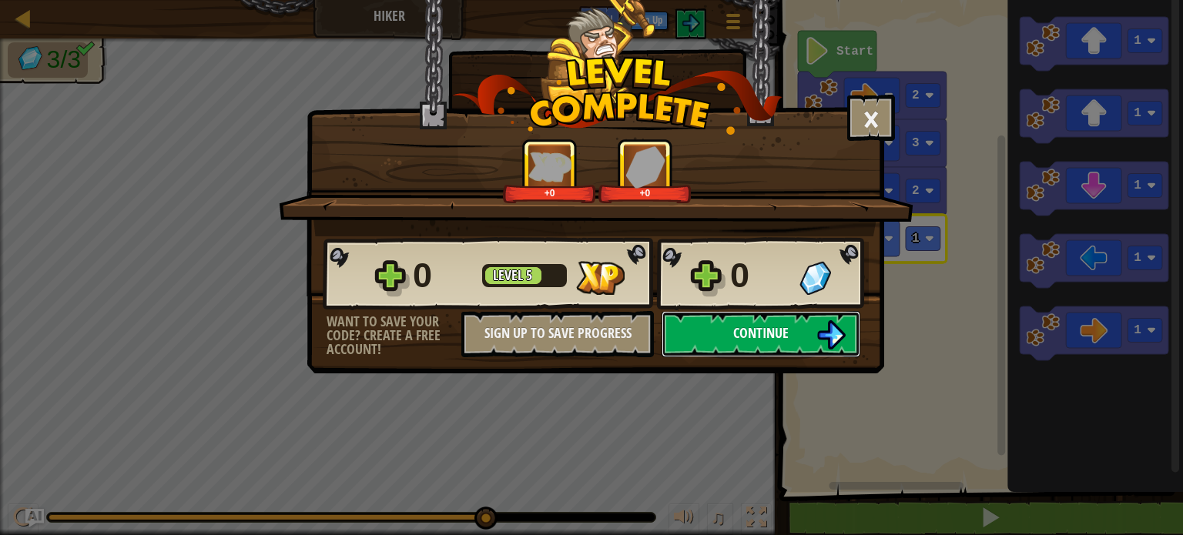
click at [746, 326] on span "Continue" at bounding box center [760, 333] width 55 height 19
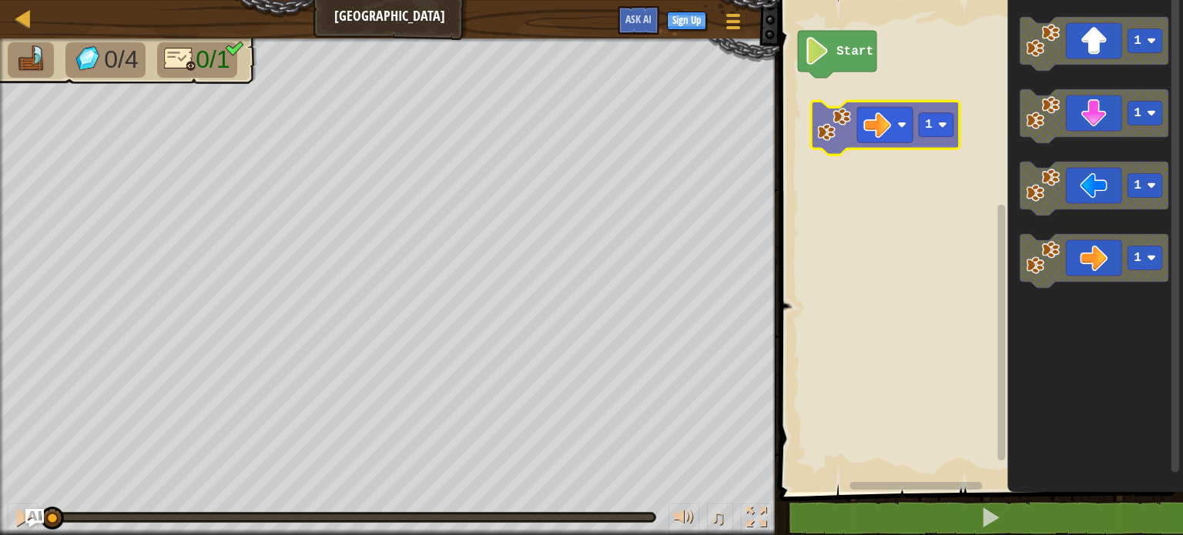
click at [852, 99] on div "Start 1 1 1 1 1" at bounding box center [979, 242] width 408 height 500
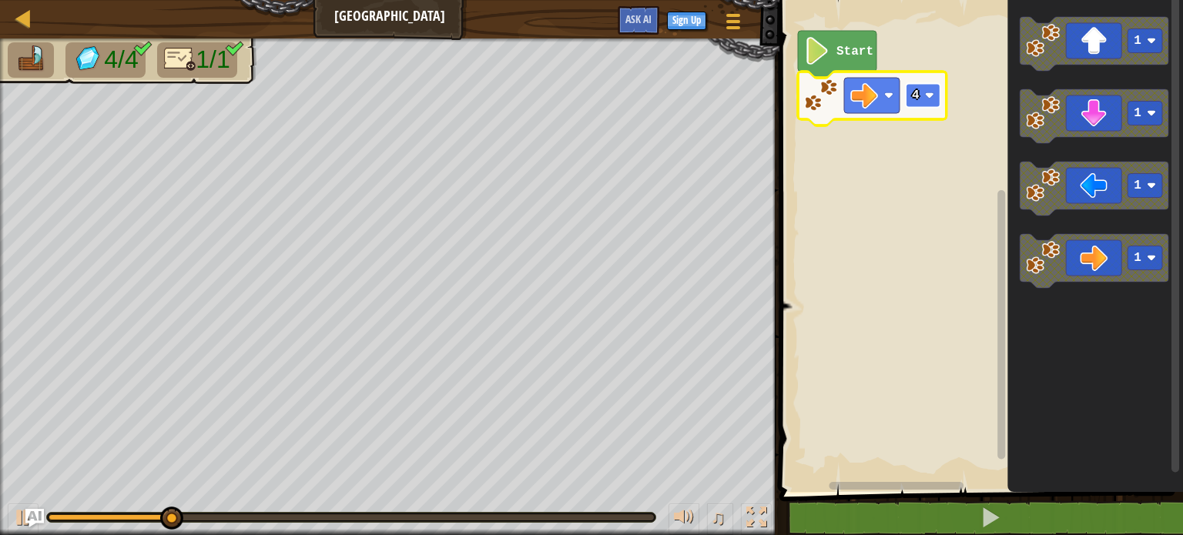
click at [930, 96] on image "Blockly Workspace" at bounding box center [929, 95] width 9 height 9
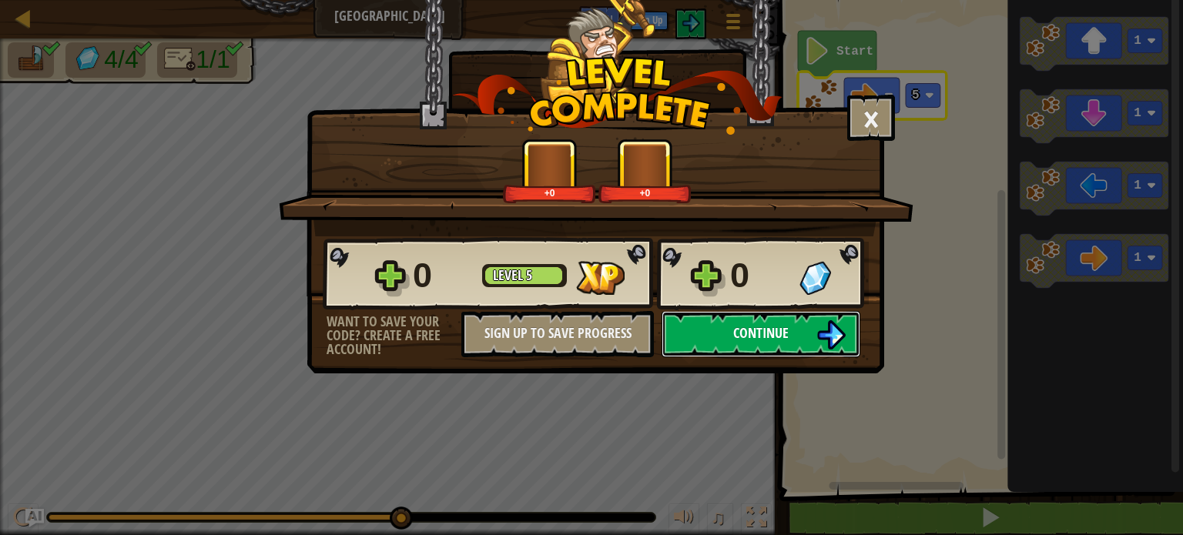
click at [745, 322] on button "Continue" at bounding box center [761, 334] width 199 height 46
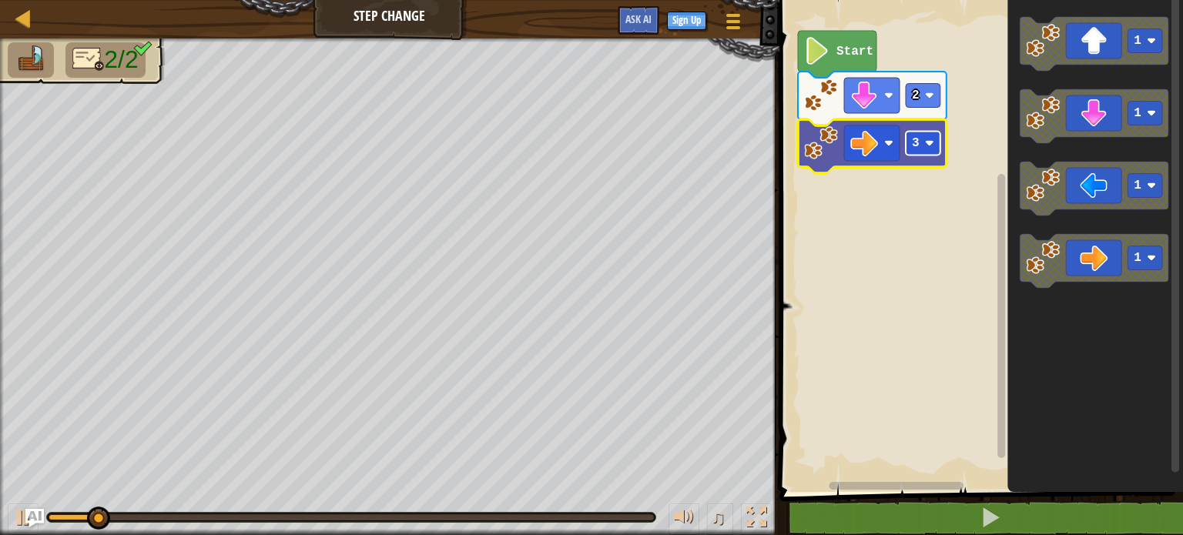
click at [931, 136] on rect "Blockly Workspace" at bounding box center [923, 144] width 35 height 24
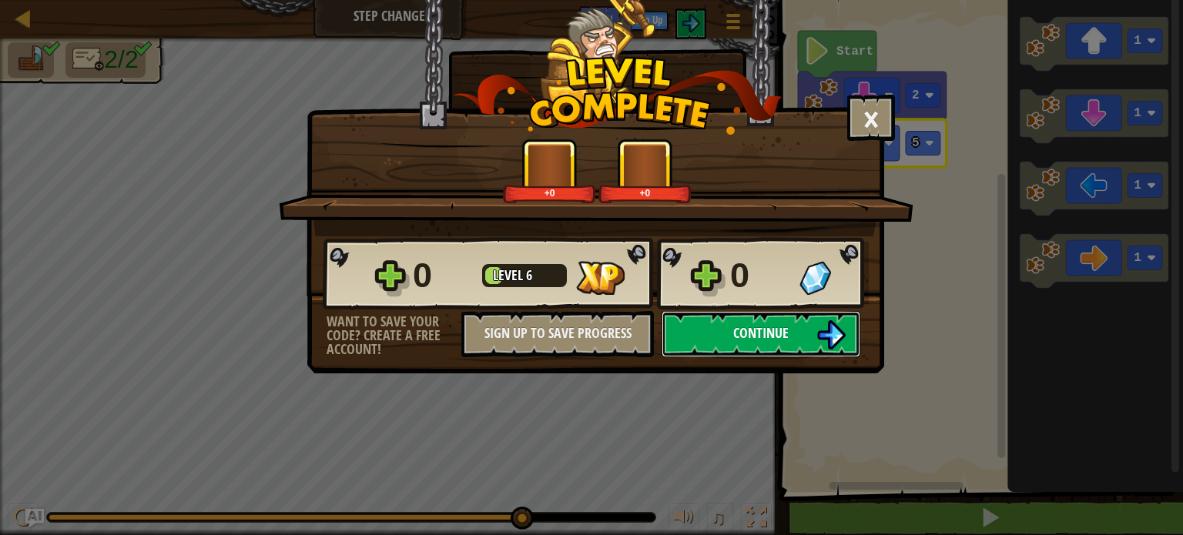
click at [751, 352] on button "Continue" at bounding box center [761, 334] width 199 height 46
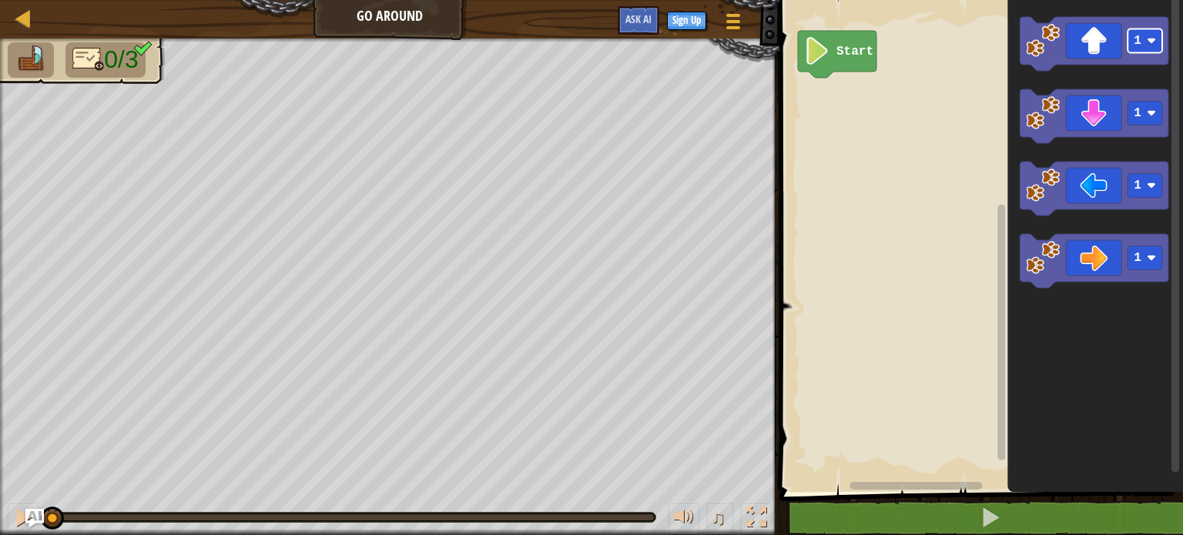
click at [995, 86] on div "Start 1 1 1 1" at bounding box center [979, 242] width 408 height 500
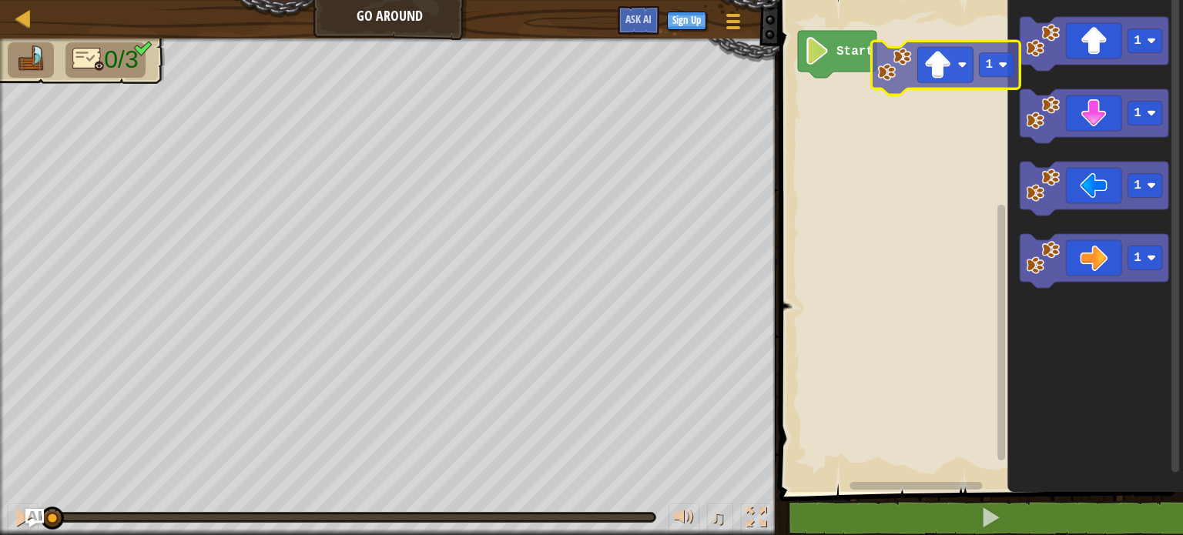
click at [854, 95] on div "Start 1 1 1 1 1" at bounding box center [979, 242] width 408 height 500
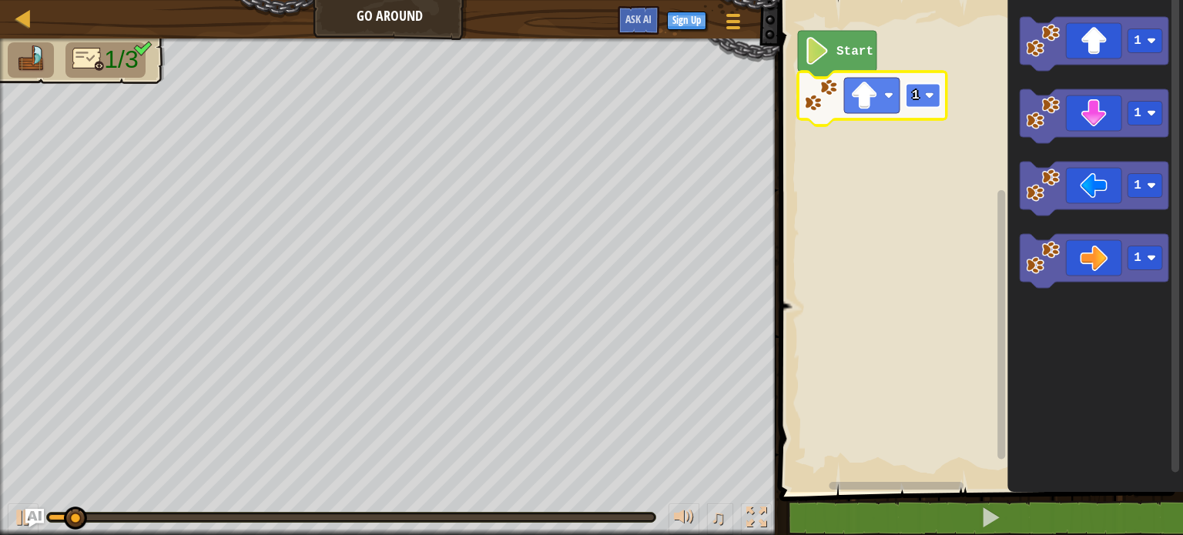
click at [937, 100] on rect "Blockly Workspace" at bounding box center [923, 96] width 35 height 24
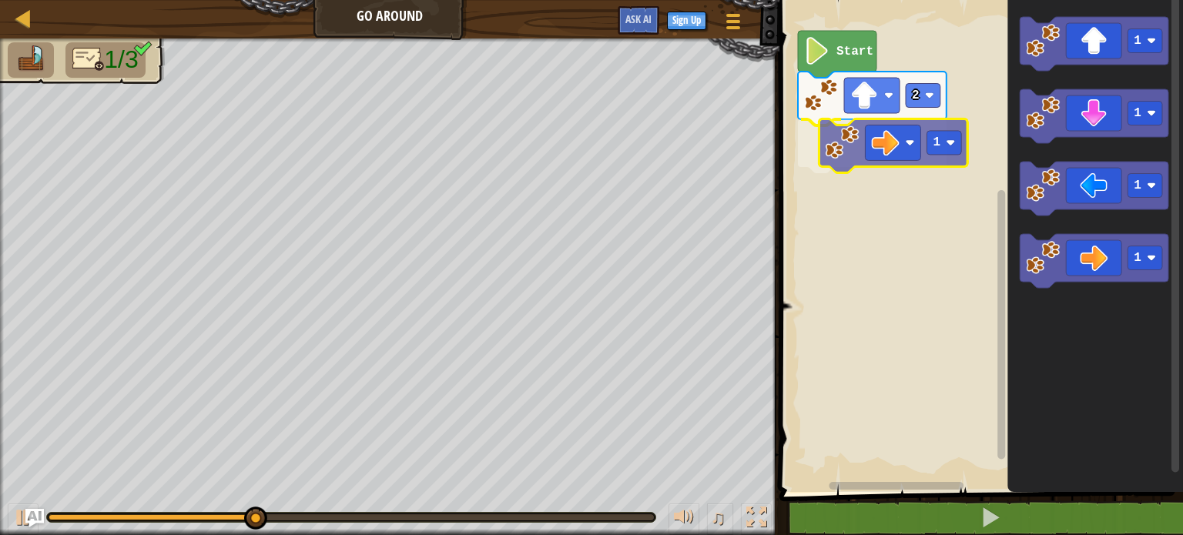
click at [863, 143] on div "Start 2 1 1 1 1 1 1" at bounding box center [979, 242] width 408 height 500
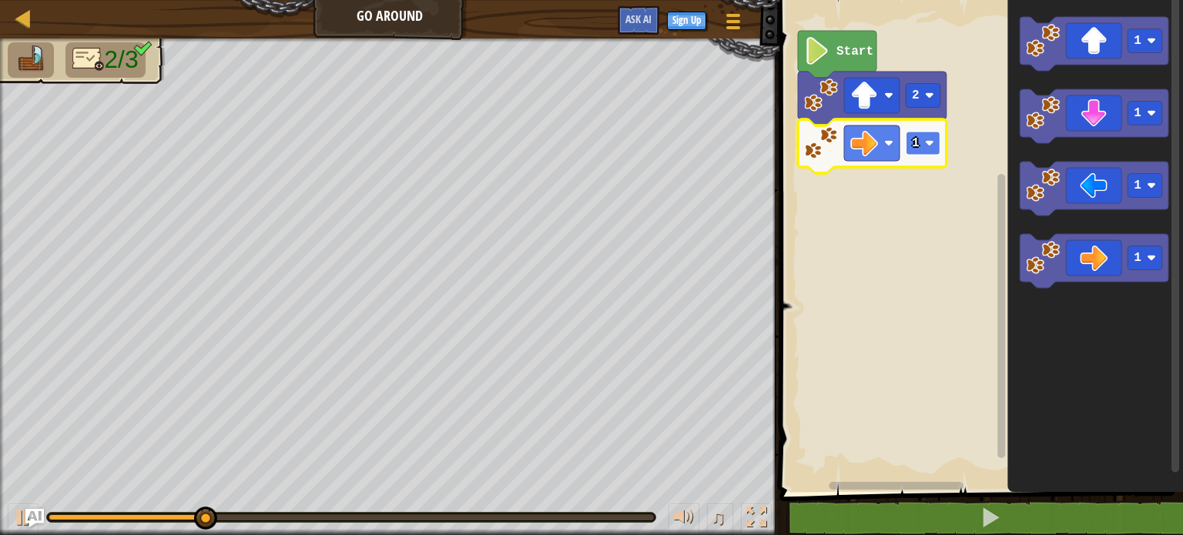
click at [924, 146] on g "1" at bounding box center [923, 144] width 35 height 24
click at [927, 137] on rect "Blockly Workspace" at bounding box center [923, 144] width 35 height 24
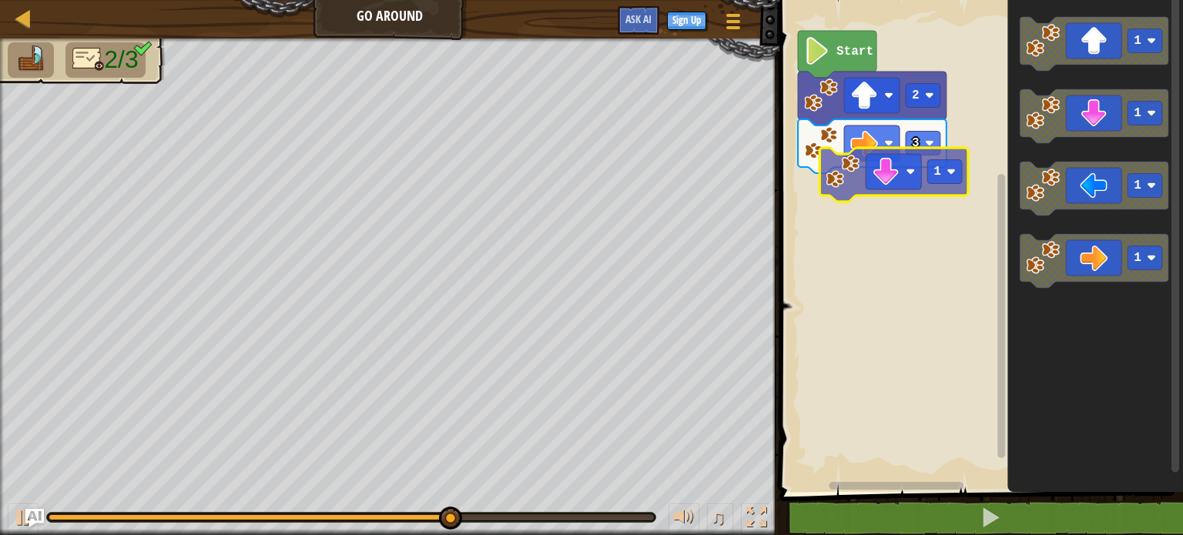
click at [906, 187] on div "Start 2 3 1 1 1 1 1" at bounding box center [979, 242] width 408 height 500
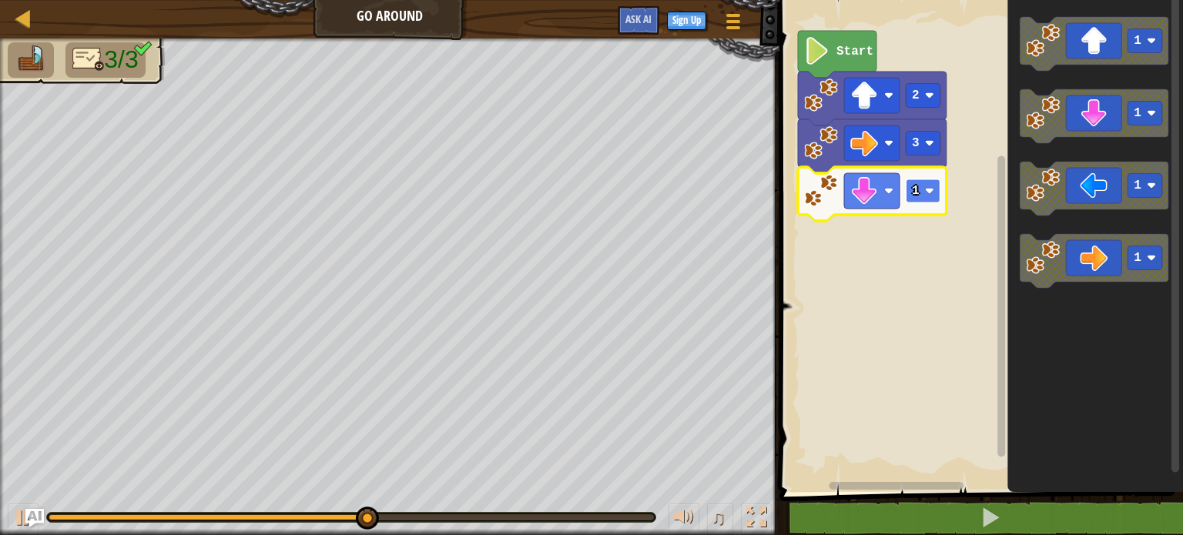
click at [929, 189] on image "Blockly Workspace" at bounding box center [929, 190] width 9 height 9
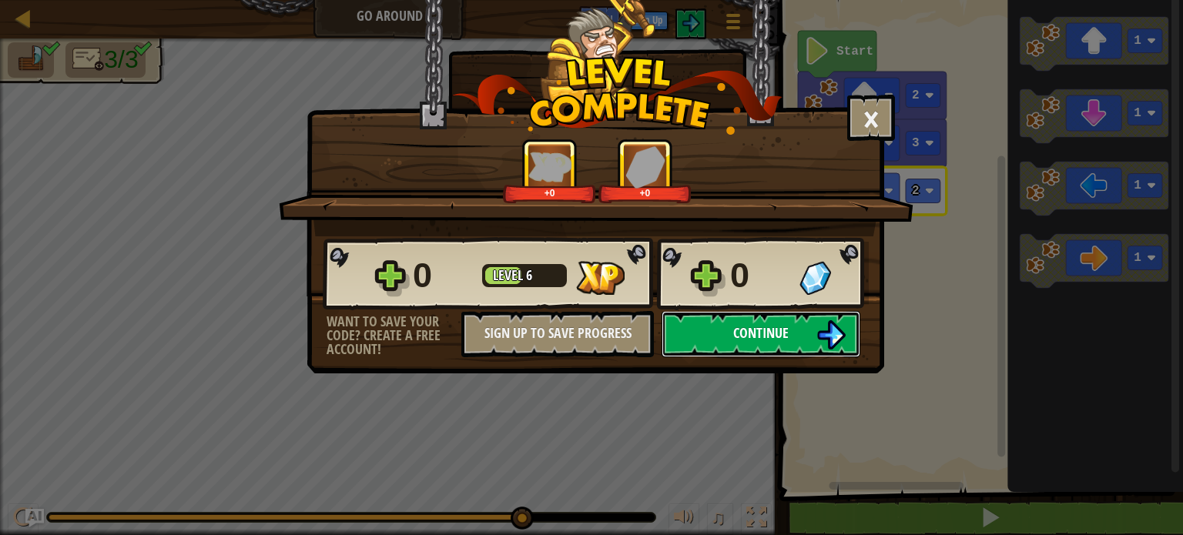
click at [786, 338] on span "Continue" at bounding box center [760, 333] width 55 height 19
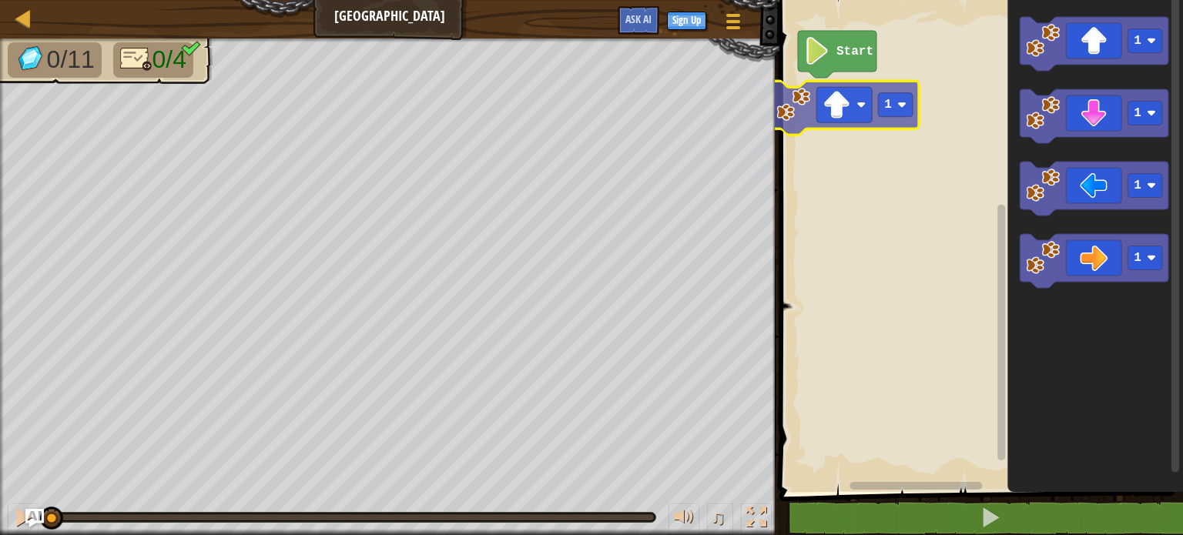
click at [830, 116] on div "Start 1 1 1 1 1 1" at bounding box center [979, 242] width 408 height 500
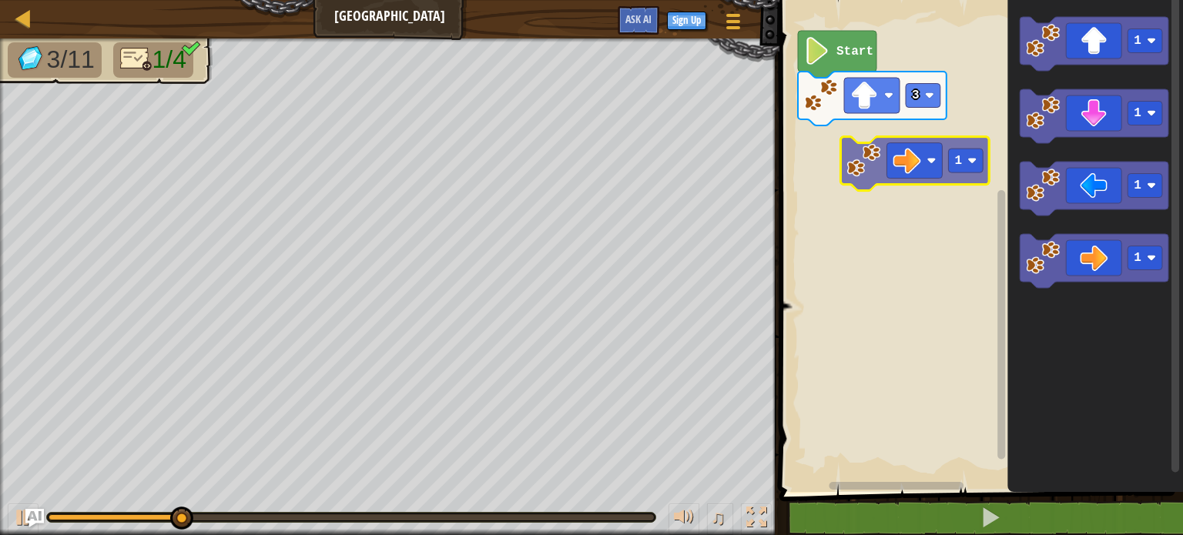
click at [931, 165] on div "Start 3 1 1 1 1 1" at bounding box center [979, 242] width 408 height 500
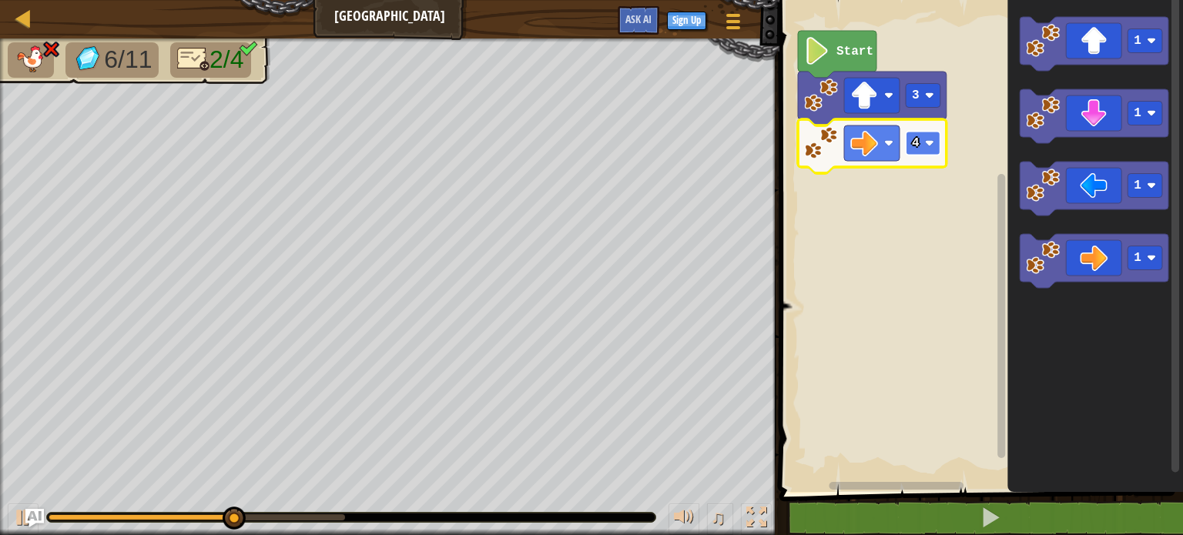
click at [922, 143] on rect "Blockly Workspace" at bounding box center [923, 144] width 35 height 24
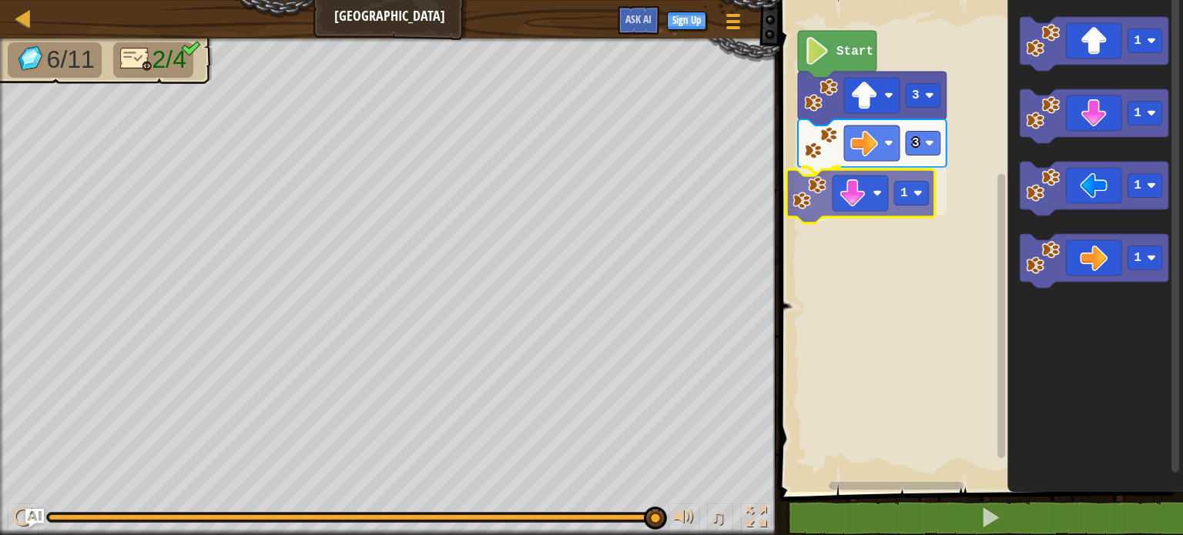
click at [844, 190] on div "Start 3 3 1 1 1 1 1 1" at bounding box center [979, 242] width 408 height 500
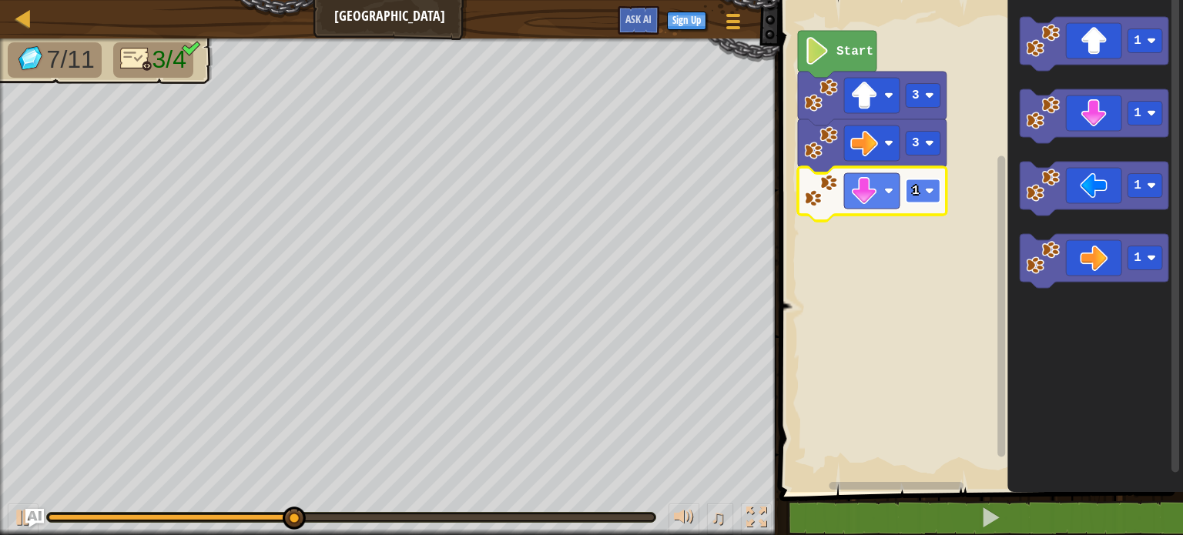
click at [917, 198] on rect "Blockly Workspace" at bounding box center [923, 191] width 35 height 24
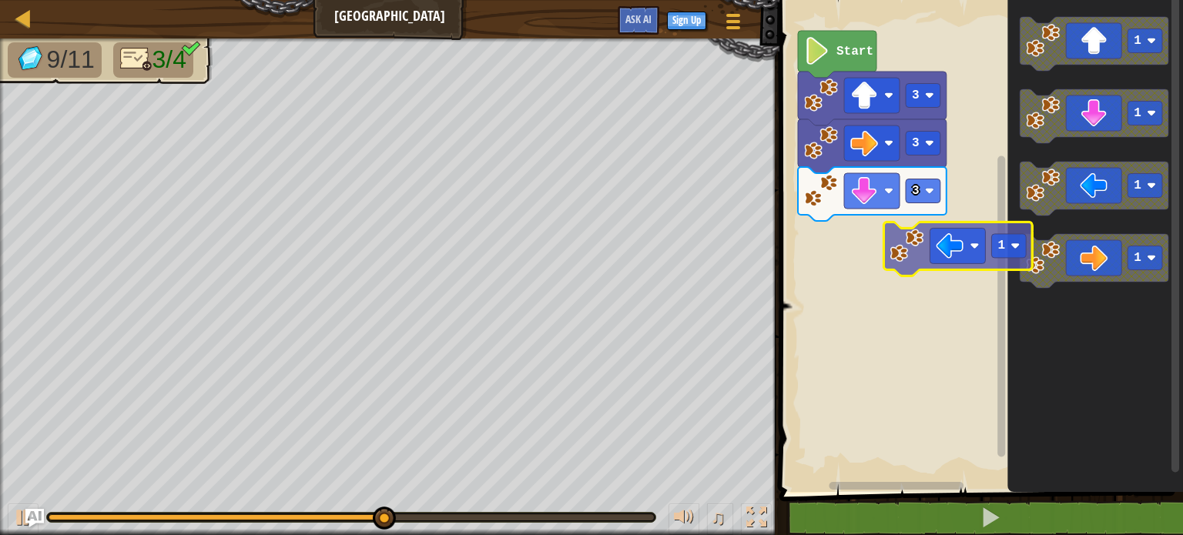
click at [873, 256] on div "Start 3 3 3 1 1 1 1 1" at bounding box center [979, 242] width 408 height 500
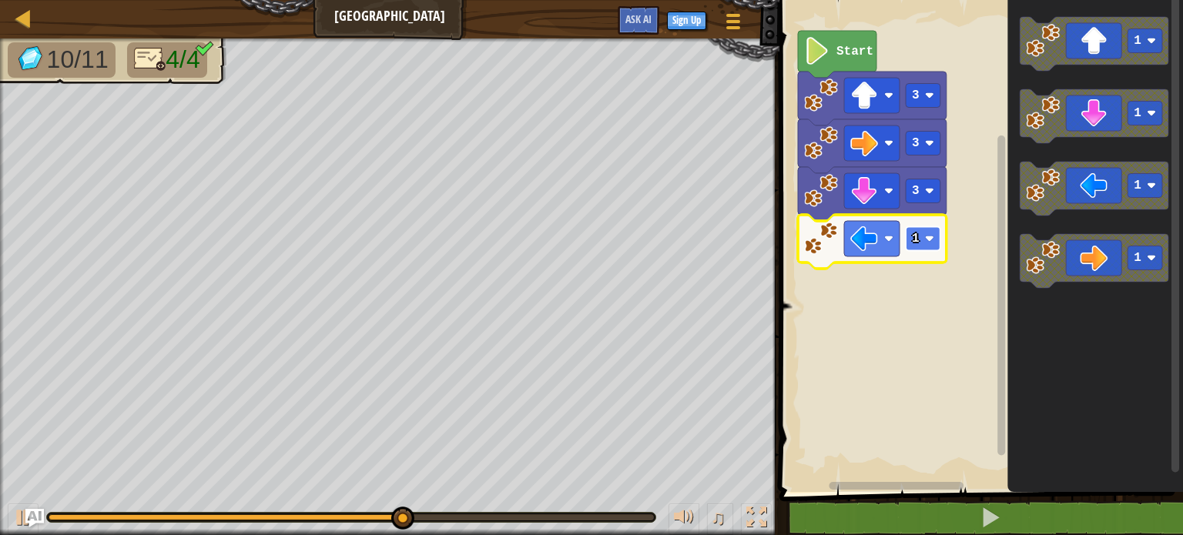
click at [920, 246] on rect "Blockly Workspace" at bounding box center [923, 239] width 35 height 24
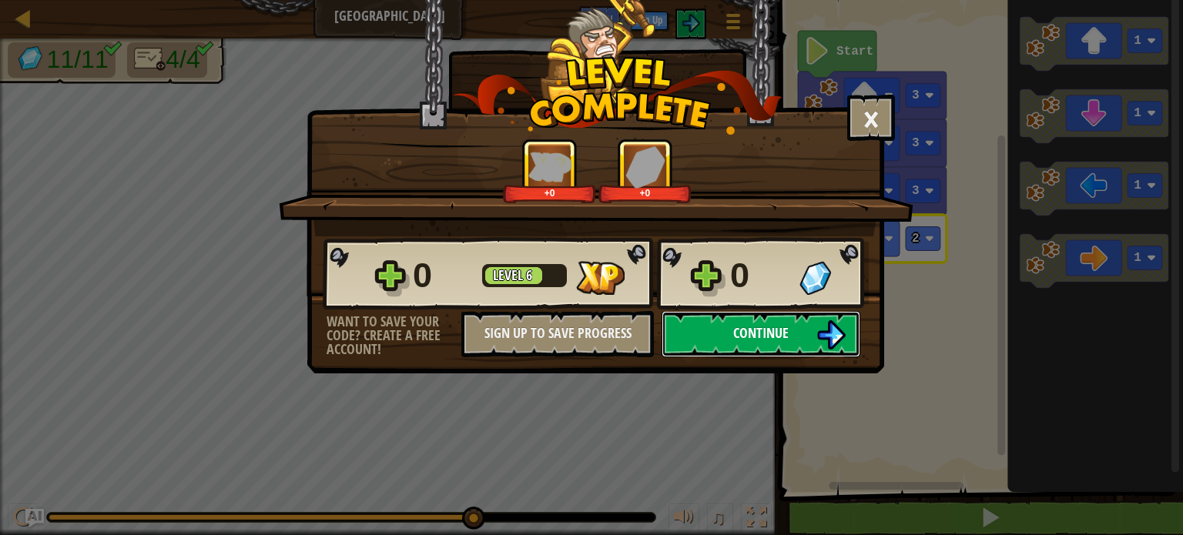
click at [766, 334] on span "Continue" at bounding box center [760, 333] width 55 height 19
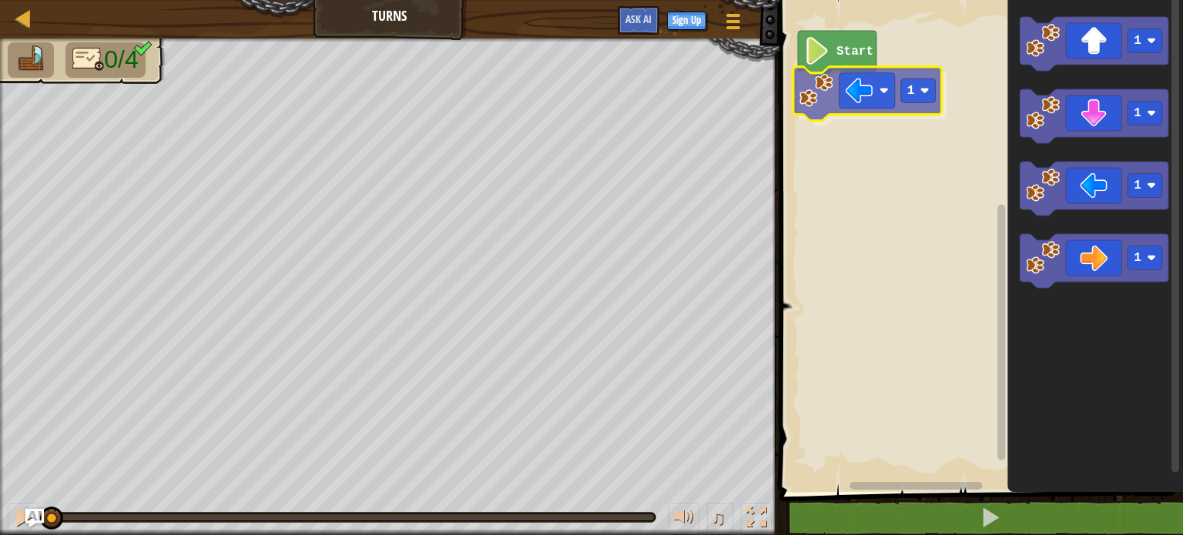
click at [836, 86] on div "Start 1 1 1 1 1 1" at bounding box center [979, 242] width 408 height 500
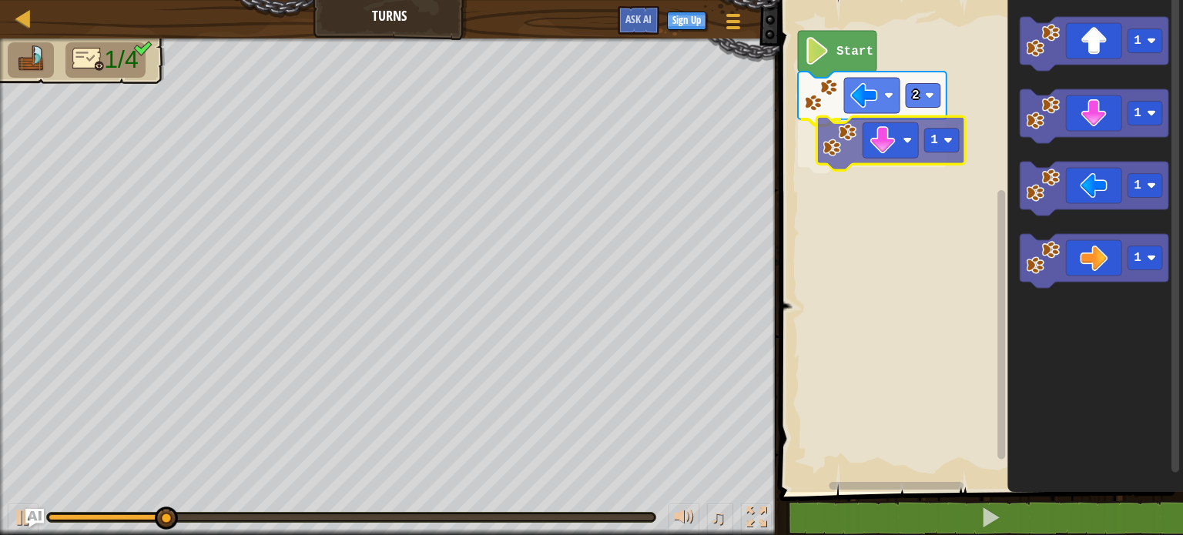
click at [879, 136] on div "Start 2 1 1 1 1 1 1" at bounding box center [979, 242] width 408 height 500
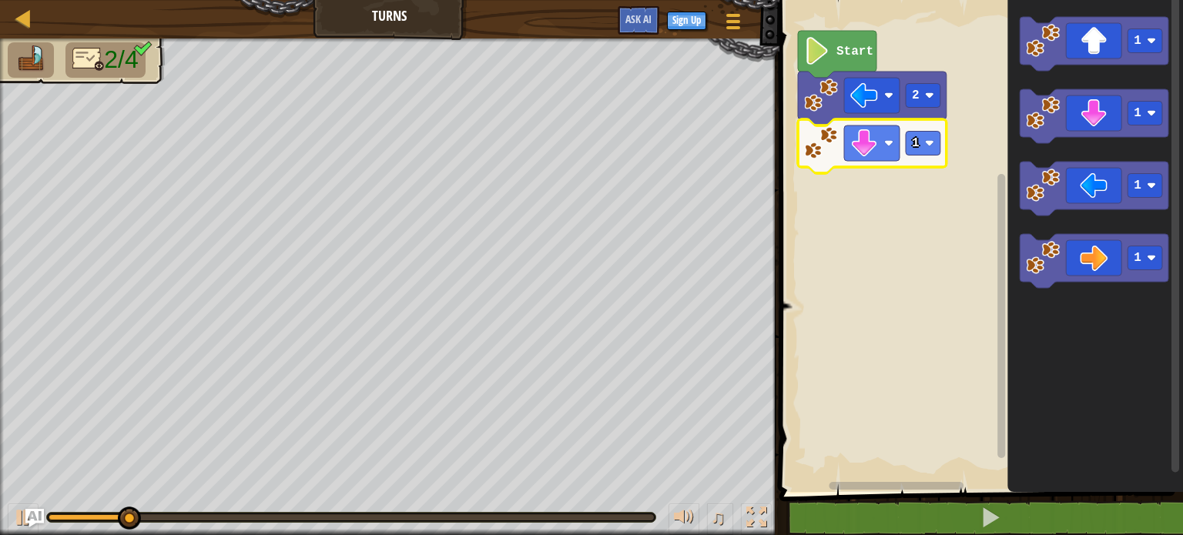
click at [925, 147] on image "Blockly Workspace" at bounding box center [929, 143] width 9 height 9
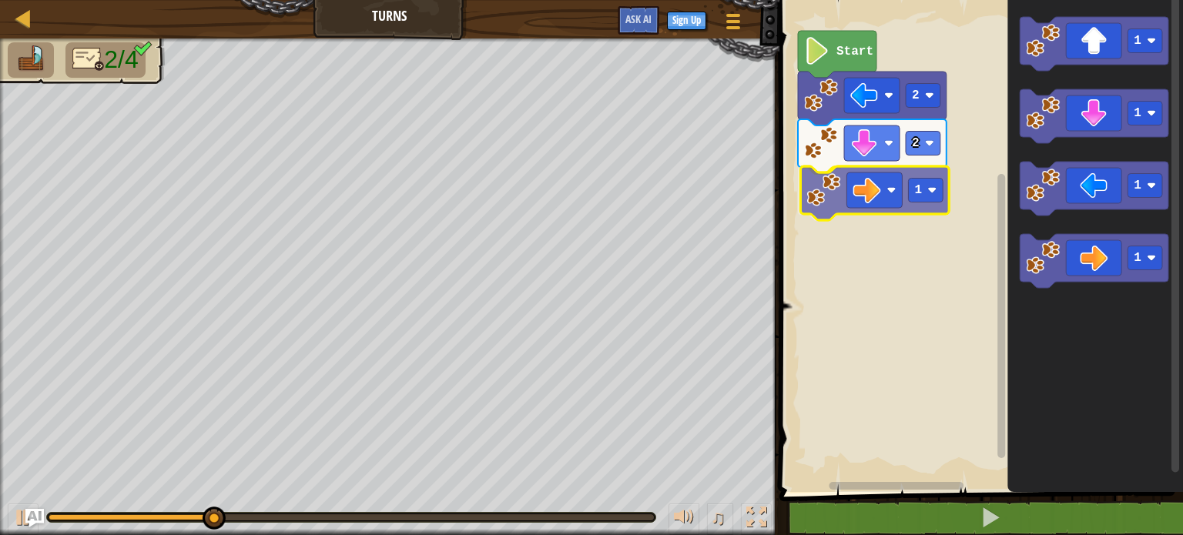
click at [872, 196] on div "Start 2 2 1 1 1 1 1 1" at bounding box center [979, 242] width 408 height 500
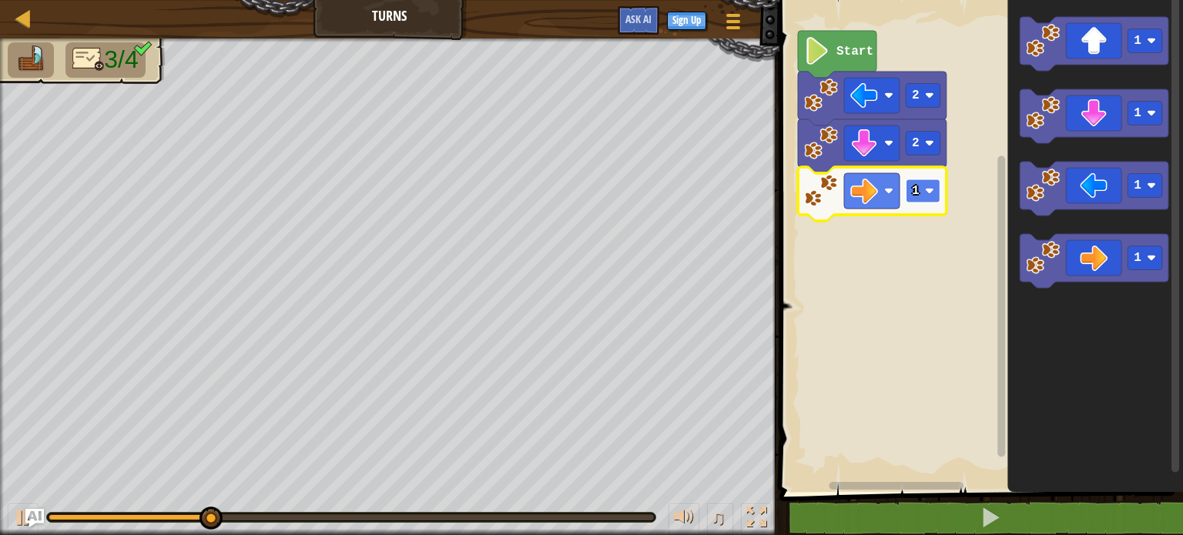
click at [927, 193] on image "Blockly Workspace" at bounding box center [929, 190] width 9 height 9
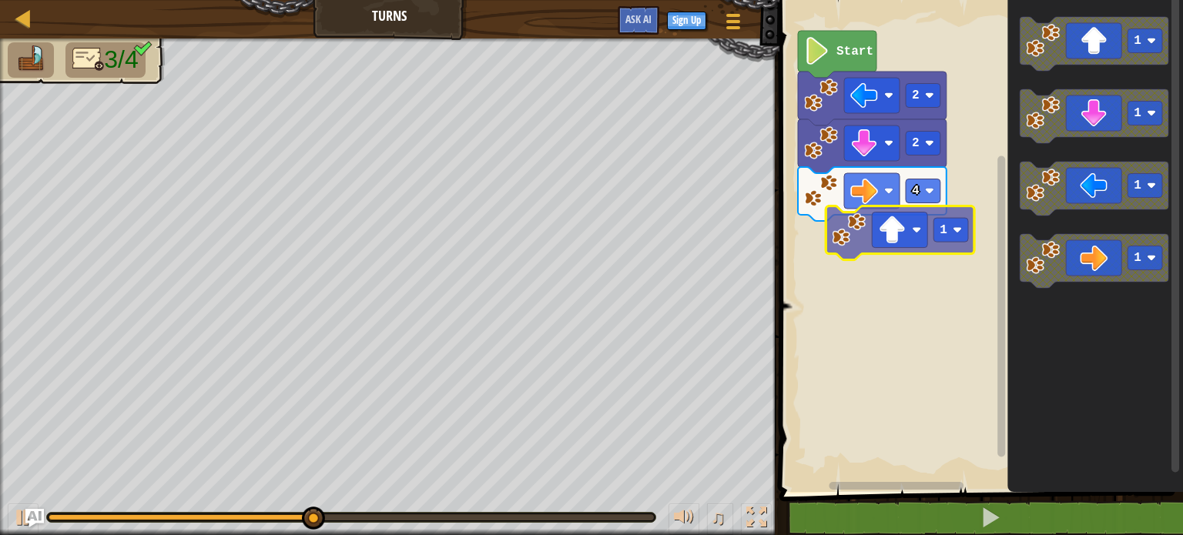
click at [888, 242] on div "Start 2 2 4 1 1 1 1 1" at bounding box center [979, 242] width 408 height 500
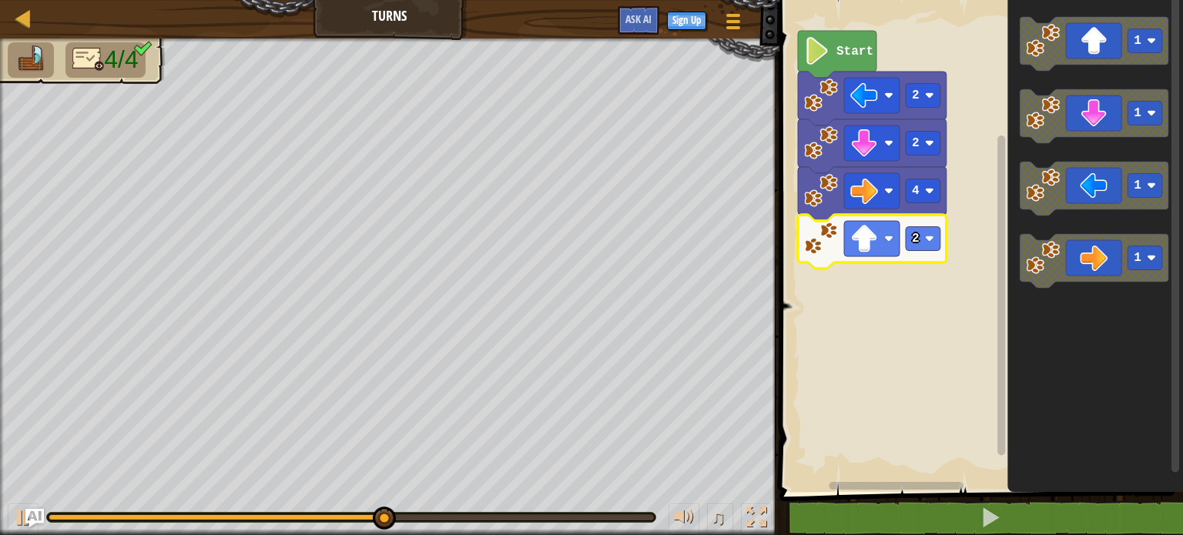
click at [921, 233] on rect "Blockly Workspace" at bounding box center [923, 239] width 35 height 24
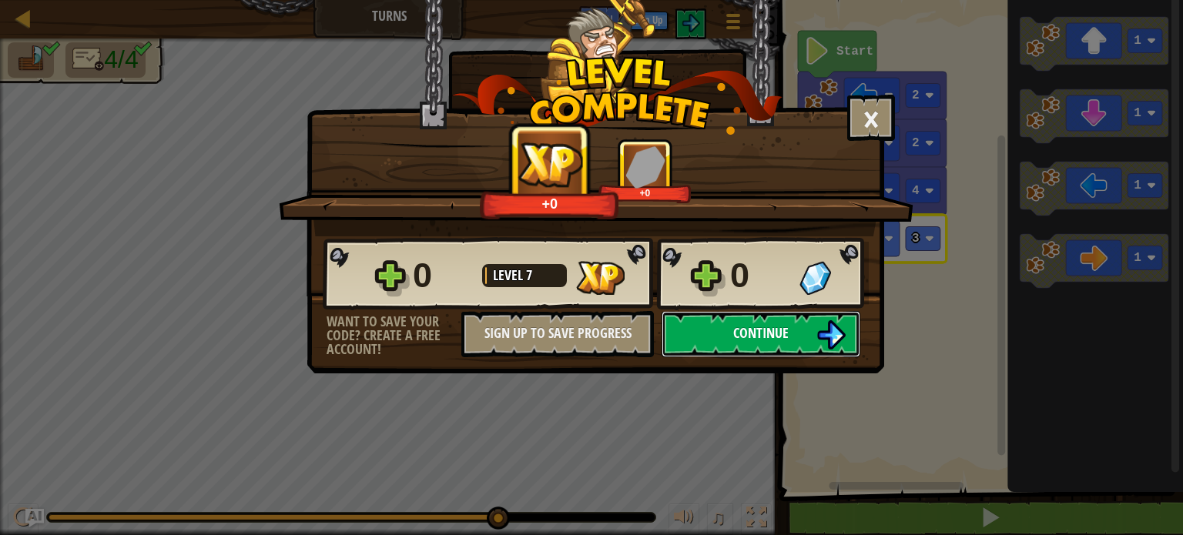
click at [722, 341] on button "Continue" at bounding box center [761, 334] width 199 height 46
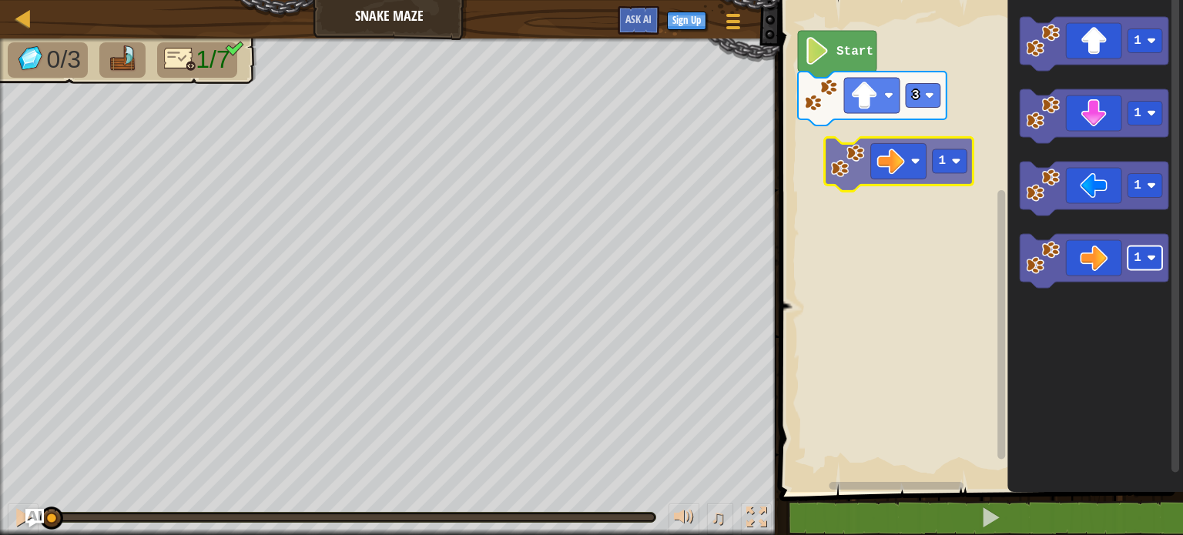
click at [938, 150] on div "3 Start 1 1 1 1 1" at bounding box center [979, 242] width 408 height 500
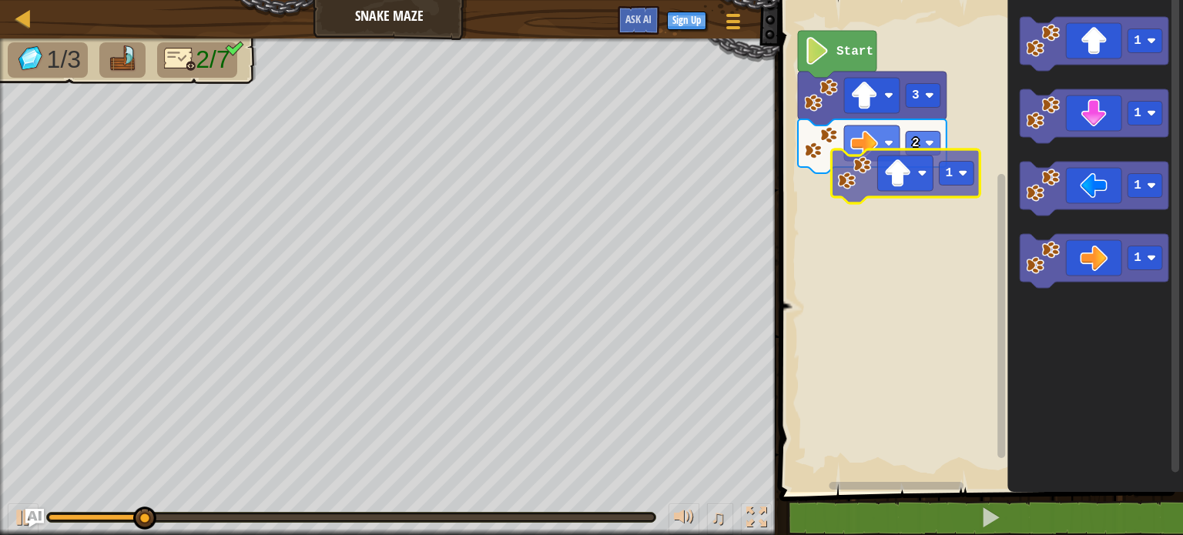
click at [899, 196] on div "Start 3 2 1 1 1 1 1" at bounding box center [979, 242] width 408 height 500
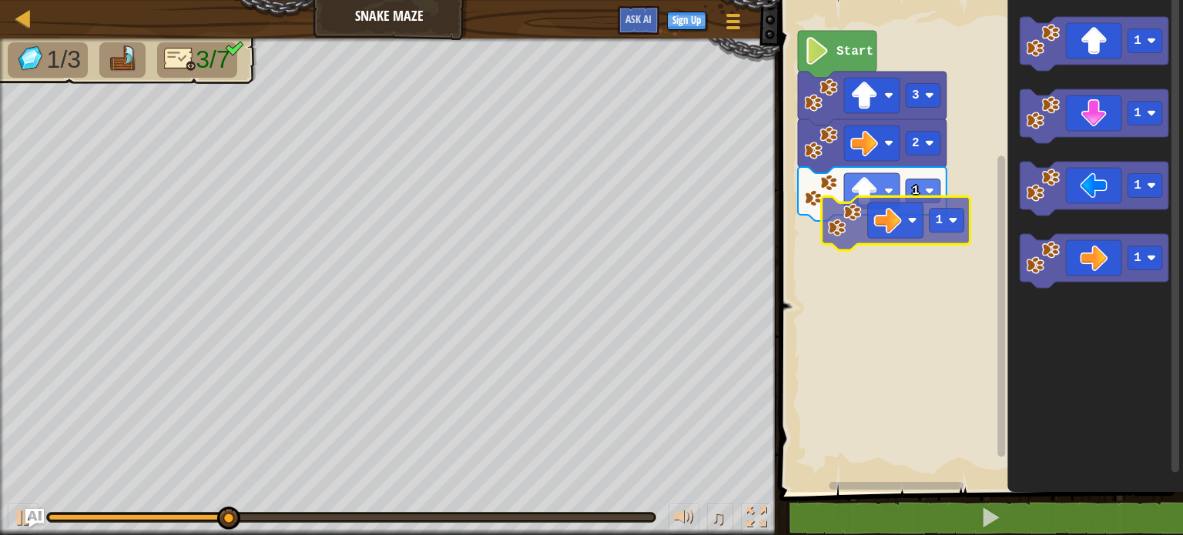
click at [890, 210] on div "1 2 3 Start 1 1 1 1 1" at bounding box center [979, 242] width 408 height 500
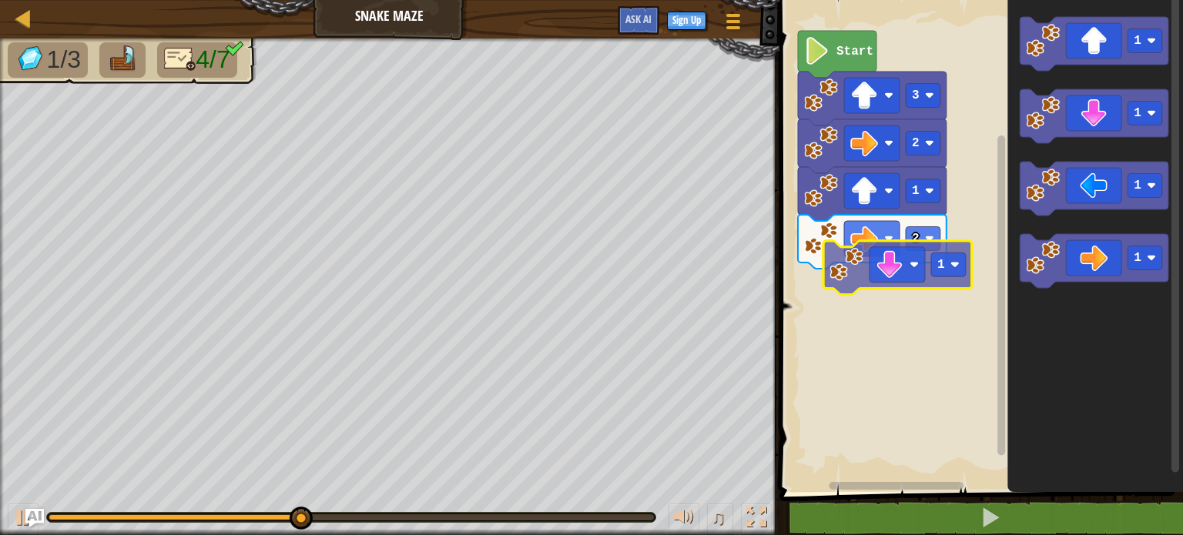
click at [880, 275] on div "Start 3 2 1 2 1 1 1 1 1" at bounding box center [979, 242] width 408 height 500
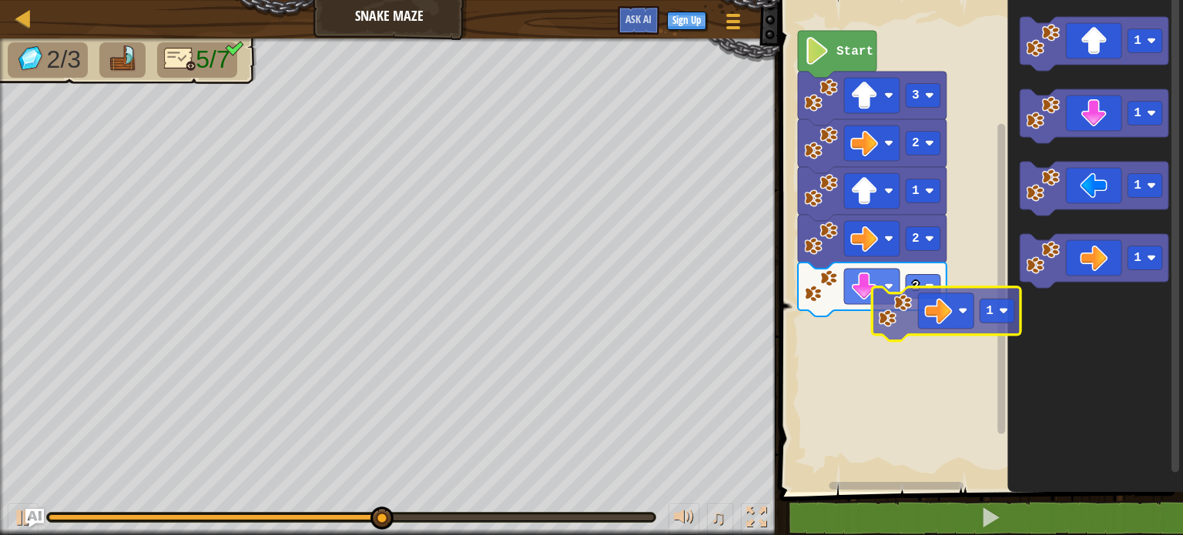
click at [891, 337] on div "Start 3 2 1 2 2 1 1 1 1 1" at bounding box center [979, 242] width 408 height 500
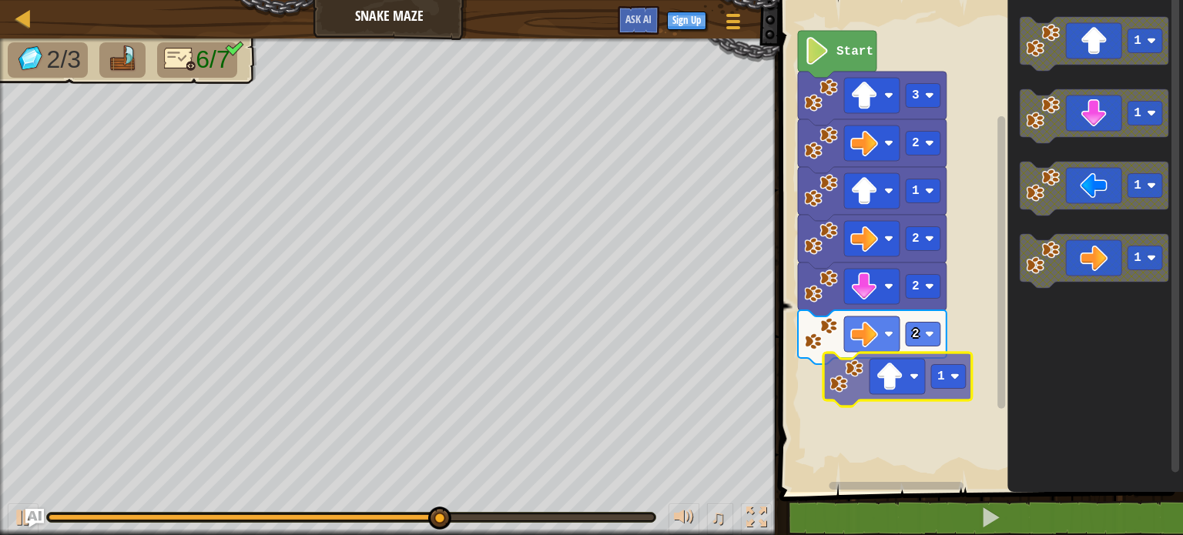
click at [892, 391] on div "Start 3 2 1 2 2 2 1 1 1 1 1" at bounding box center [979, 242] width 408 height 500
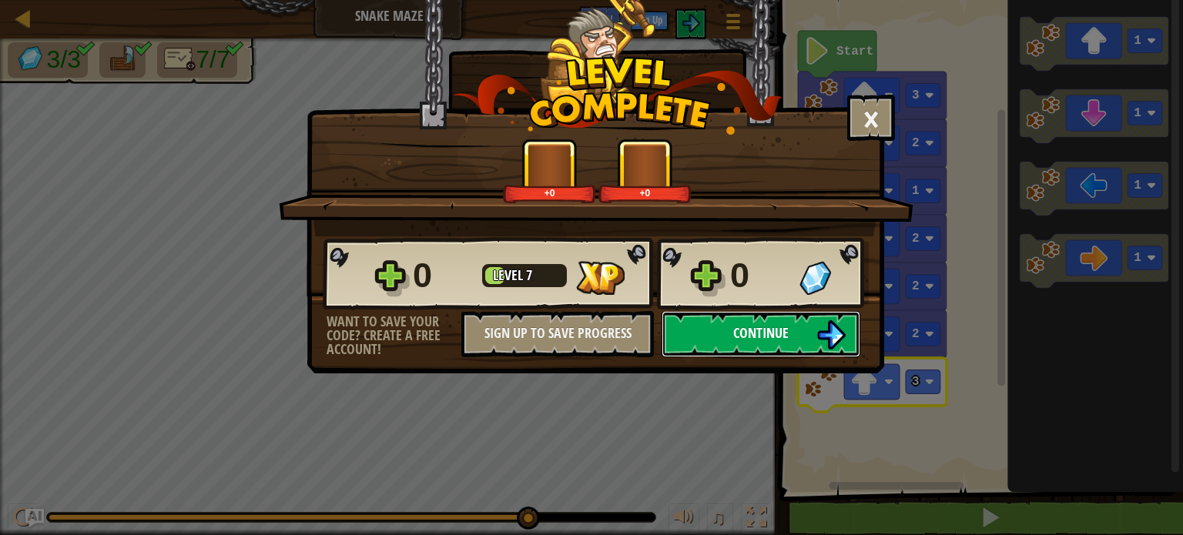
click at [786, 335] on span "Continue" at bounding box center [760, 333] width 55 height 19
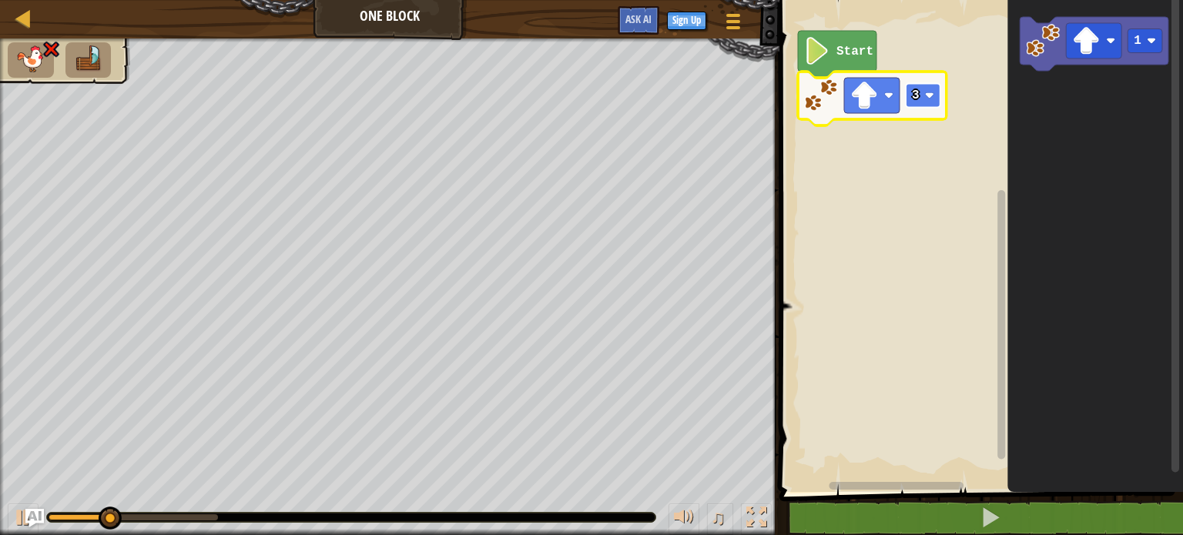
click at [921, 97] on rect "Blockly Workspace" at bounding box center [923, 96] width 35 height 24
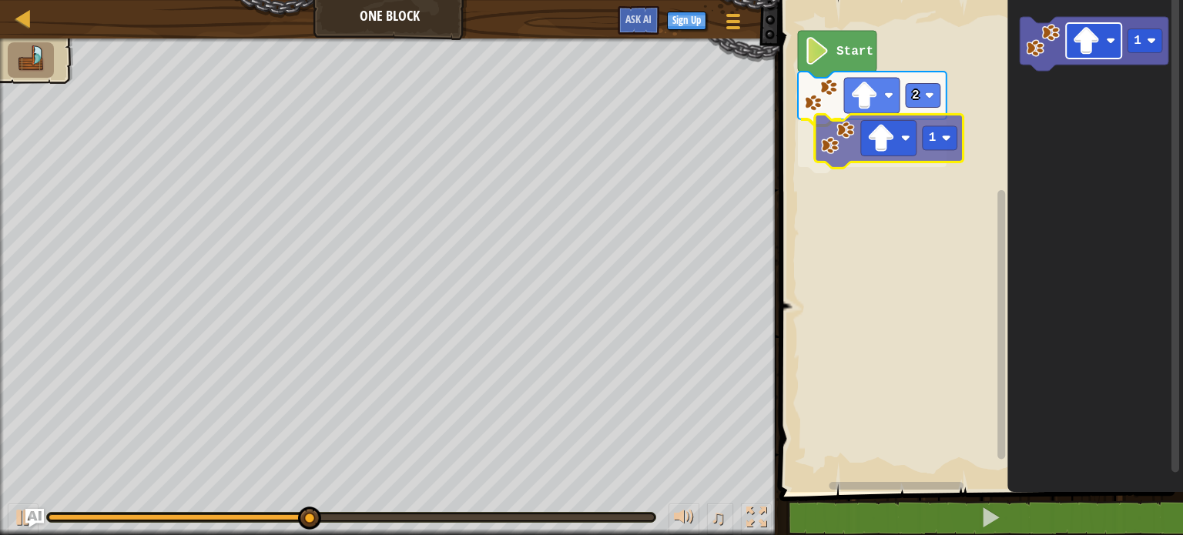
click at [864, 140] on div "Start 2 1 1 1" at bounding box center [979, 242] width 408 height 500
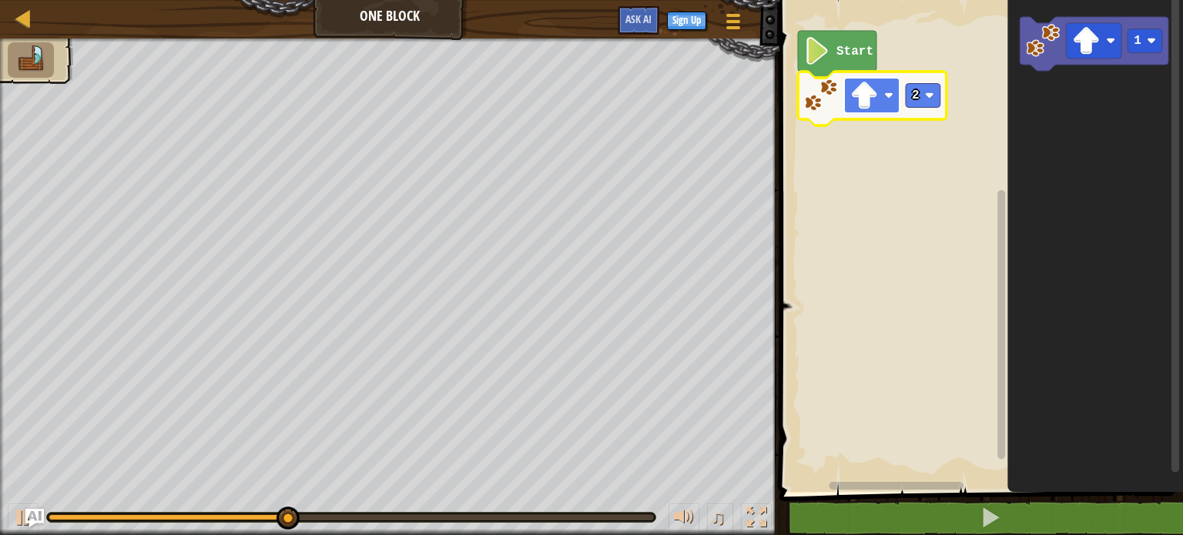
click at [884, 103] on rect "Blockly Workspace" at bounding box center [871, 95] width 55 height 35
click at [1062, 183] on icon "Blockly Workspace" at bounding box center [1096, 242] width 176 height 500
click at [884, 106] on rect "Blockly Workspace" at bounding box center [871, 95] width 55 height 35
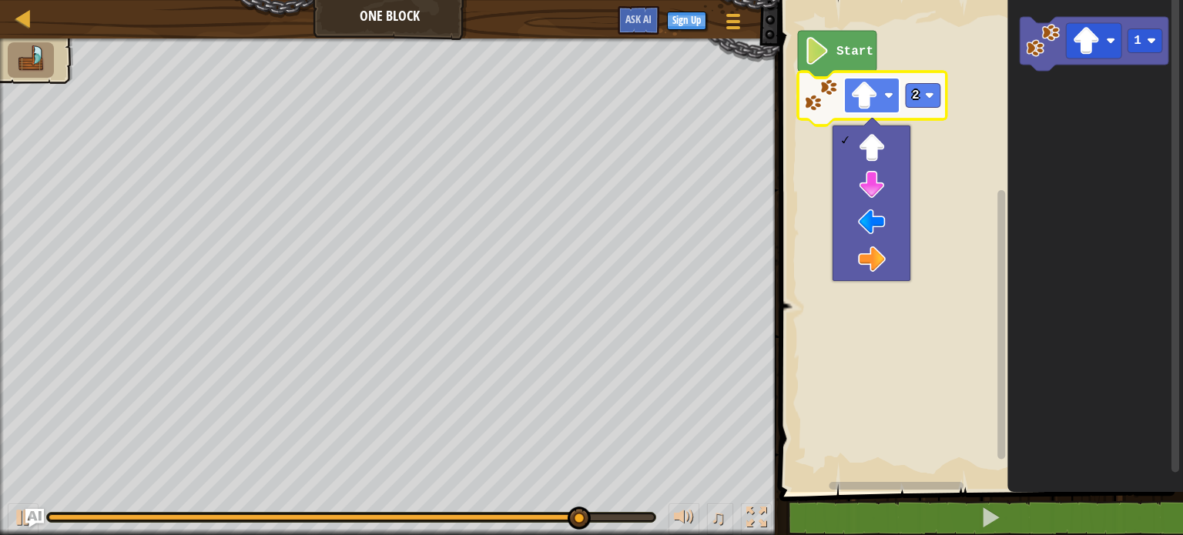
click at [878, 99] on rect "Blockly Workspace" at bounding box center [871, 95] width 55 height 35
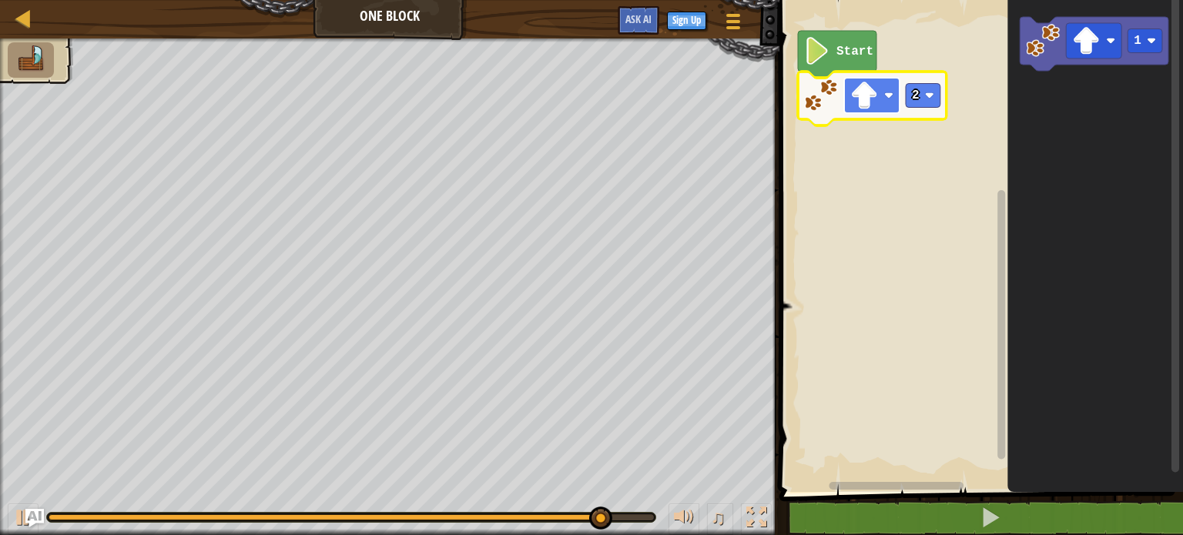
click at [885, 95] on image "Blockly Workspace" at bounding box center [888, 95] width 9 height 9
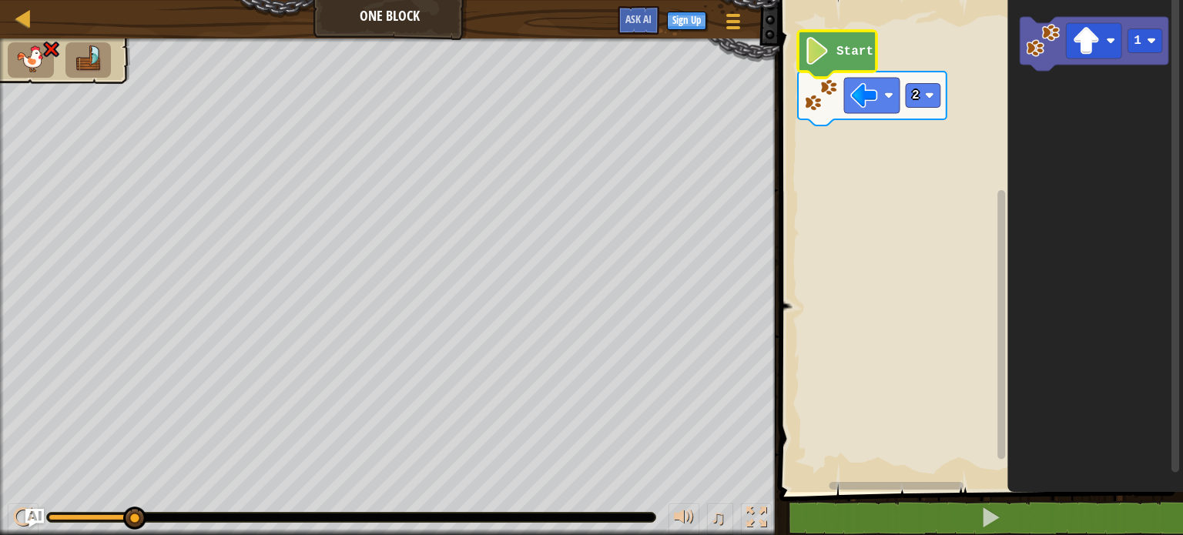
click at [835, 49] on icon "Blockly Workspace" at bounding box center [837, 54] width 79 height 47
click at [874, 106] on image "Blockly Workspace" at bounding box center [864, 96] width 28 height 28
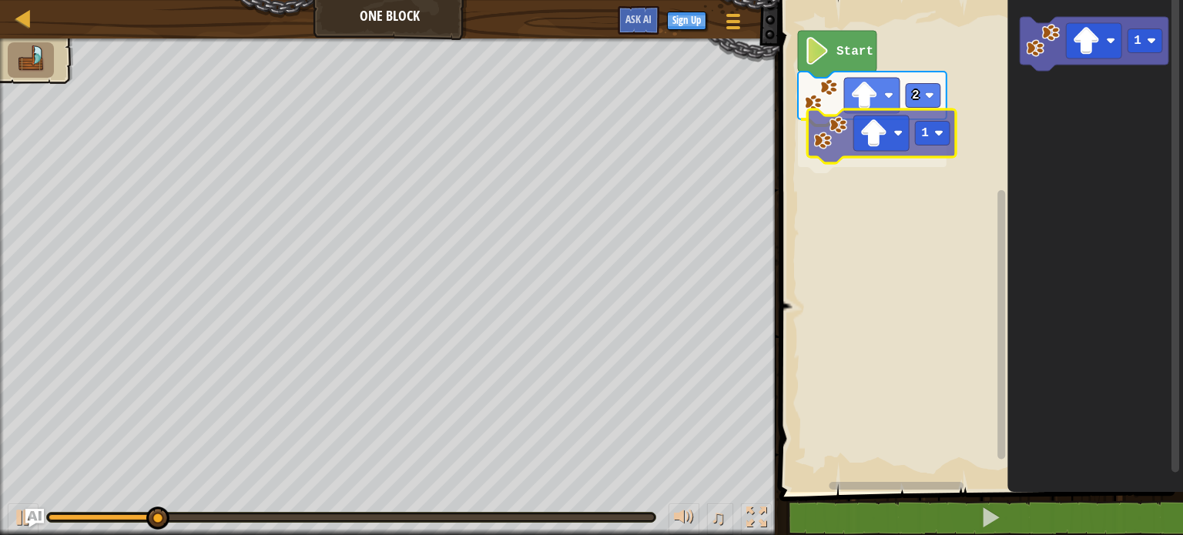
click at [830, 142] on div "Start 2 1 1 1" at bounding box center [979, 242] width 408 height 500
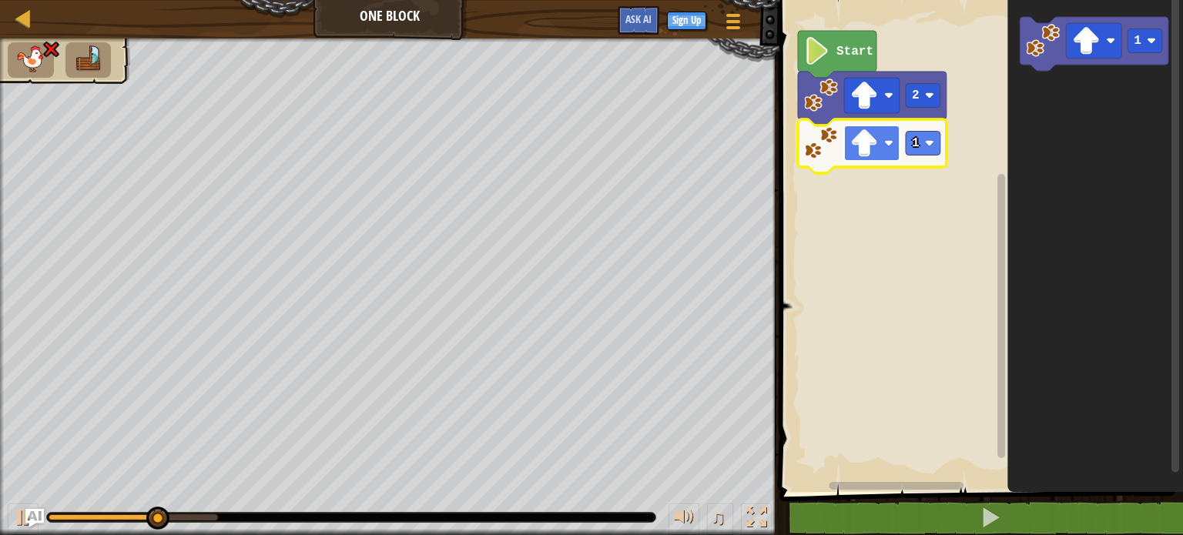
click at [884, 147] on g "Blockly Workspace" at bounding box center [871, 143] width 55 height 35
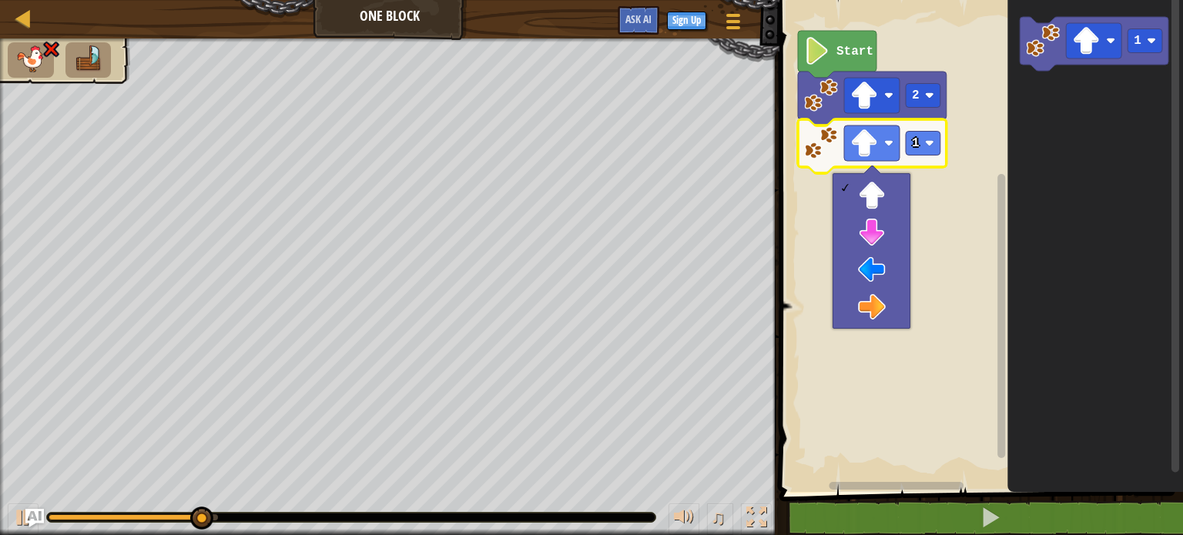
click at [1042, 175] on icon "Blockly Workspace" at bounding box center [1096, 242] width 176 height 500
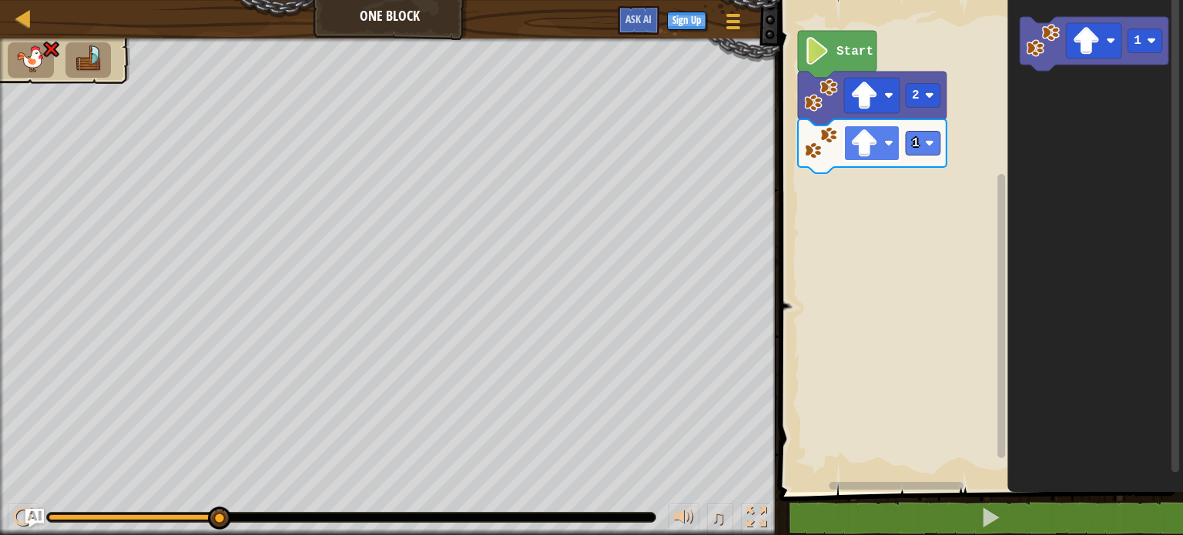
click at [893, 149] on rect "Blockly Workspace" at bounding box center [871, 143] width 55 height 35
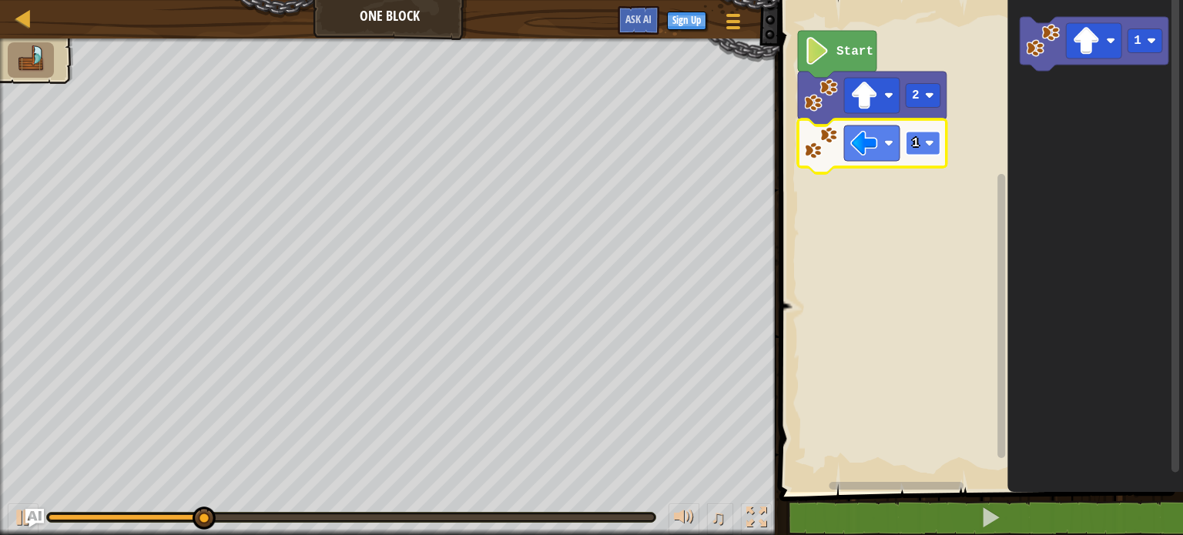
click at [913, 138] on text "1" at bounding box center [916, 143] width 8 height 14
click at [934, 144] on rect "Blockly Workspace" at bounding box center [923, 144] width 35 height 24
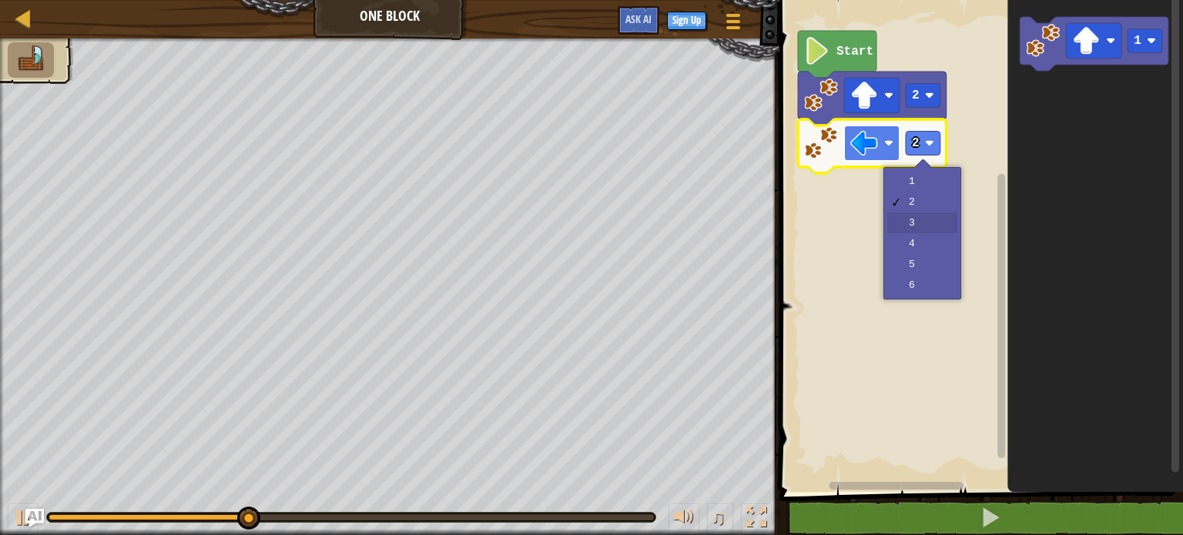
drag, startPoint x: 920, startPoint y: 219, endPoint x: 894, endPoint y: 160, distance: 64.1
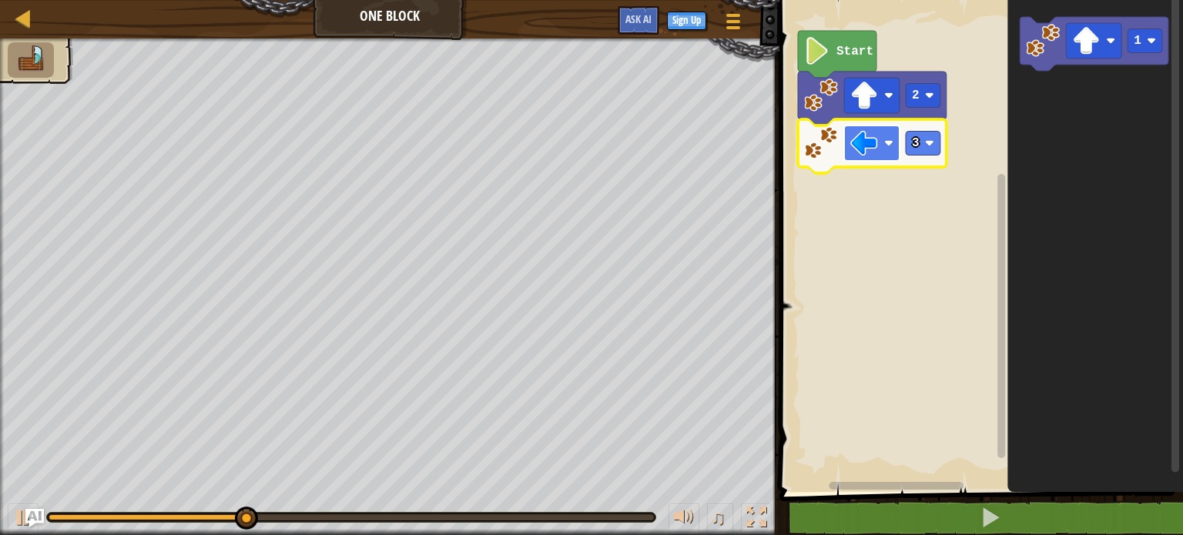
click at [885, 141] on image "Blockly Workspace" at bounding box center [888, 143] width 9 height 9
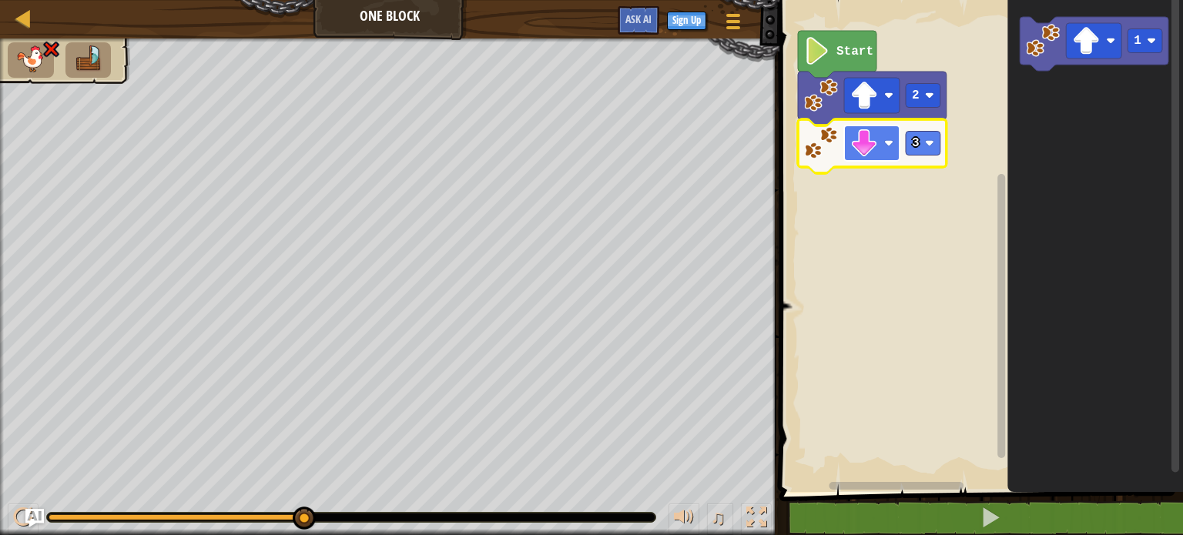
click at [887, 144] on image "Blockly Workspace" at bounding box center [888, 143] width 9 height 9
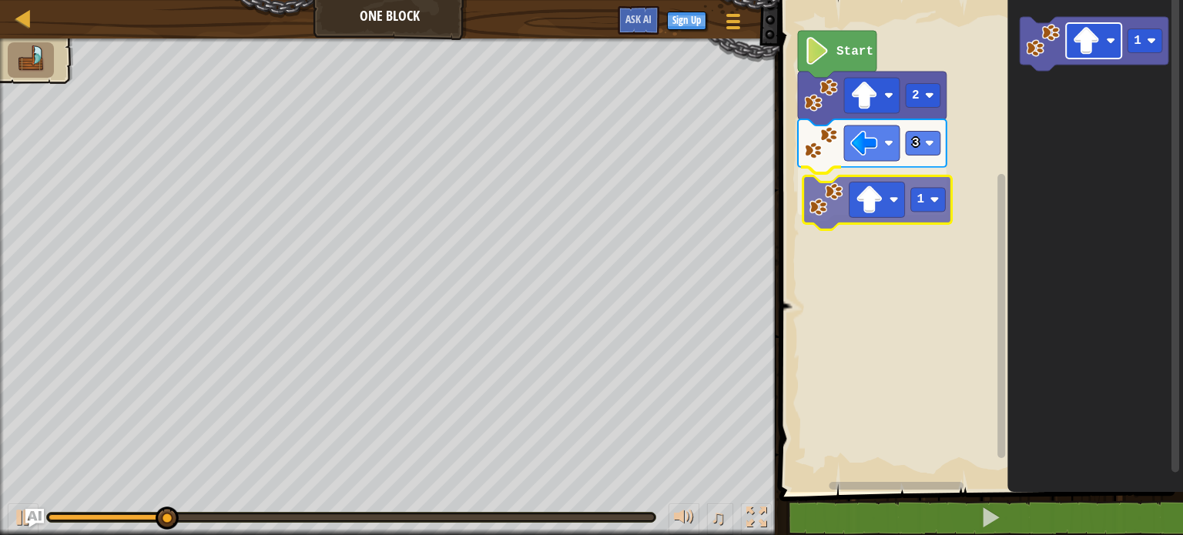
click at [875, 193] on div "Start 2 3 1 1 1" at bounding box center [979, 242] width 408 height 500
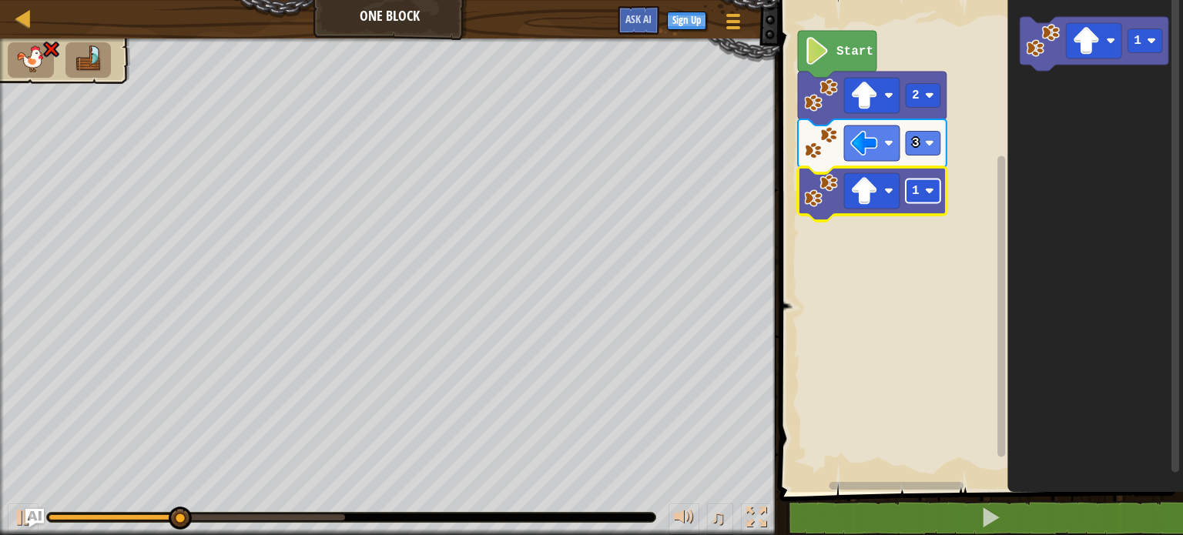
click at [918, 191] on text "1" at bounding box center [916, 191] width 8 height 14
click at [884, 186] on rect "Blockly Workspace" at bounding box center [871, 190] width 55 height 35
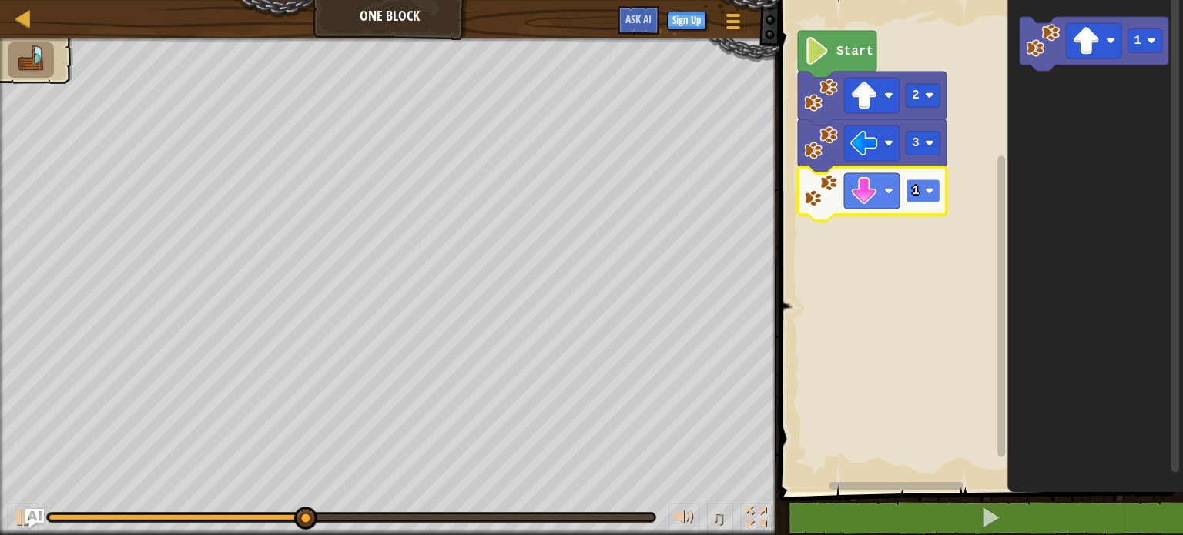
click at [930, 196] on rect "Blockly Workspace" at bounding box center [923, 191] width 35 height 24
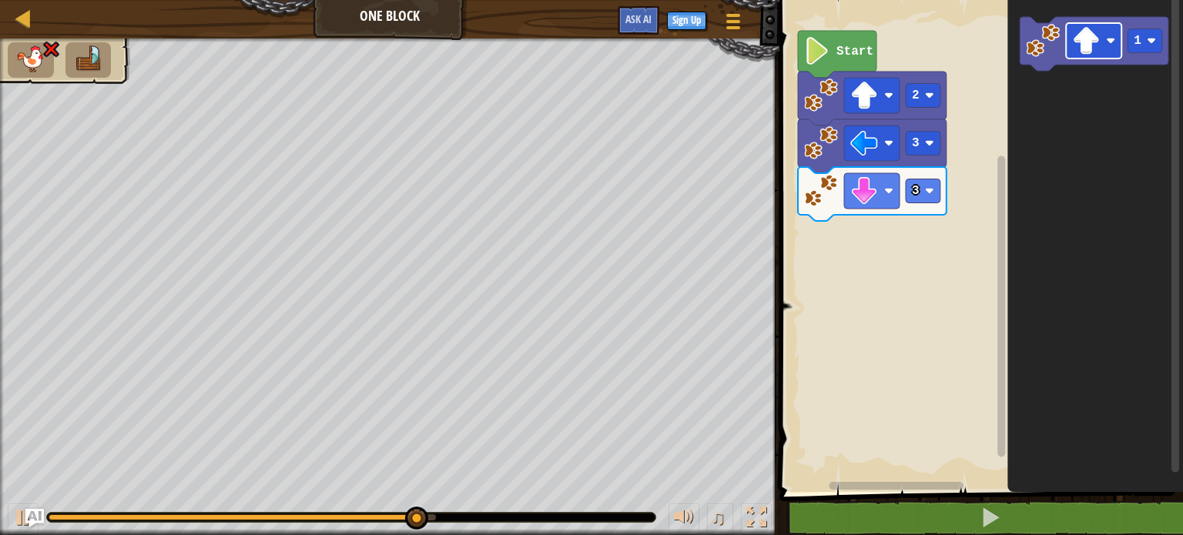
click at [921, 240] on div "Start 2 3 3 1" at bounding box center [979, 242] width 408 height 500
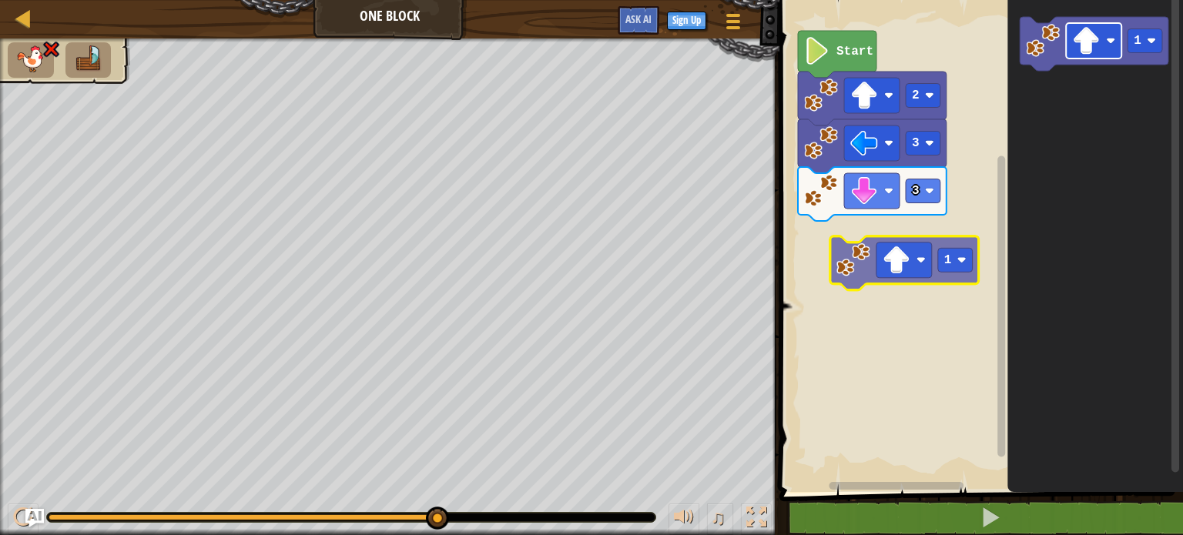
click at [866, 248] on div "Start 2 3 3 1 1" at bounding box center [979, 242] width 408 height 500
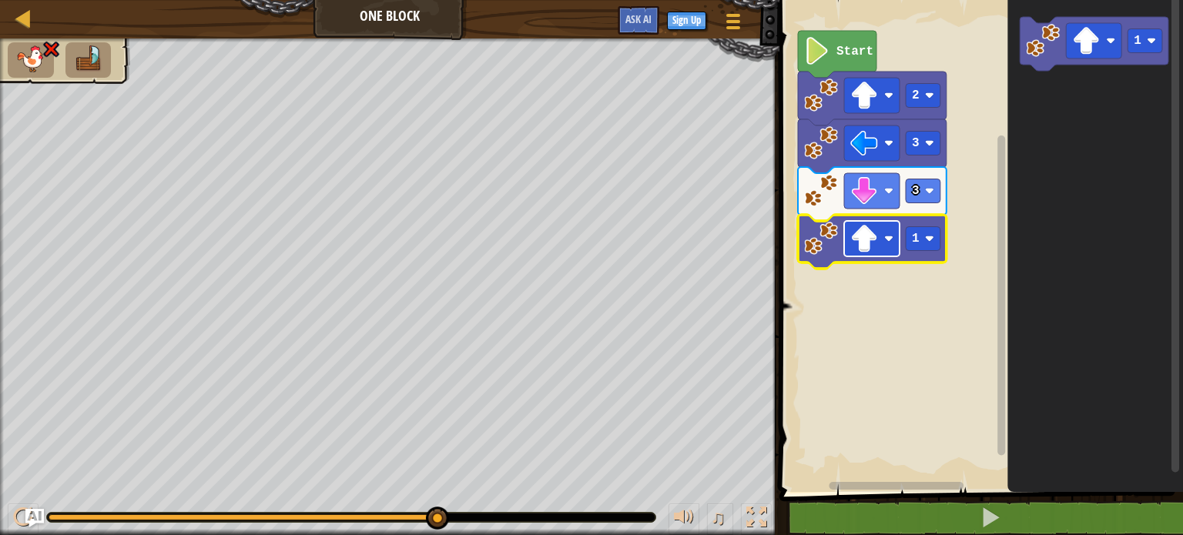
click at [892, 241] on image "Blockly Workspace" at bounding box center [888, 238] width 9 height 9
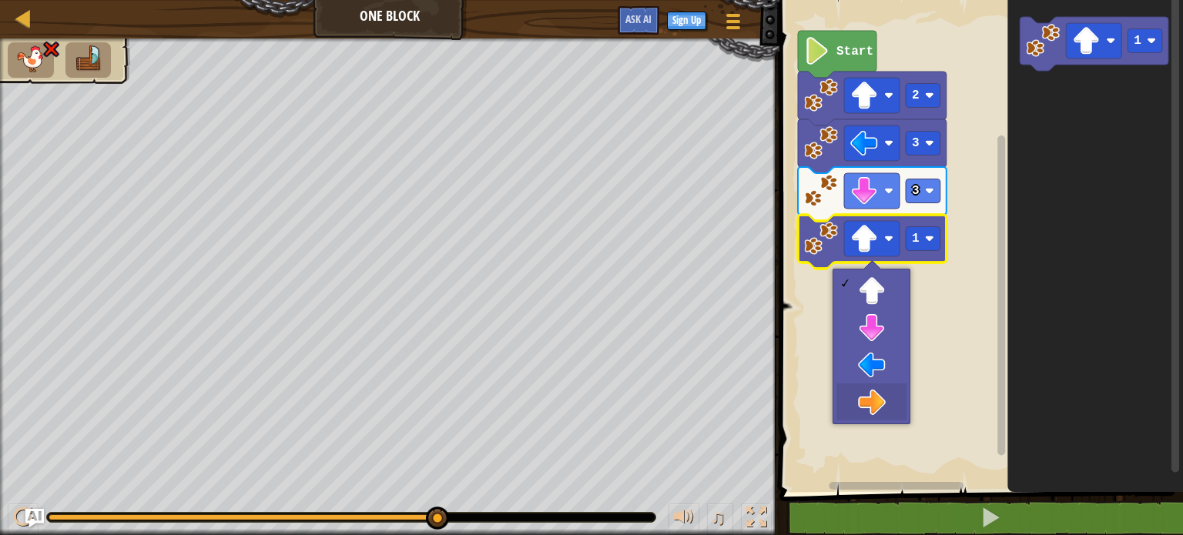
drag, startPoint x: 878, startPoint y: 406, endPoint x: 880, endPoint y: 397, distance: 8.8
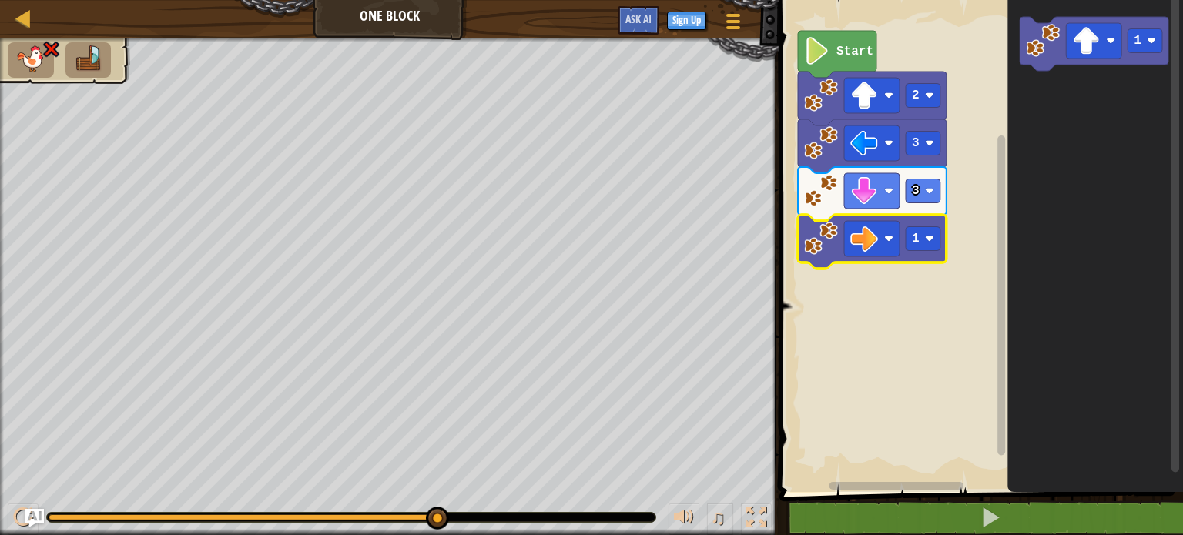
click at [838, 61] on icon "Blockly Workspace" at bounding box center [837, 54] width 79 height 47
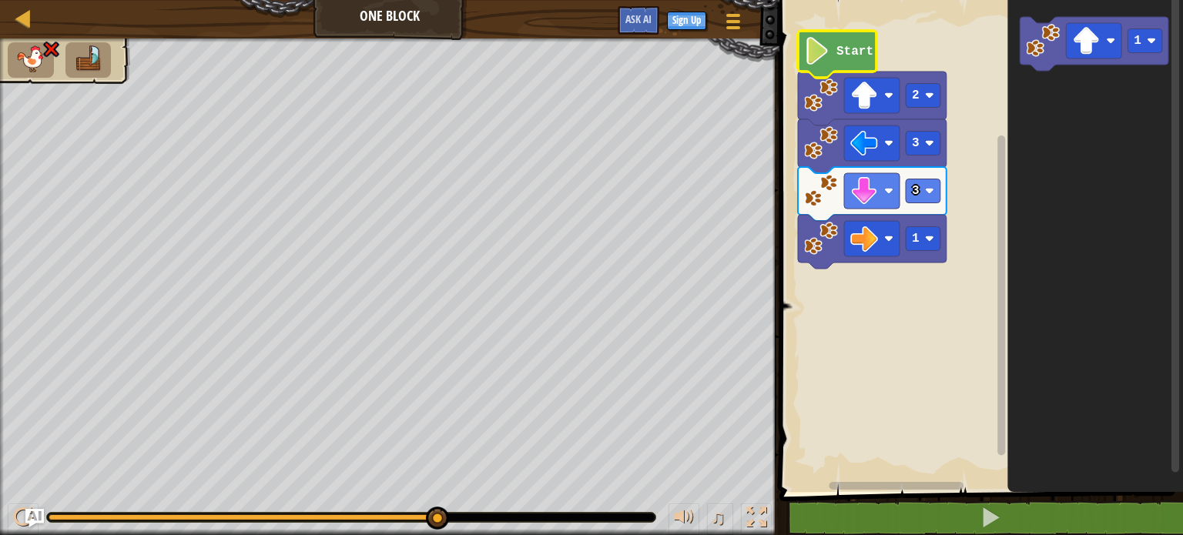
click at [823, 58] on image "Blockly Workspace" at bounding box center [817, 51] width 26 height 28
click at [820, 59] on image "Blockly Workspace" at bounding box center [817, 51] width 26 height 28
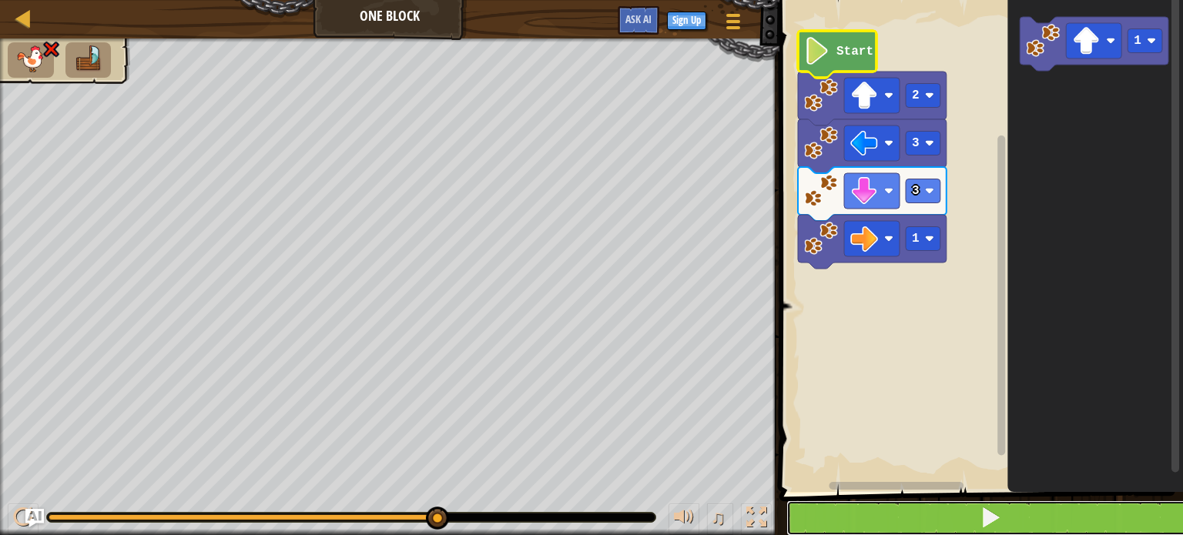
click at [879, 514] on button at bounding box center [991, 518] width 408 height 35
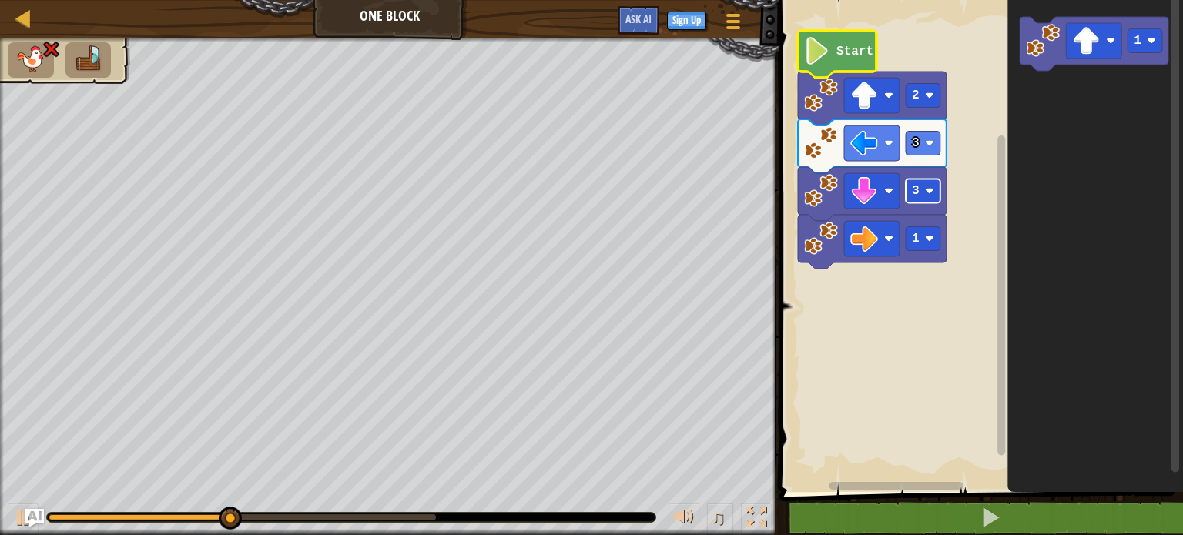
click at [925, 198] on rect "Blockly Workspace" at bounding box center [923, 191] width 35 height 24
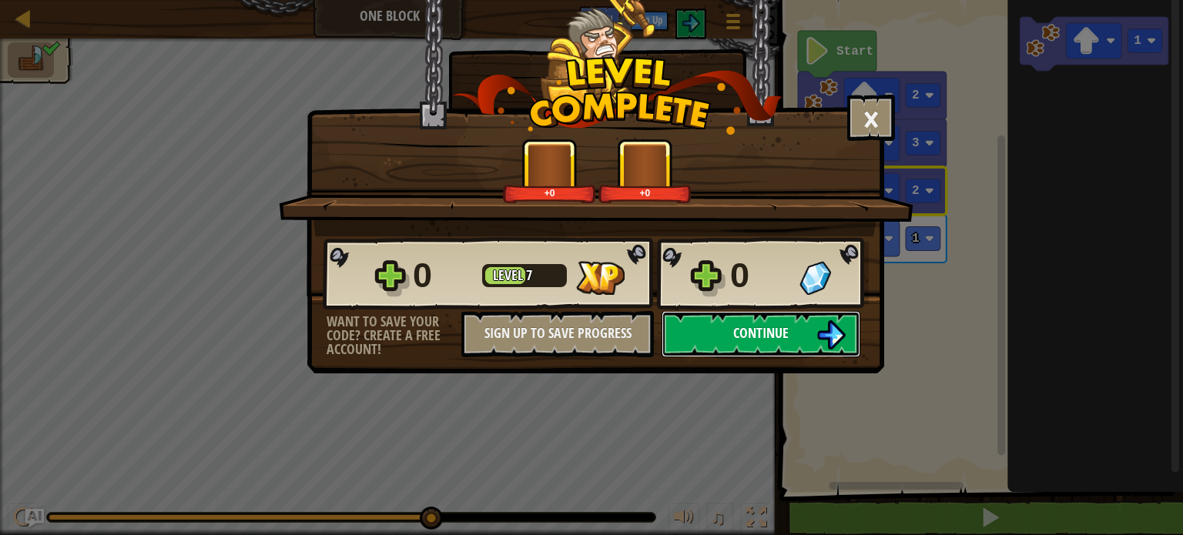
click at [752, 341] on span "Continue" at bounding box center [760, 333] width 55 height 19
